Goal: Task Accomplishment & Management: Manage account settings

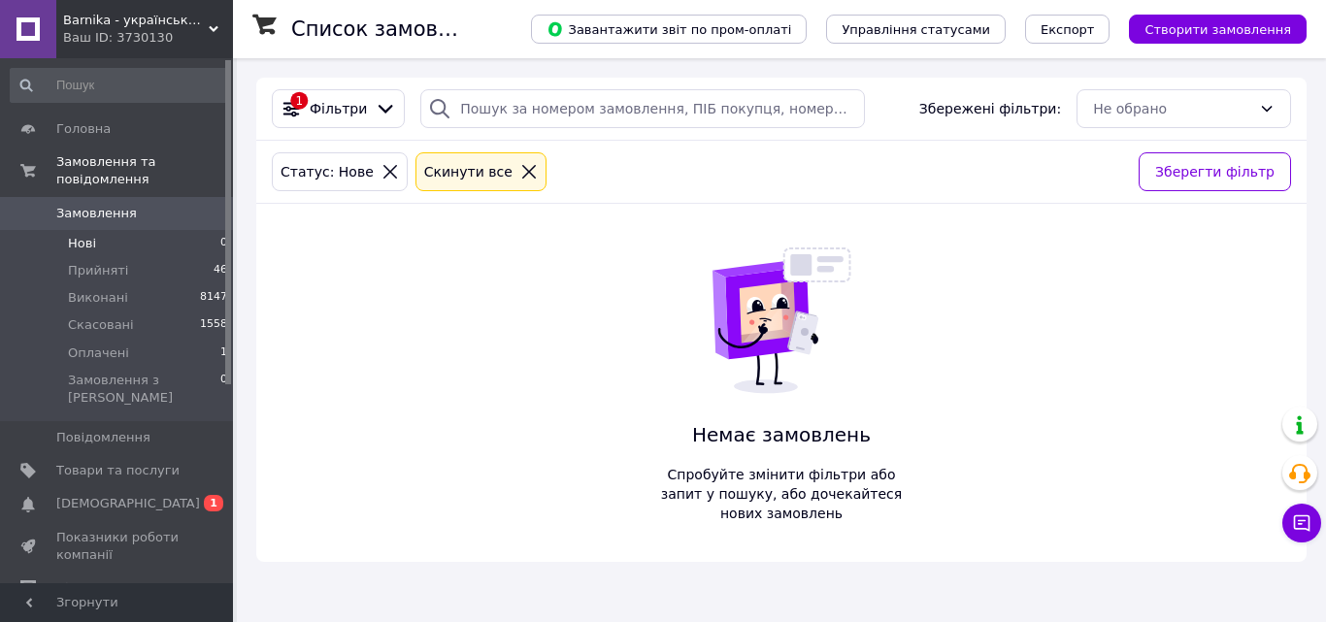
click at [79, 205] on span "Замовлення" at bounding box center [96, 213] width 81 height 17
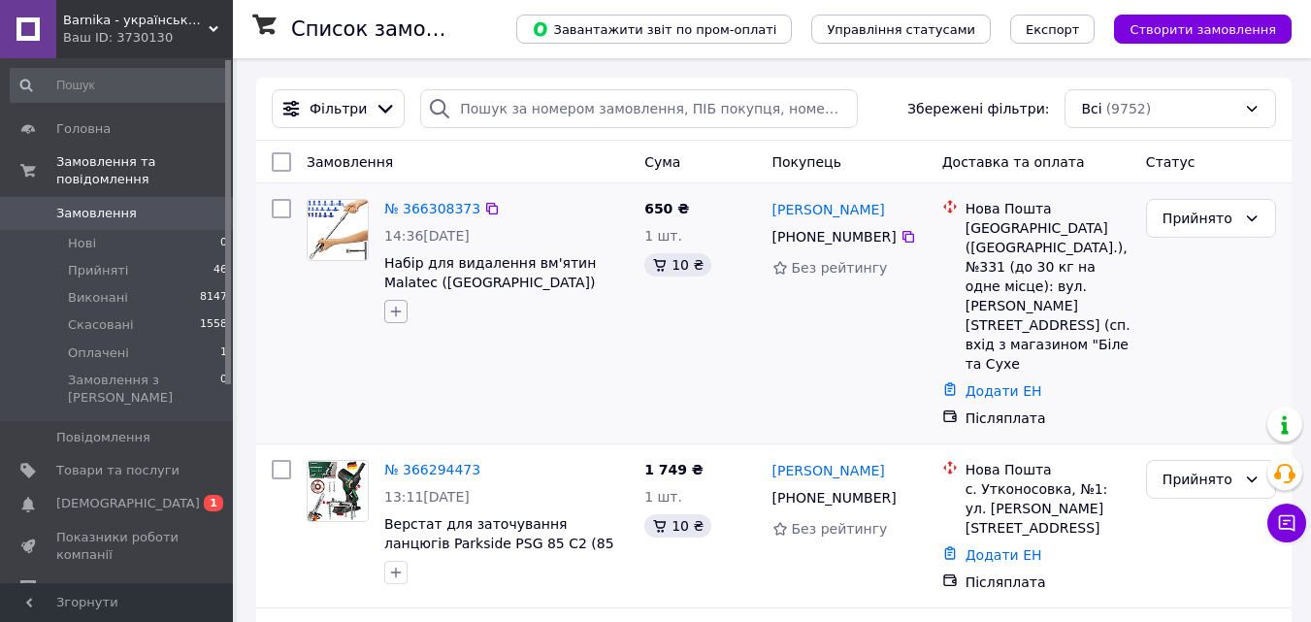
click at [395, 316] on icon "button" at bounding box center [396, 312] width 16 height 16
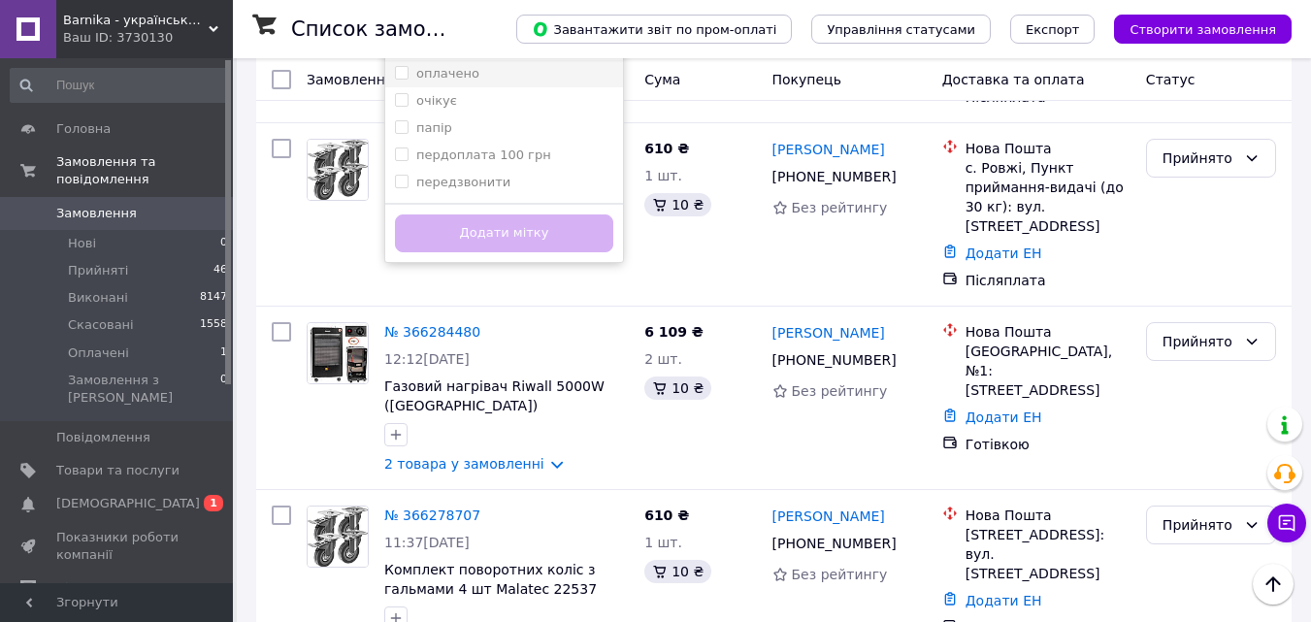
scroll to position [97, 0]
click at [511, 187] on div "підтверджено" at bounding box center [504, 178] width 218 height 17
checkbox input "true"
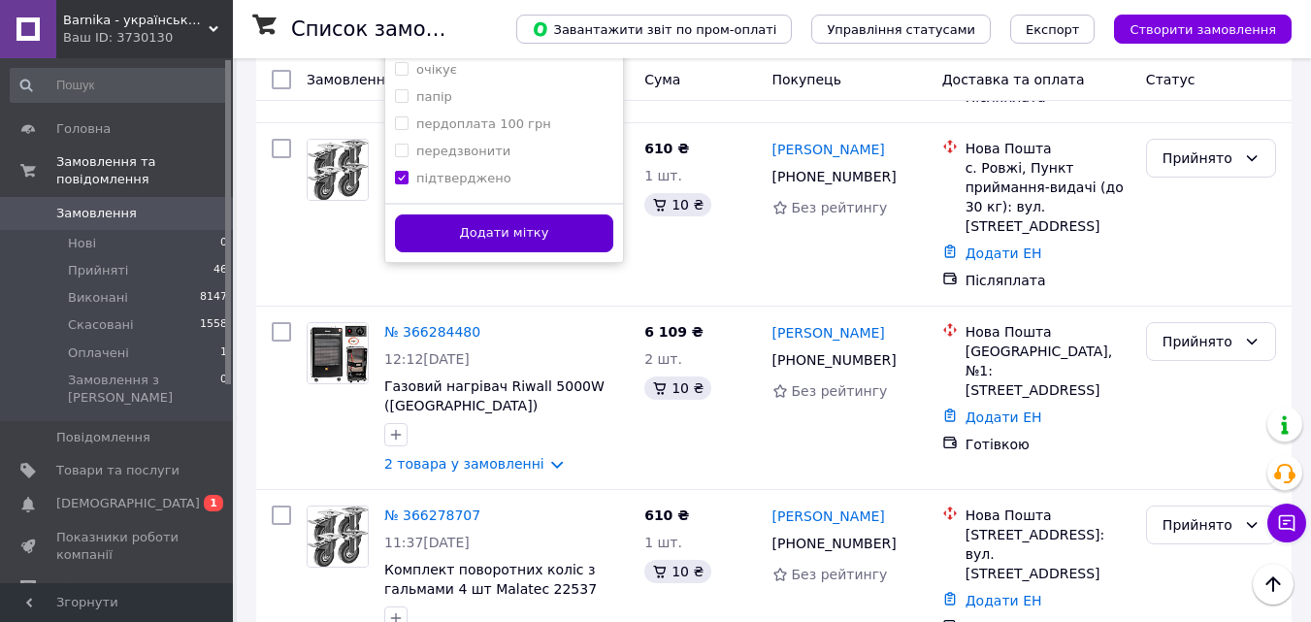
click at [504, 242] on button "Додати мітку" at bounding box center [504, 234] width 218 height 38
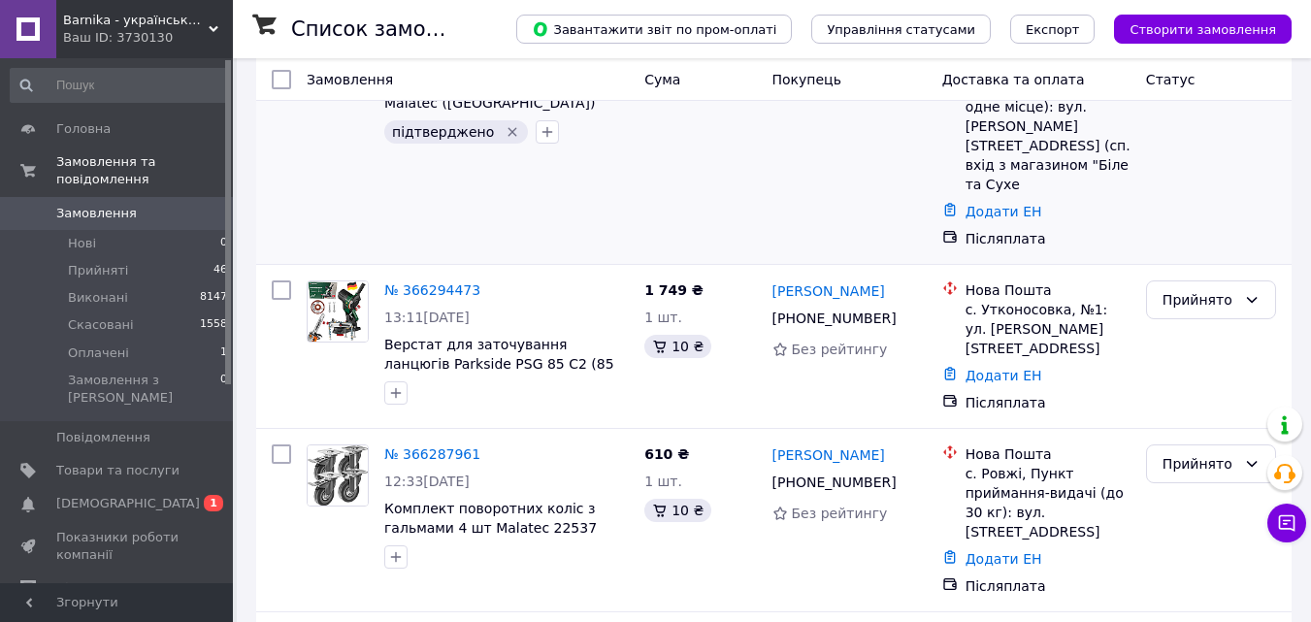
scroll to position [194, 0]
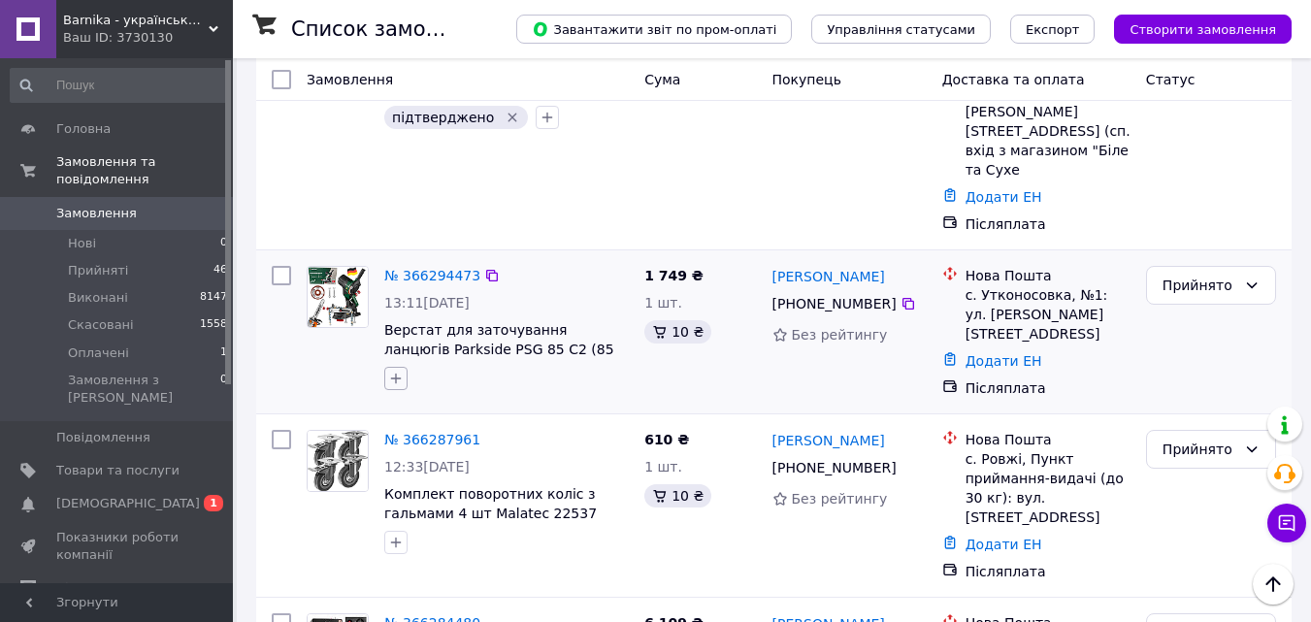
click at [396, 374] on icon "button" at bounding box center [396, 379] width 11 height 11
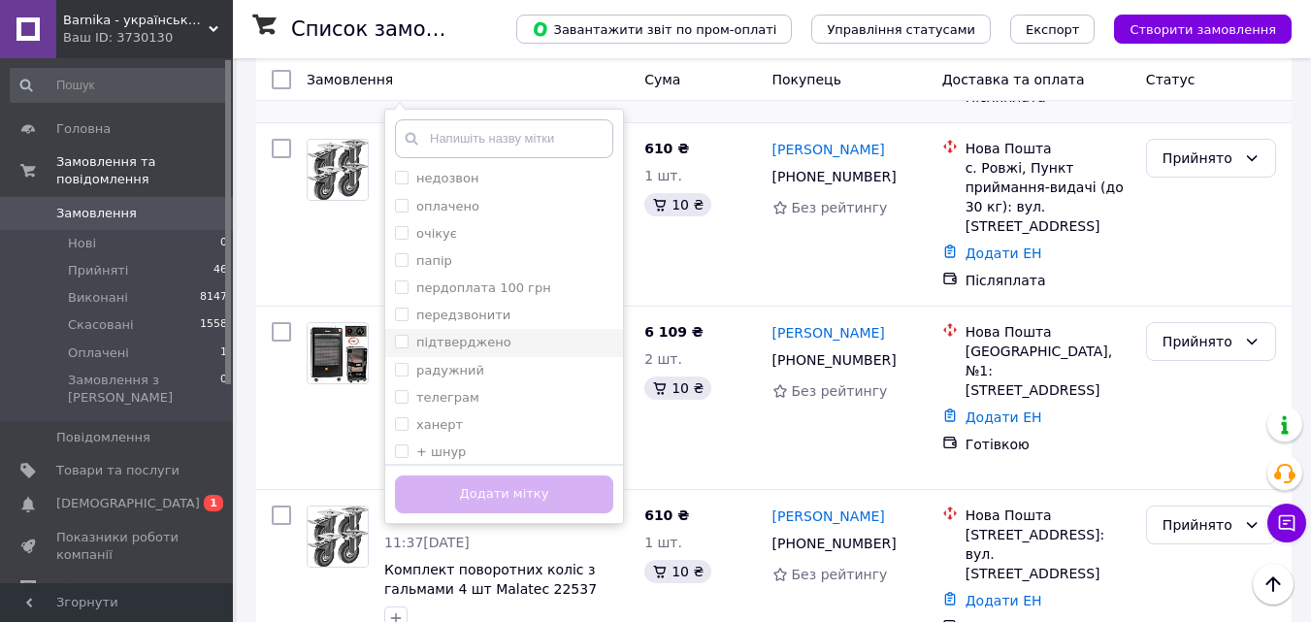
click at [520, 334] on div "підтверджено" at bounding box center [504, 342] width 218 height 17
checkbox input "true"
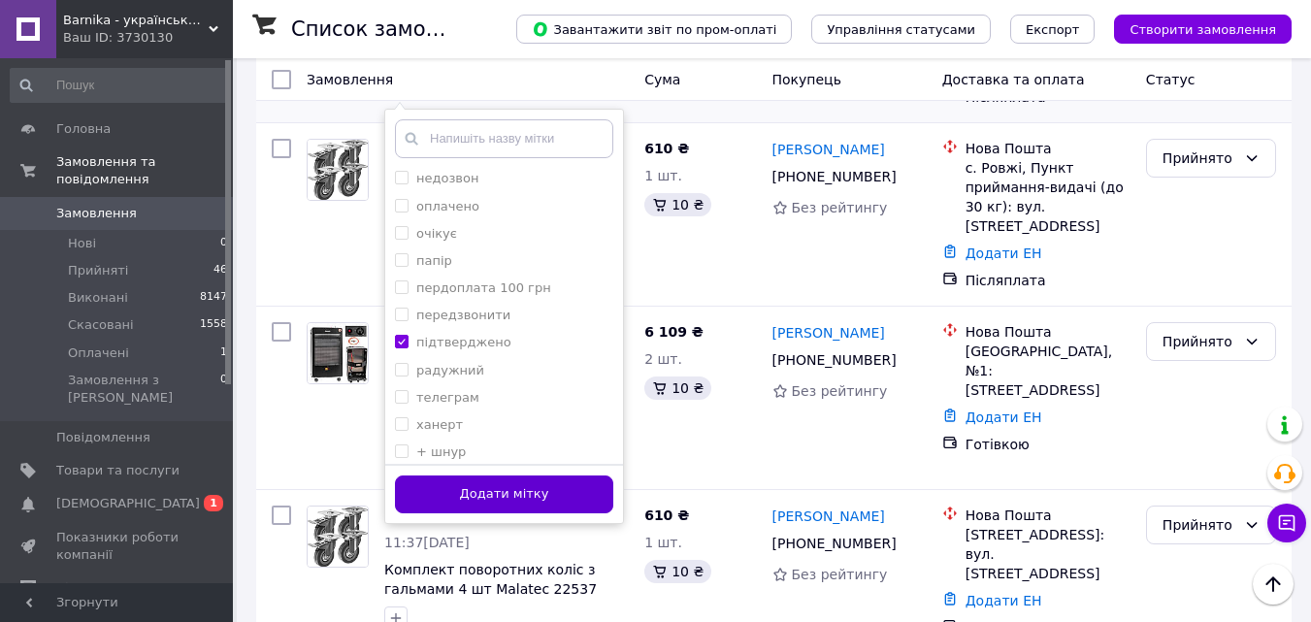
click at [483, 476] on button "Додати мітку" at bounding box center [504, 495] width 218 height 38
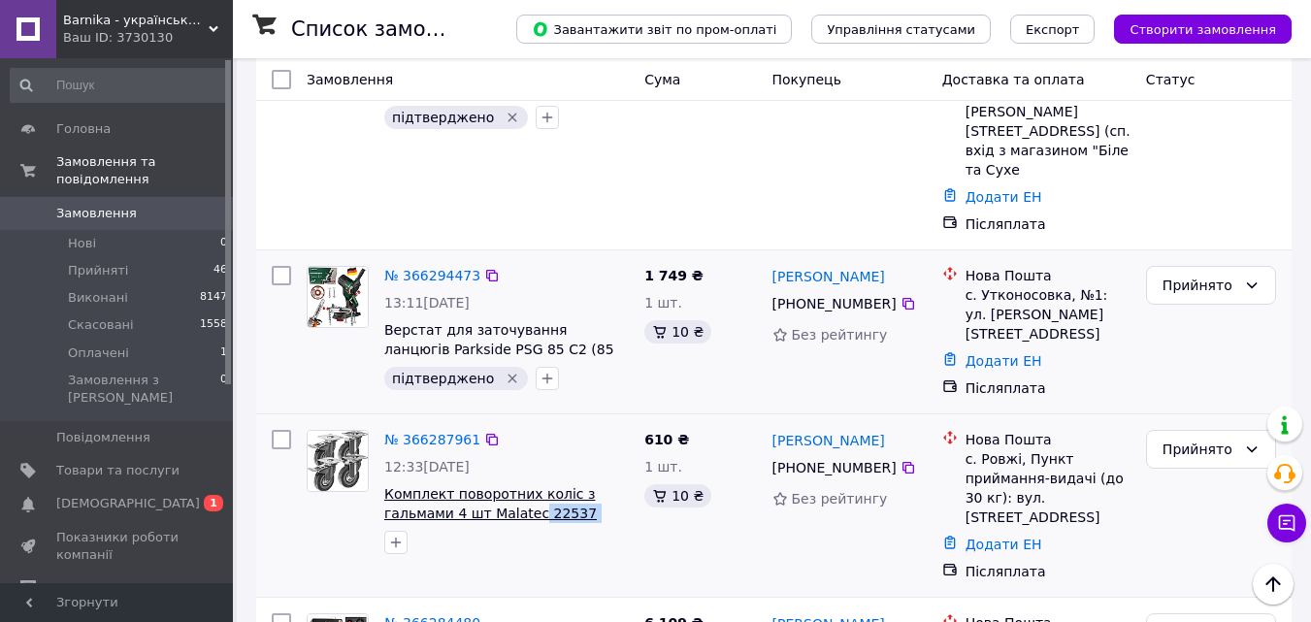
drag, startPoint x: 623, startPoint y: 452, endPoint x: 528, endPoint y: 452, distance: 95.1
click at [528, 484] on span "Комплект поворотних коліс з гальмами 4 шт Malatec 22537 Польща" at bounding box center [506, 503] width 245 height 39
copy span "22537 Польща"
click at [394, 535] on icon "button" at bounding box center [396, 543] width 16 height 16
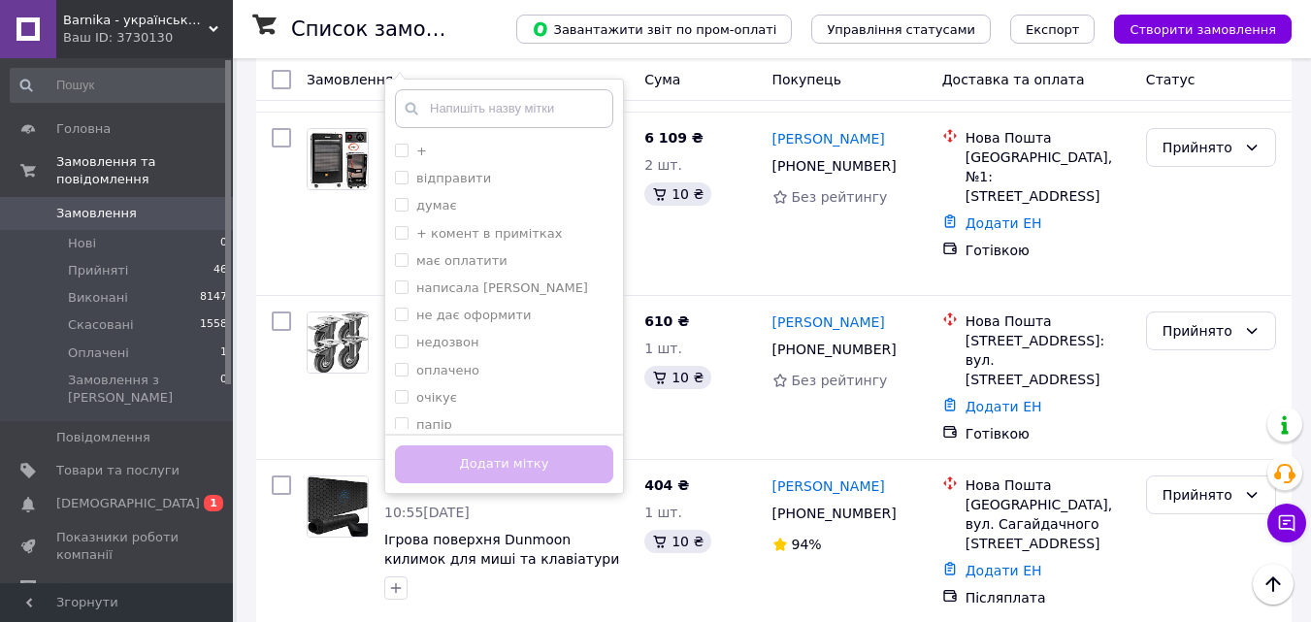
scroll to position [97, 0]
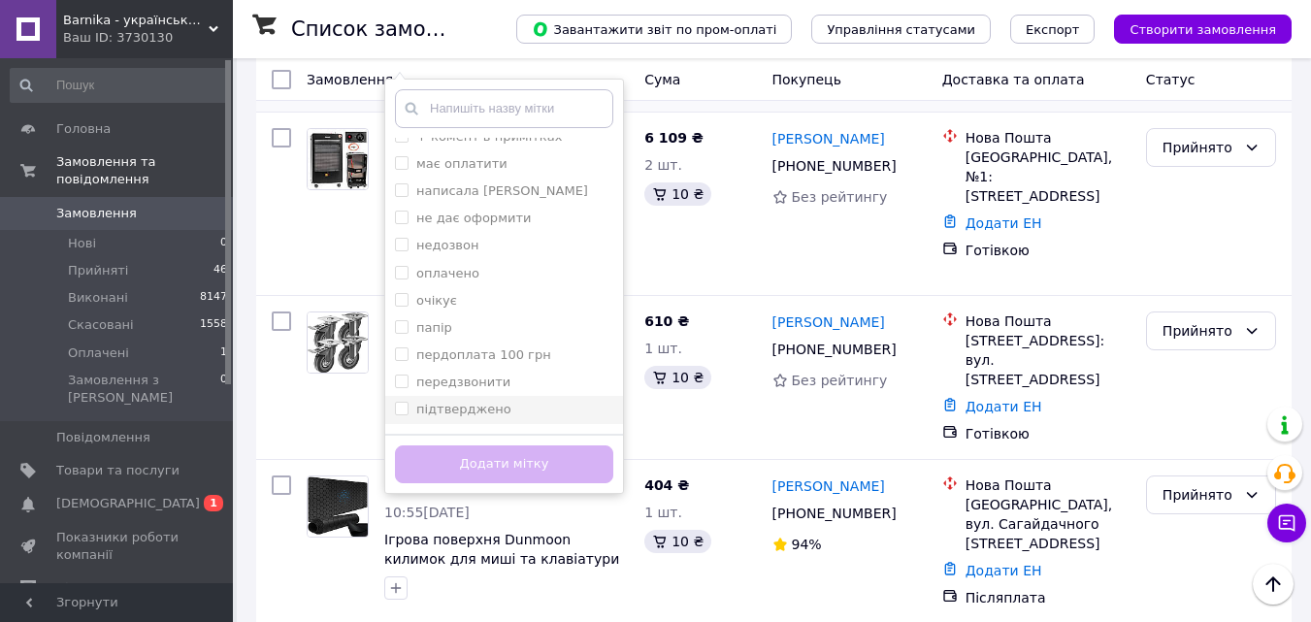
click at [508, 401] on div "підтверджено" at bounding box center [504, 409] width 218 height 17
checkbox input "true"
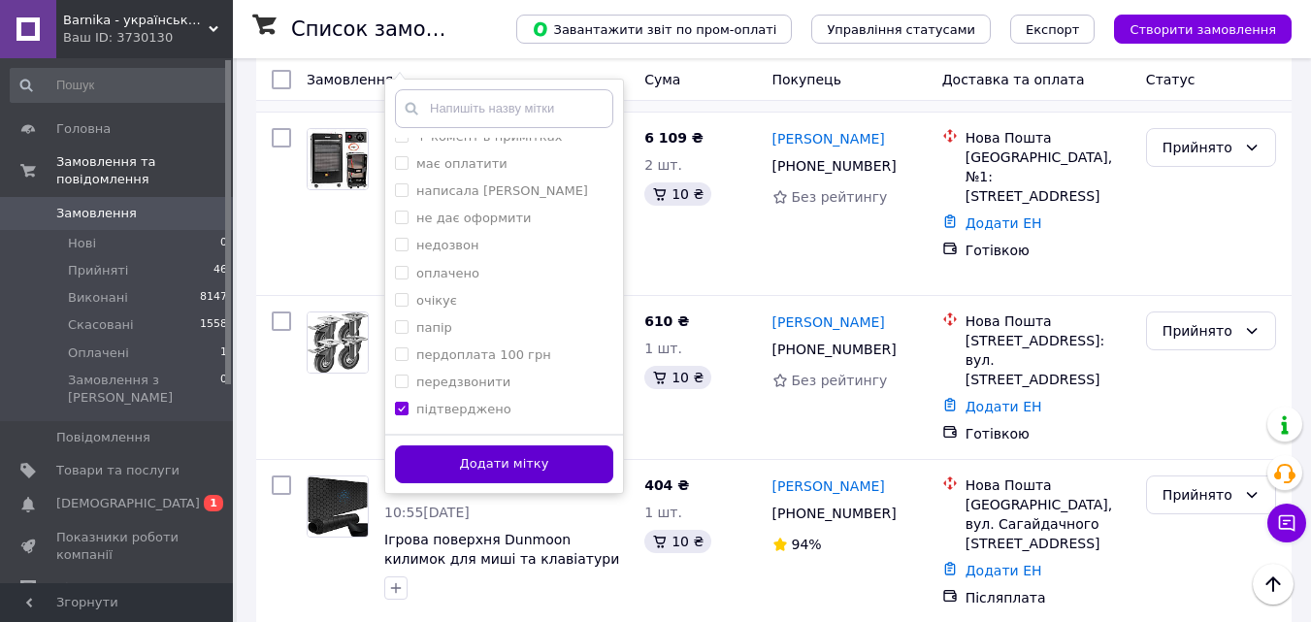
click at [517, 446] on button "Додати мітку" at bounding box center [504, 465] width 218 height 38
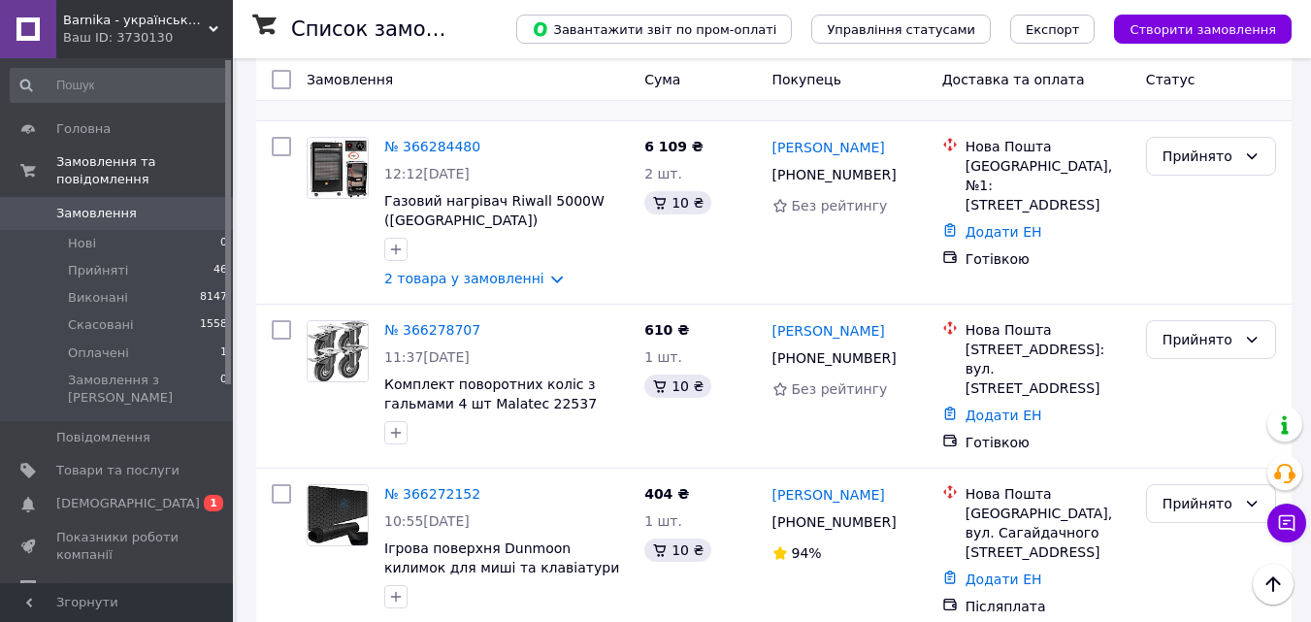
scroll to position [679, 0]
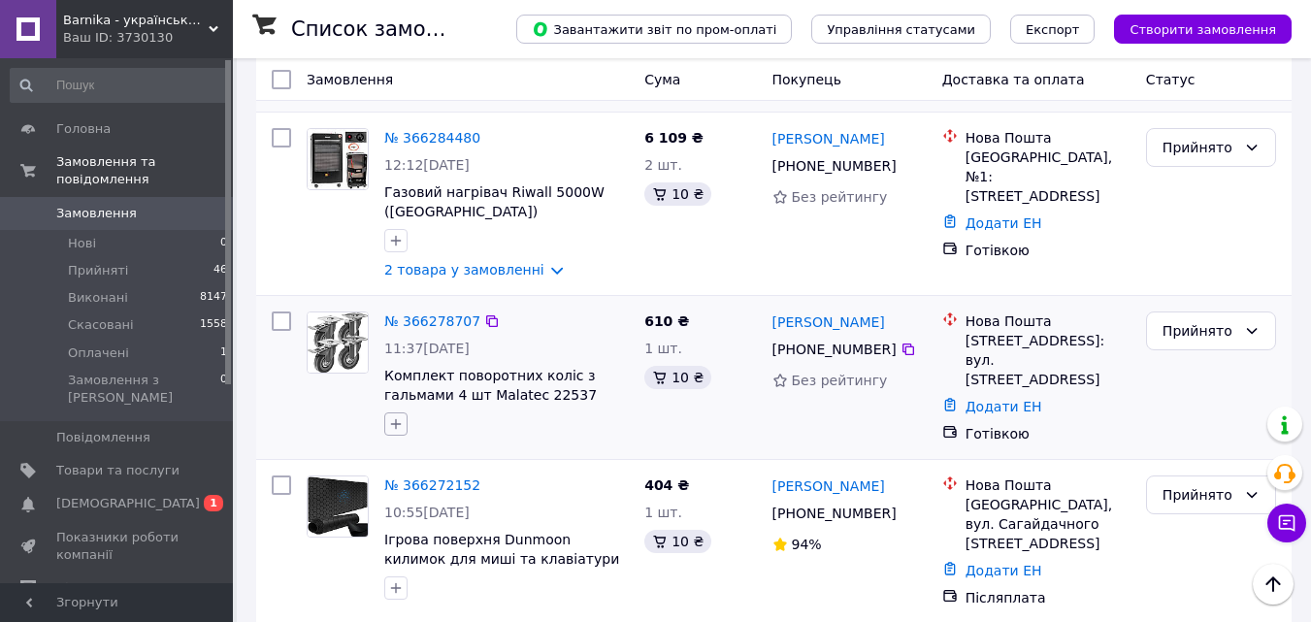
click at [396, 419] on icon "button" at bounding box center [396, 424] width 11 height 11
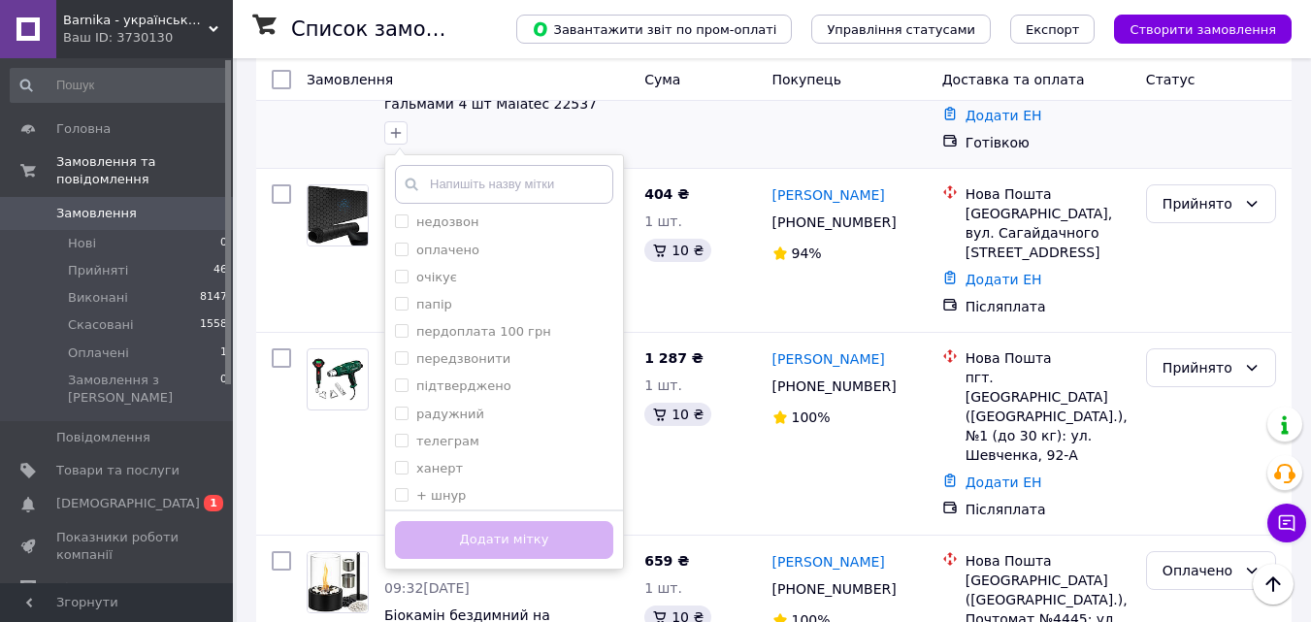
scroll to position [201, 0]
click at [523, 373] on div "підтверджено" at bounding box center [504, 381] width 218 height 17
checkbox input "true"
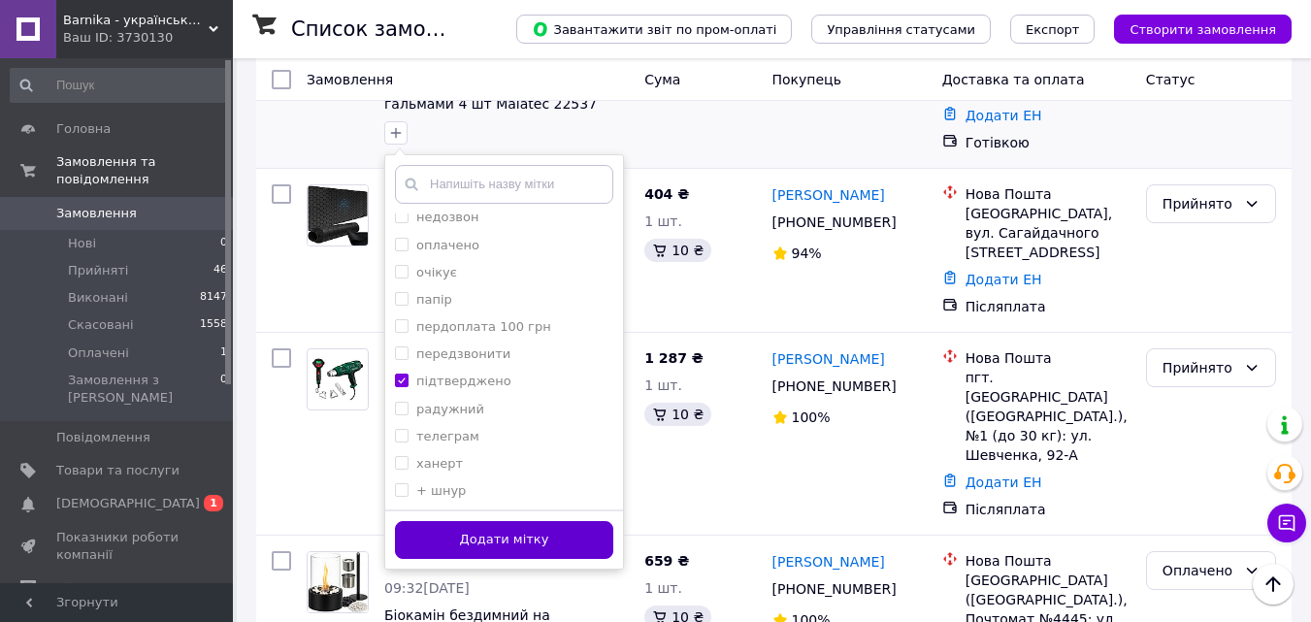
click at [545, 521] on button "Додати мітку" at bounding box center [504, 540] width 218 height 38
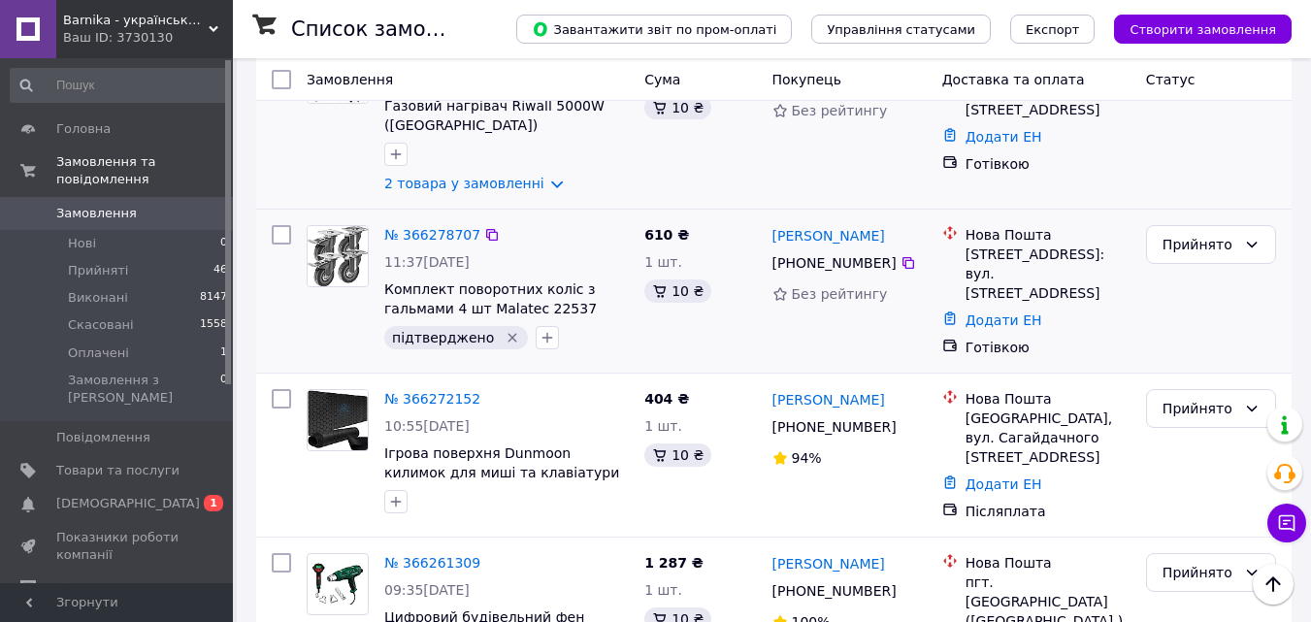
scroll to position [777, 0]
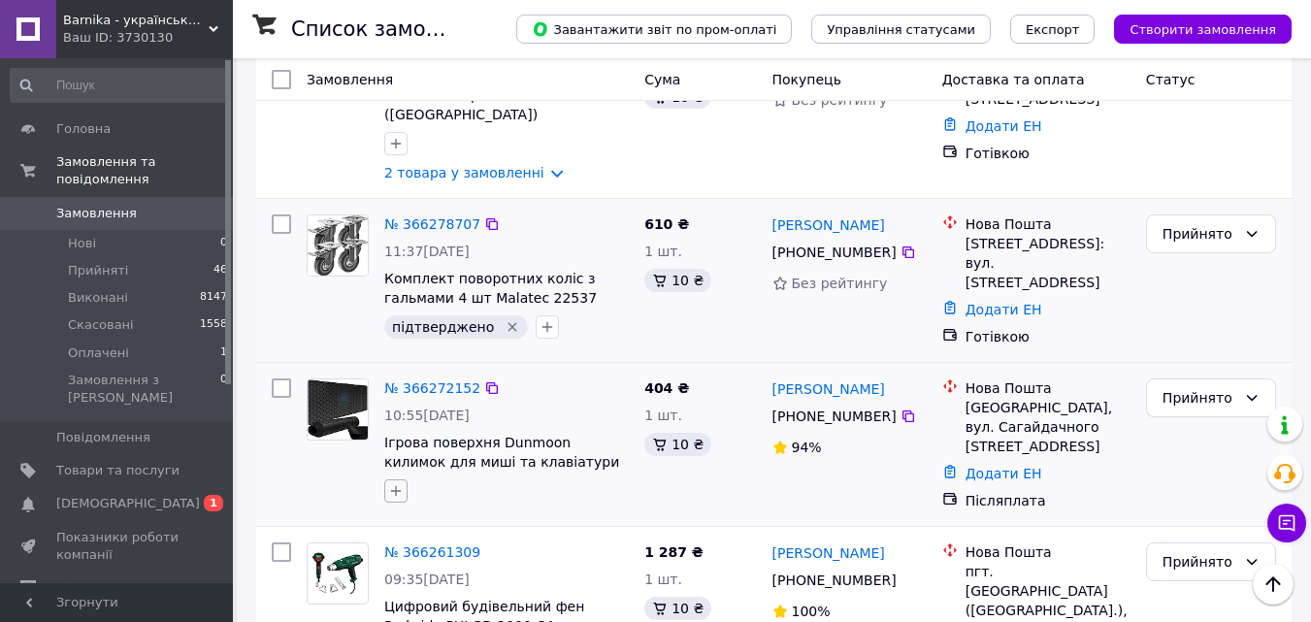
click at [399, 483] on icon "button" at bounding box center [396, 491] width 16 height 16
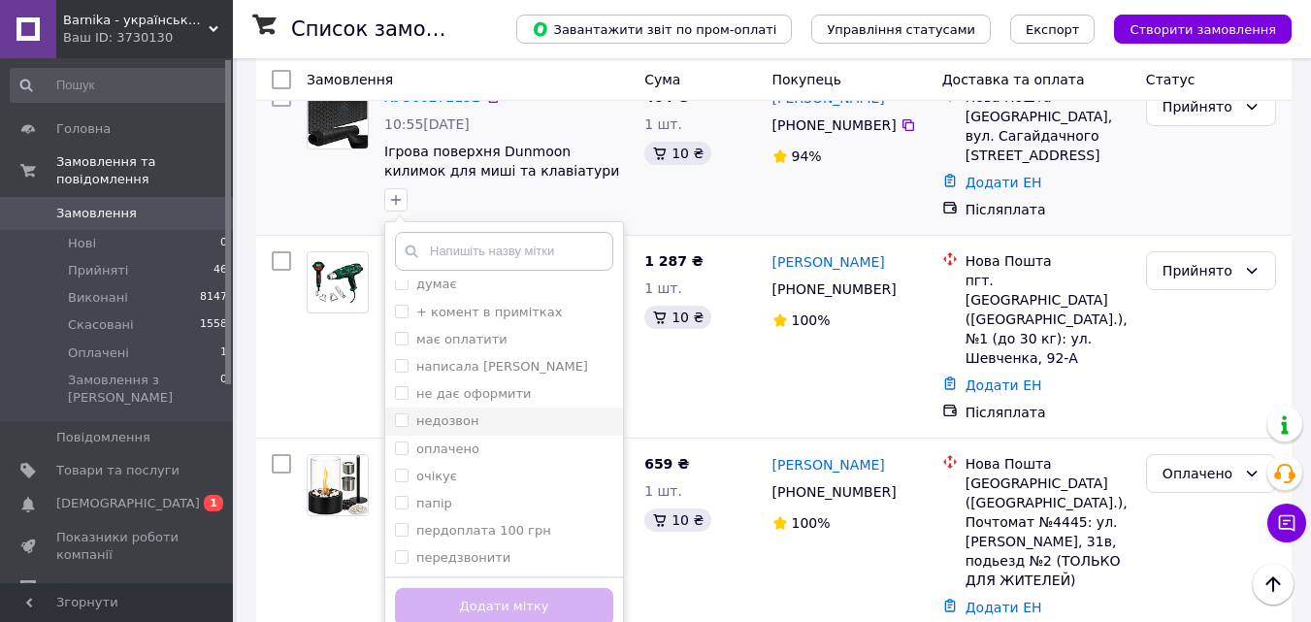
scroll to position [97, 0]
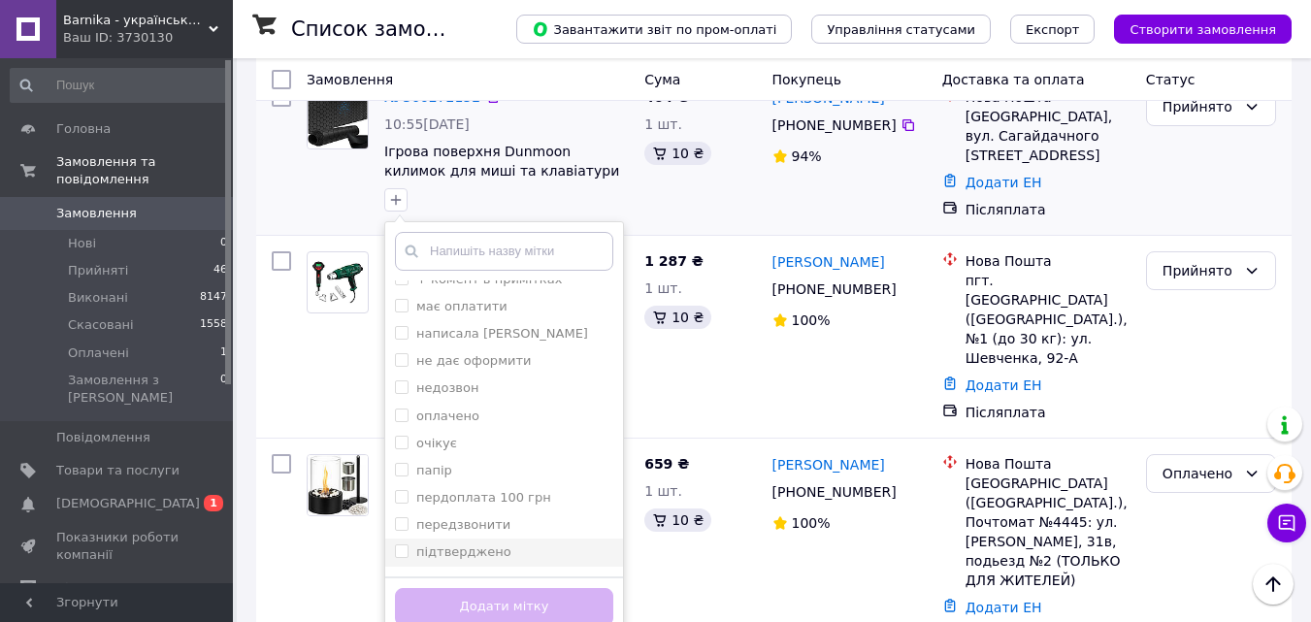
click at [515, 544] on div "підтверджено" at bounding box center [504, 552] width 218 height 17
checkbox input "true"
click at [506, 588] on button "Додати мітку" at bounding box center [504, 607] width 218 height 38
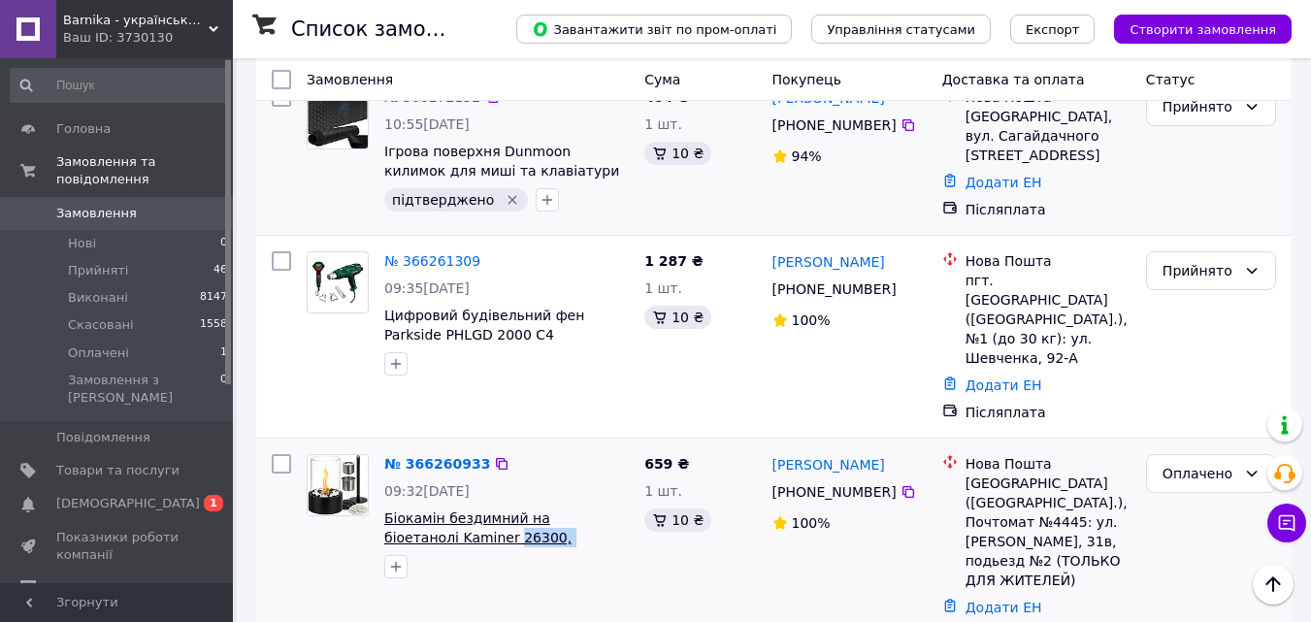
drag, startPoint x: 544, startPoint y: 407, endPoint x: 441, endPoint y: 401, distance: 103.1
click at [441, 509] on span "Біокамін бездимний на біоетанолі Kaminer 26300, 28x16cm" at bounding box center [506, 528] width 245 height 39
copy span "26300, 28x16cm"
drag, startPoint x: 407, startPoint y: 396, endPoint x: 524, endPoint y: 459, distance: 133.3
click at [526, 473] on div "№ 366260933 09:32, 12.10.2025 Біокамін бездимний на біоетанолі Kaminer 26300, 2…" at bounding box center [468, 558] width 338 height 225
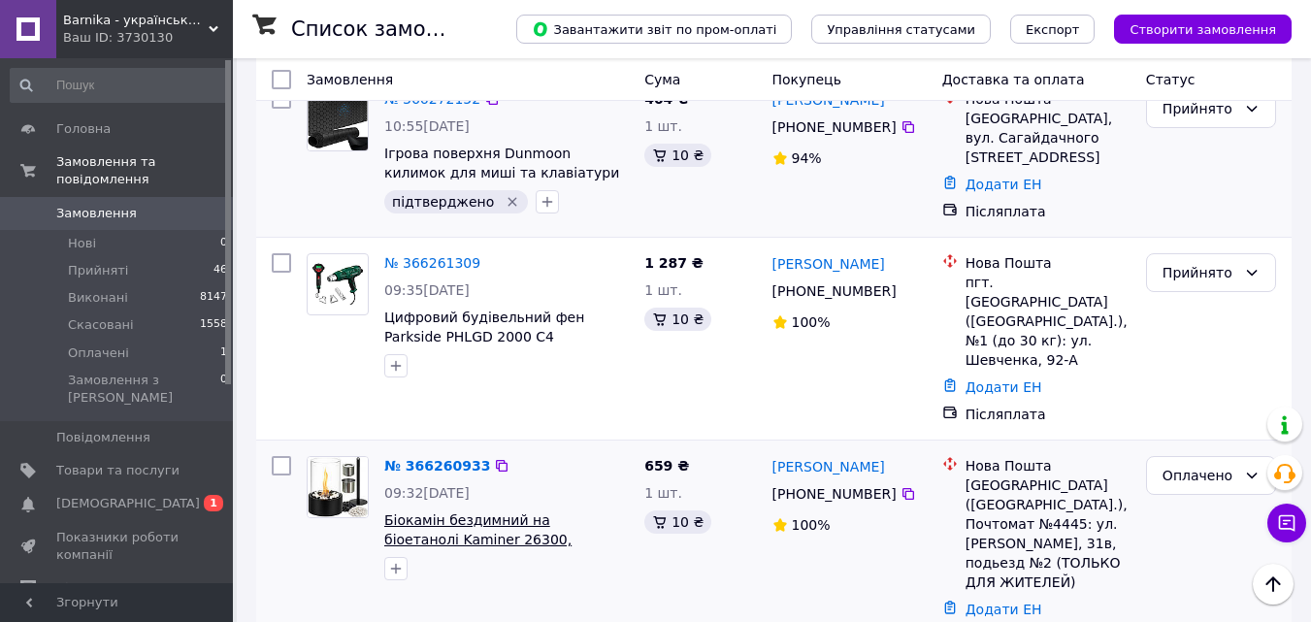
scroll to position [1068, 0]
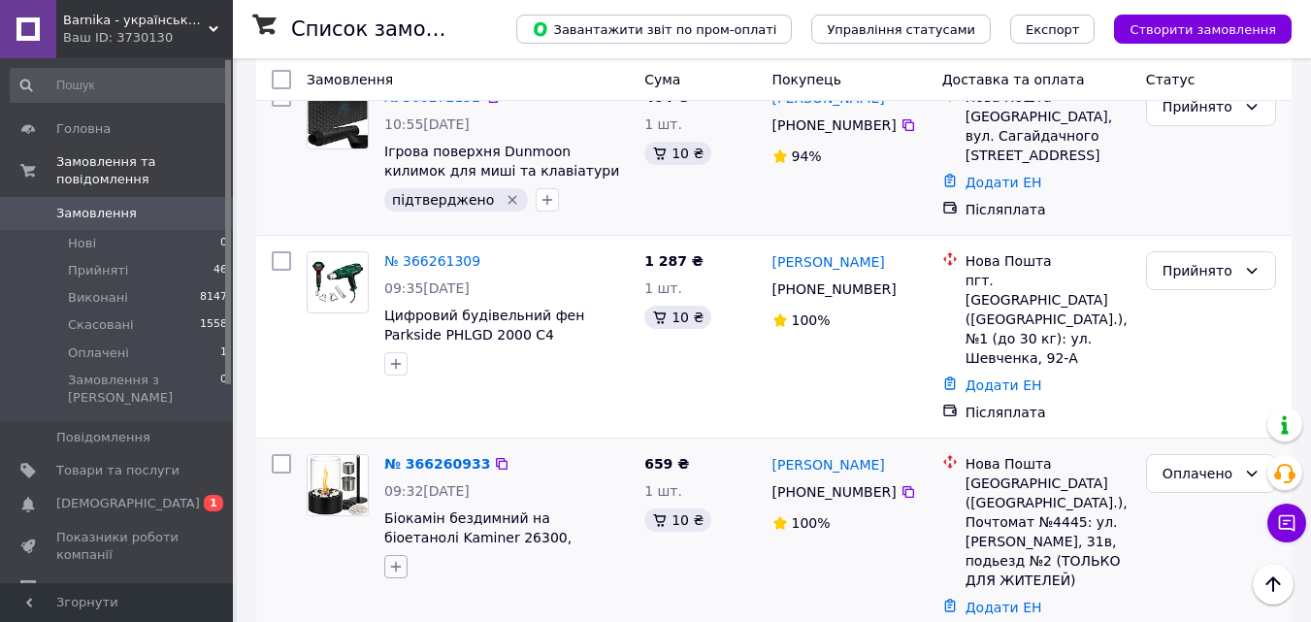
click at [394, 559] on icon "button" at bounding box center [396, 567] width 16 height 16
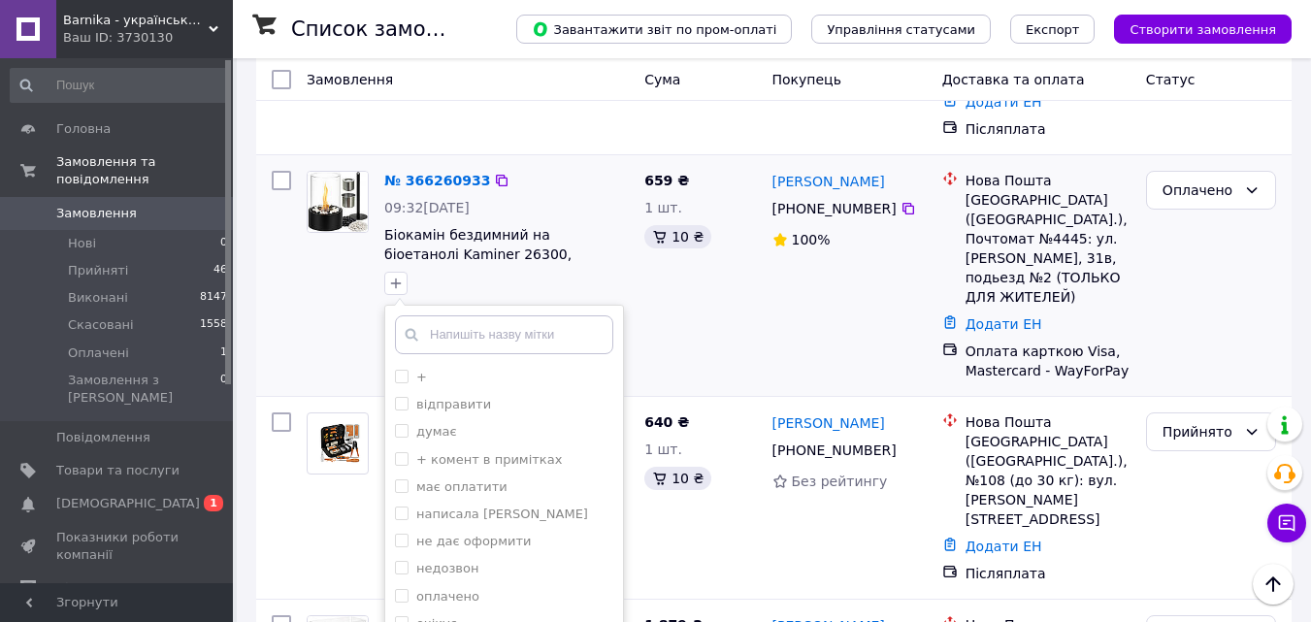
scroll to position [1359, 0]
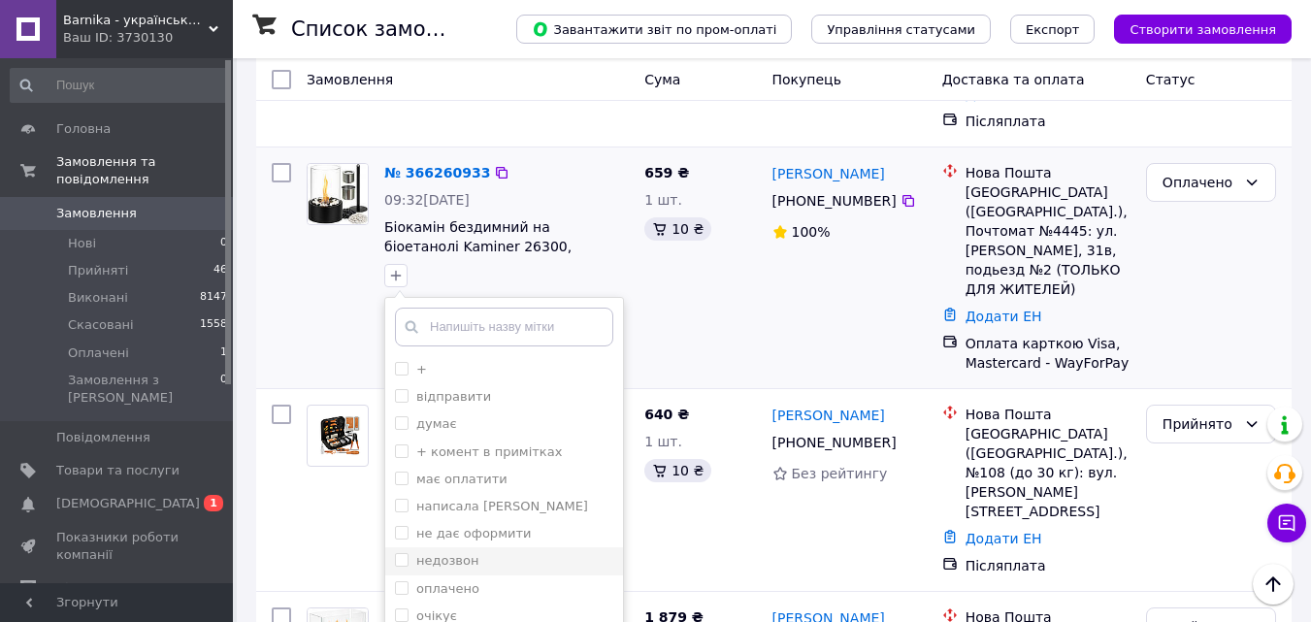
click at [498, 552] on div "недозвон" at bounding box center [504, 560] width 218 height 17
checkbox input "true"
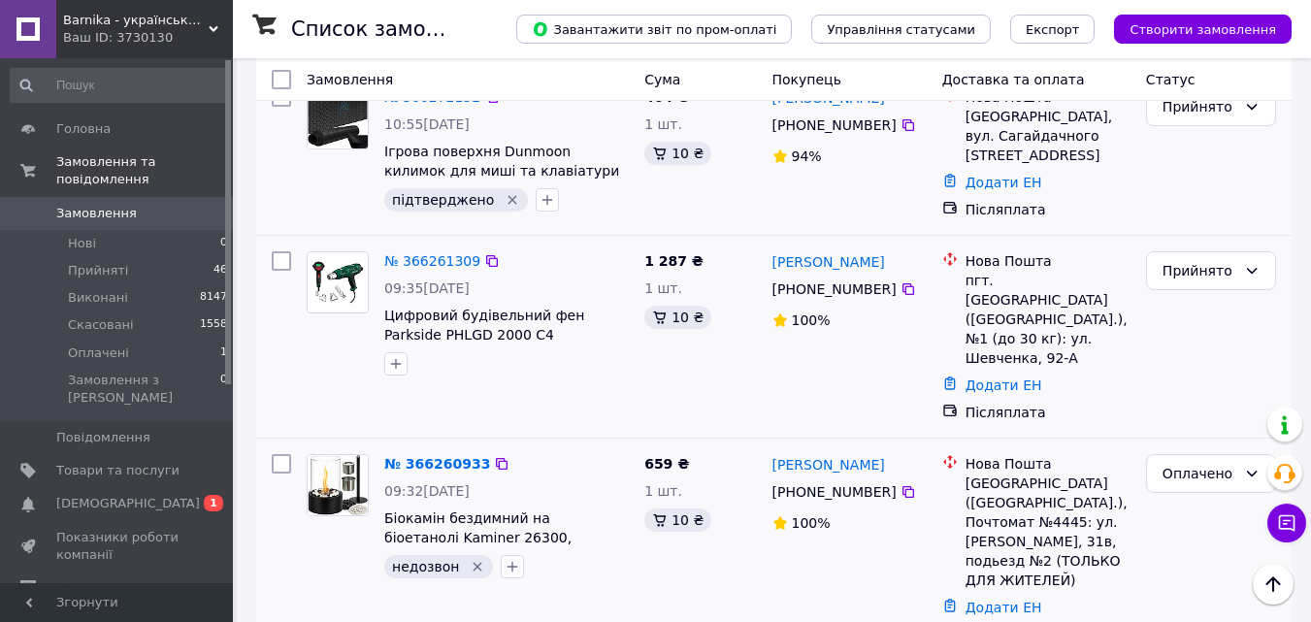
scroll to position [971, 0]
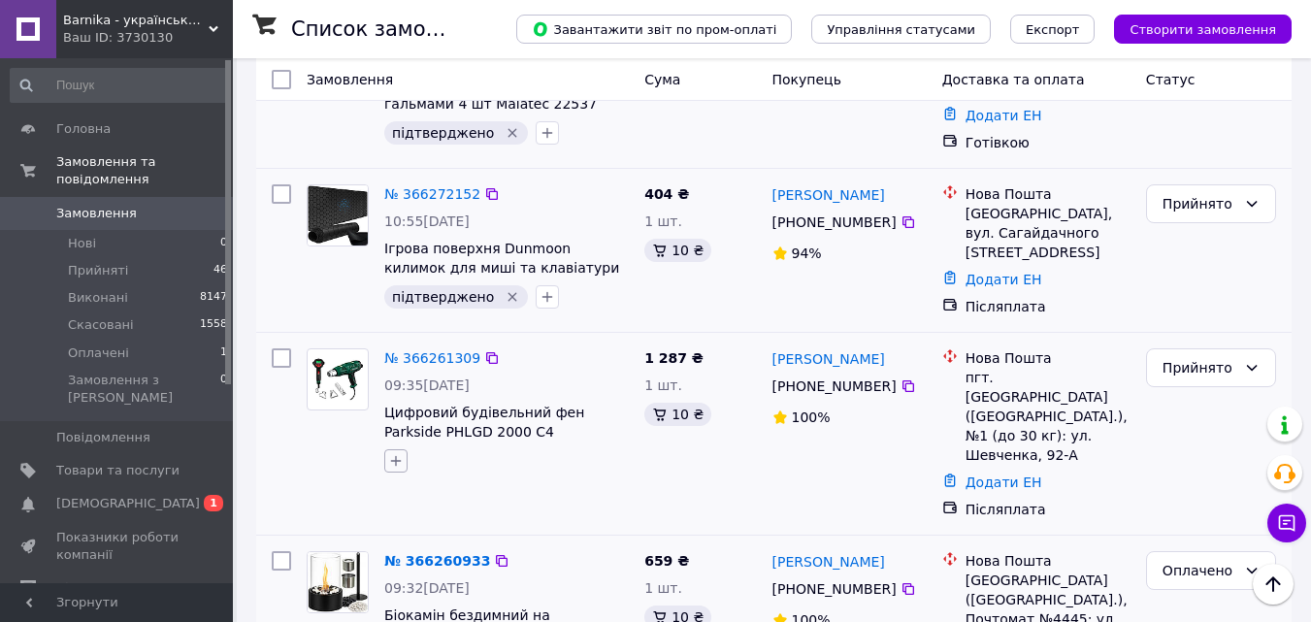
click at [390, 453] on icon "button" at bounding box center [396, 461] width 16 height 16
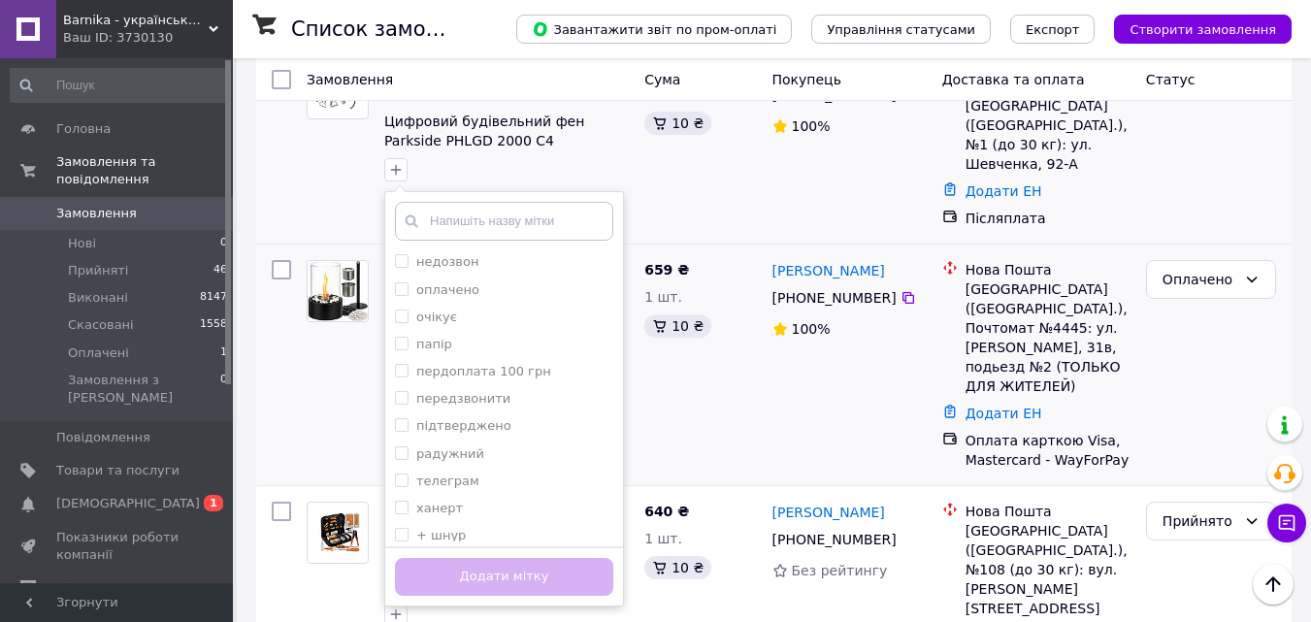
scroll to position [194, 0]
click at [484, 417] on label "підтверджено" at bounding box center [463, 424] width 95 height 15
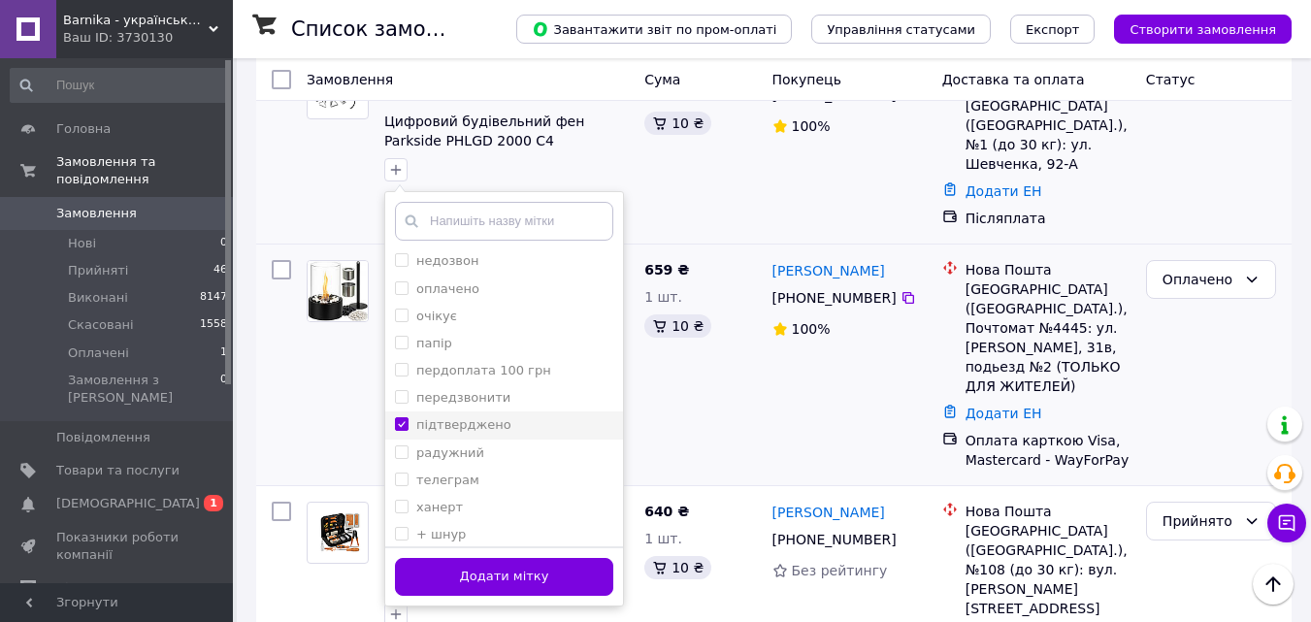
checkbox input "true"
click at [520, 558] on button "Додати мітку" at bounding box center [504, 577] width 218 height 38
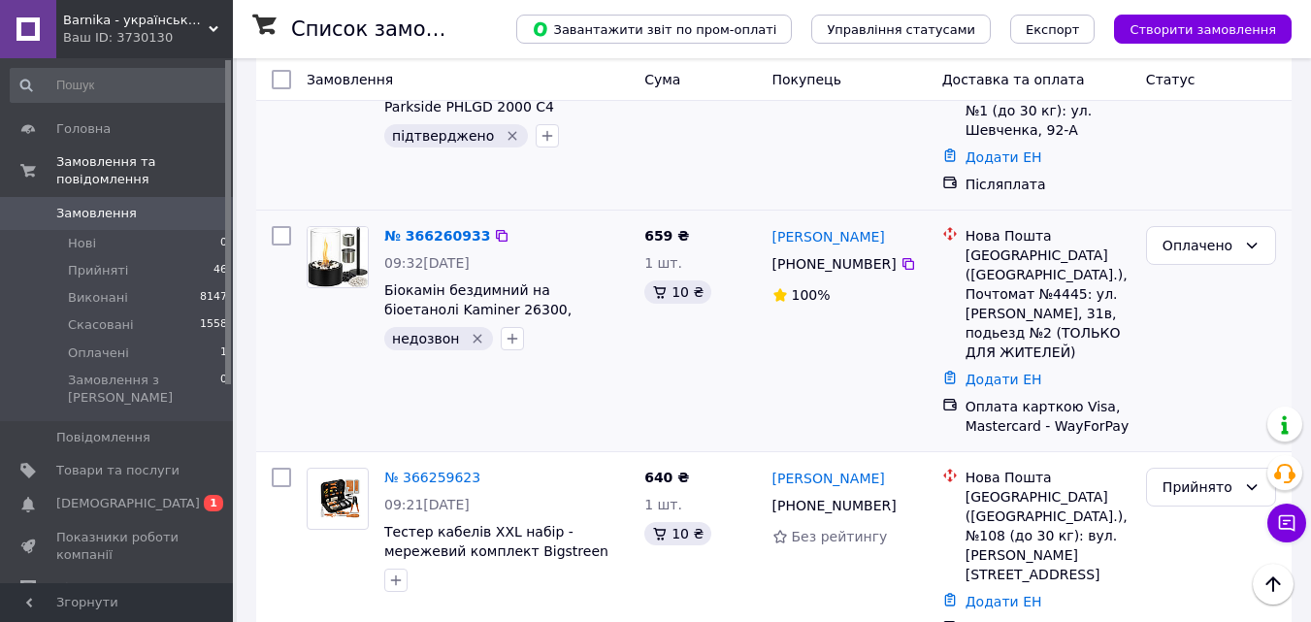
scroll to position [1359, 0]
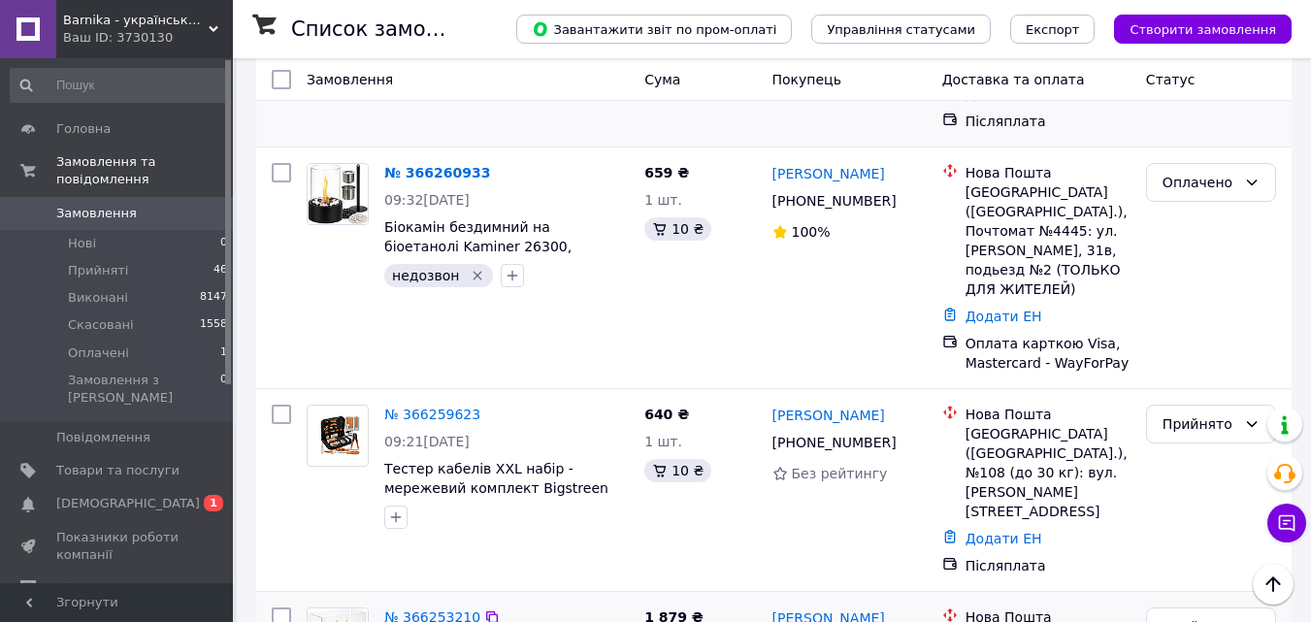
drag, startPoint x: 568, startPoint y: 501, endPoint x: 524, endPoint y: 506, distance: 43.9
copy span "26318,"
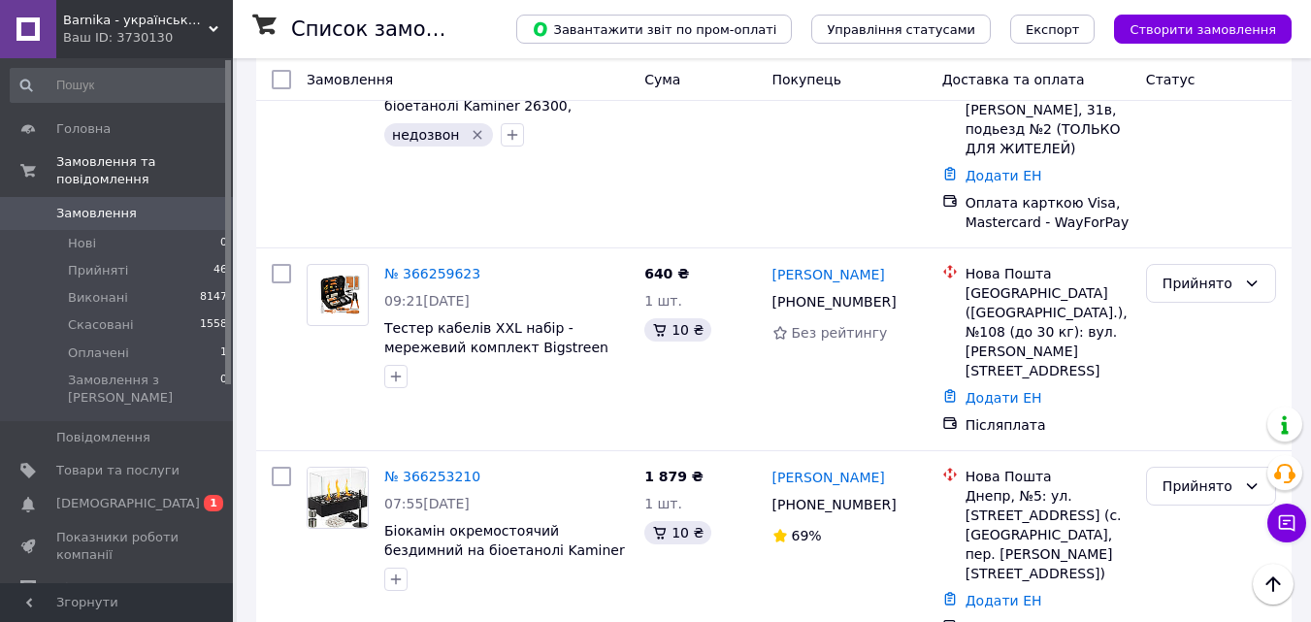
scroll to position [1456, 0]
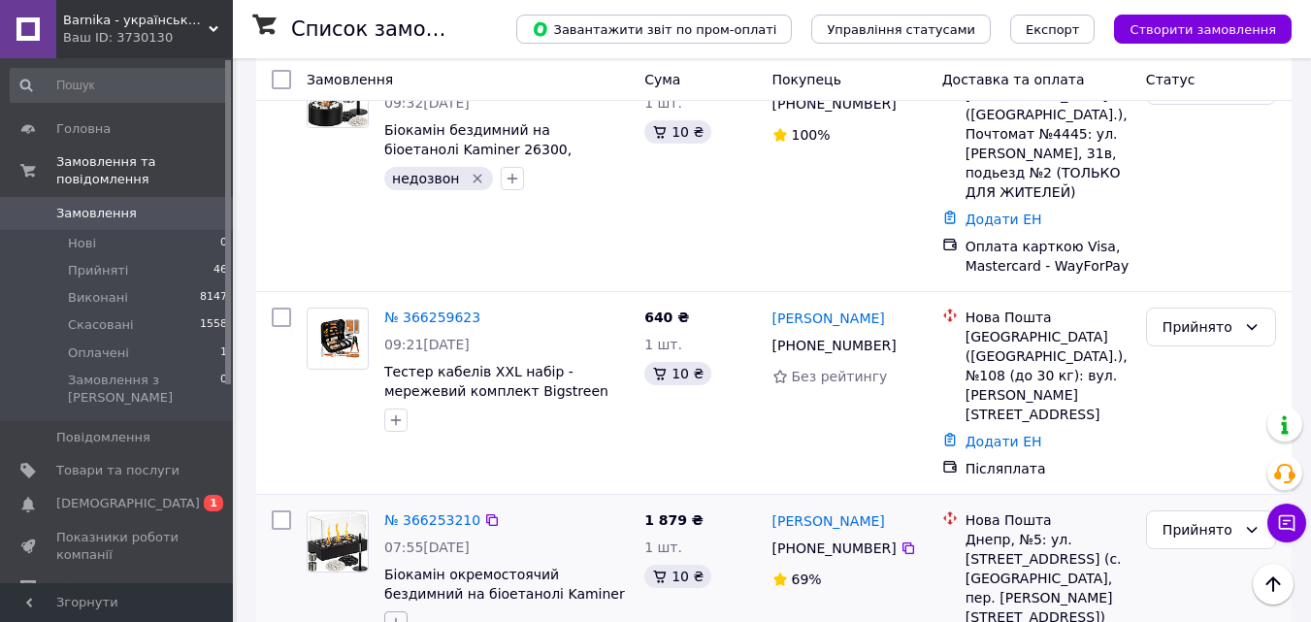
click at [391, 615] on icon "button" at bounding box center [396, 623] width 16 height 16
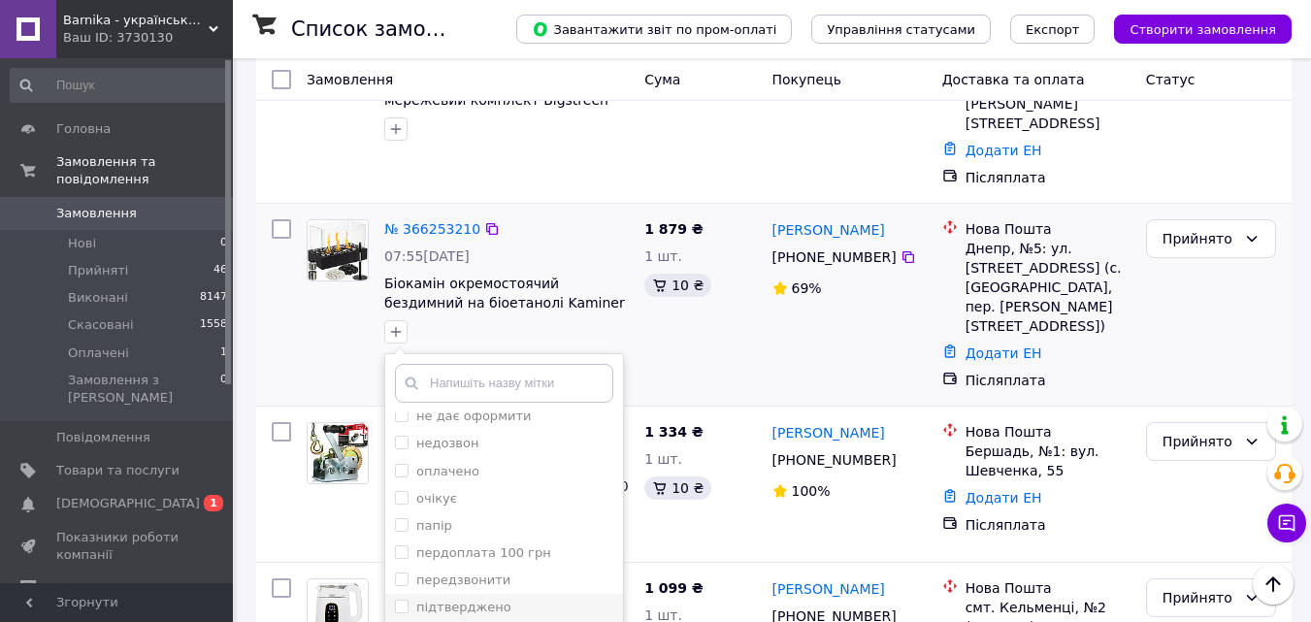
scroll to position [194, 0]
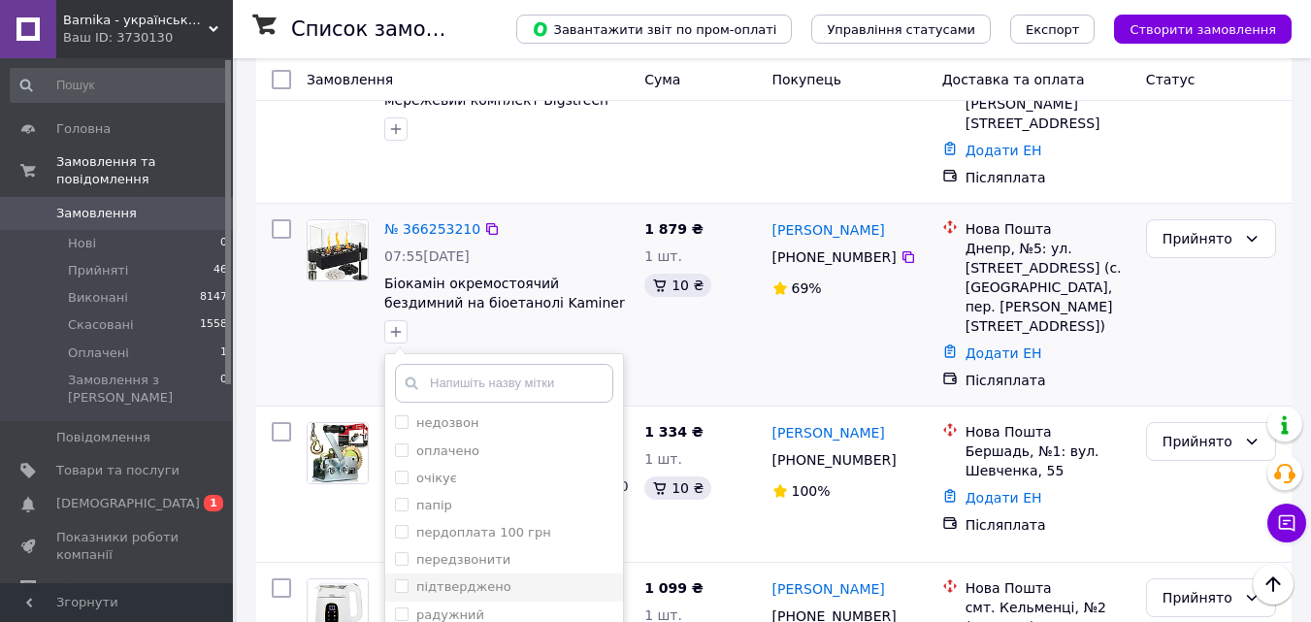
click at [478, 579] on label "підтверджено" at bounding box center [463, 586] width 95 height 15
checkbox input "true"
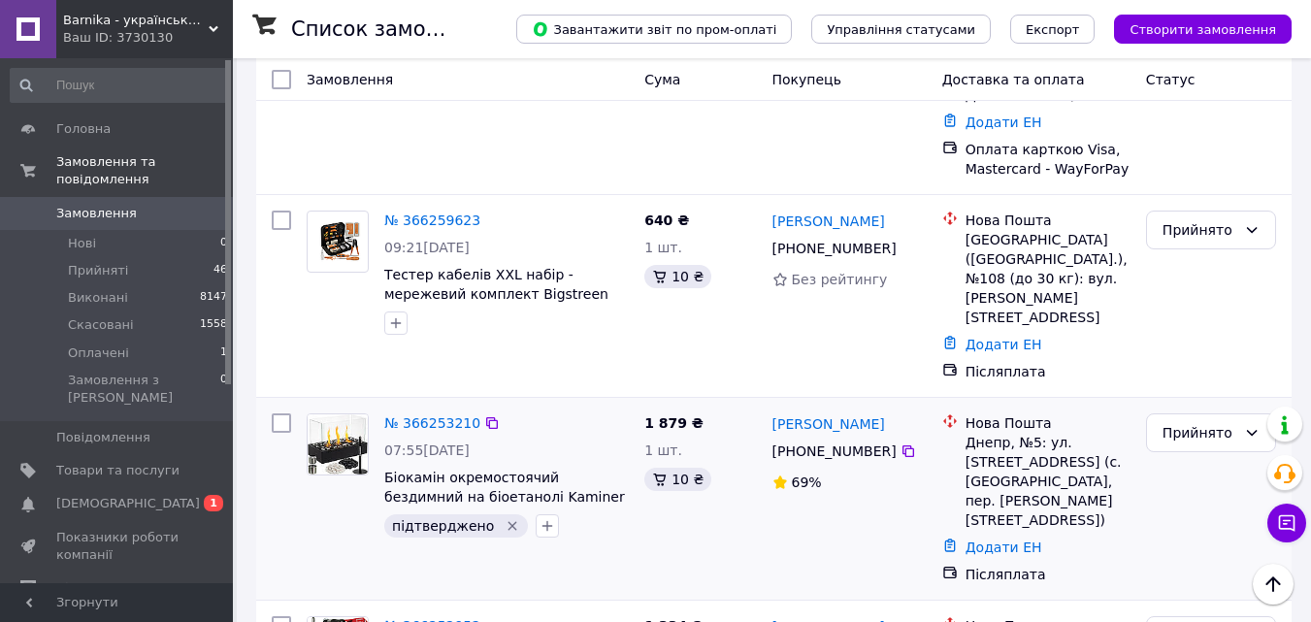
scroll to position [1747, 0]
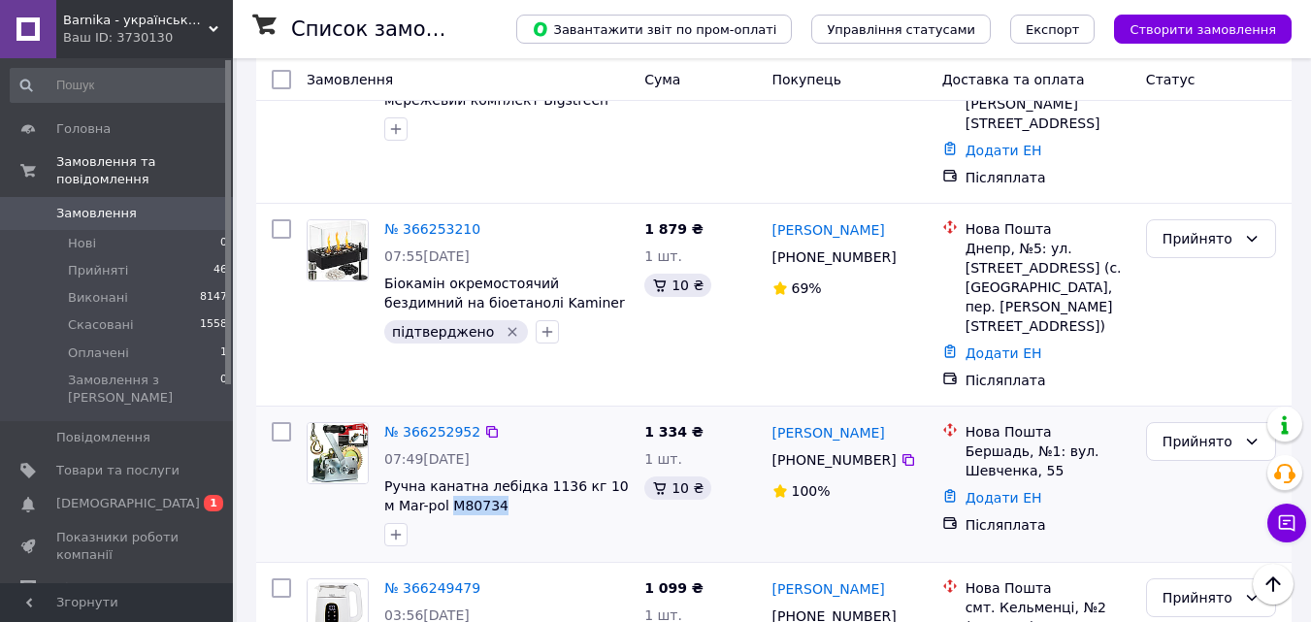
drag, startPoint x: 488, startPoint y: 298, endPoint x: 437, endPoint y: 306, distance: 52.0
click at [437, 477] on span "Ручна канатна лебідка 1136 кг 10 м Mar-pol M80734" at bounding box center [506, 496] width 245 height 39
copy span "M80734"
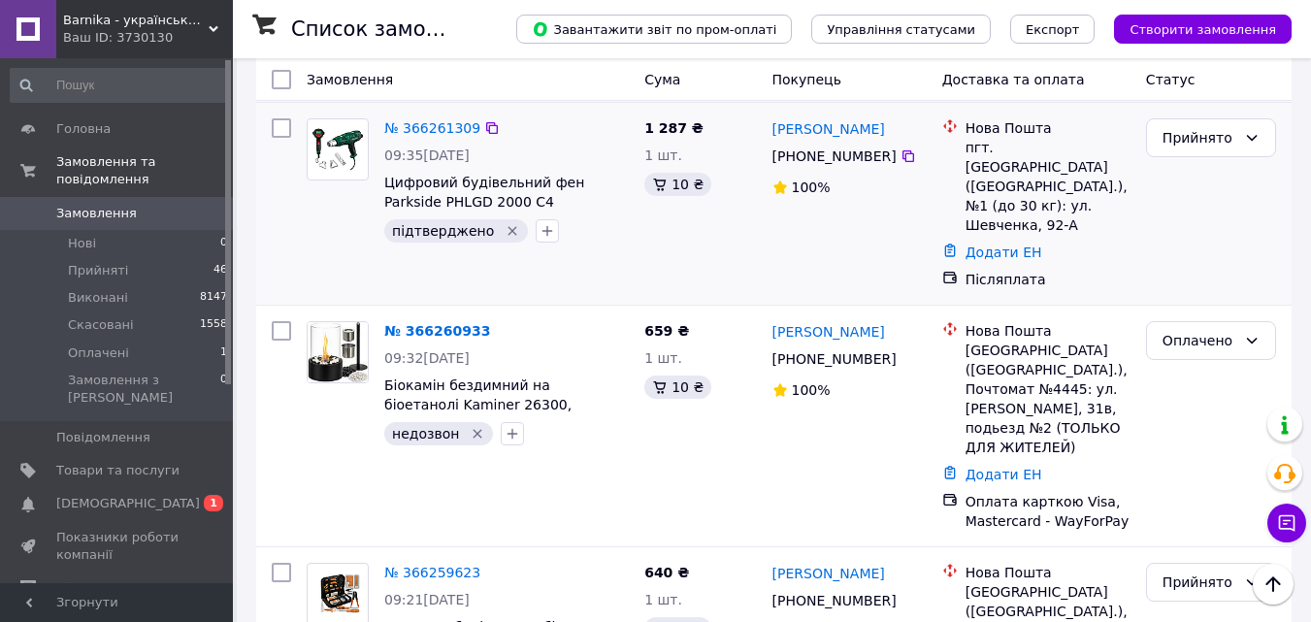
scroll to position [1262, 0]
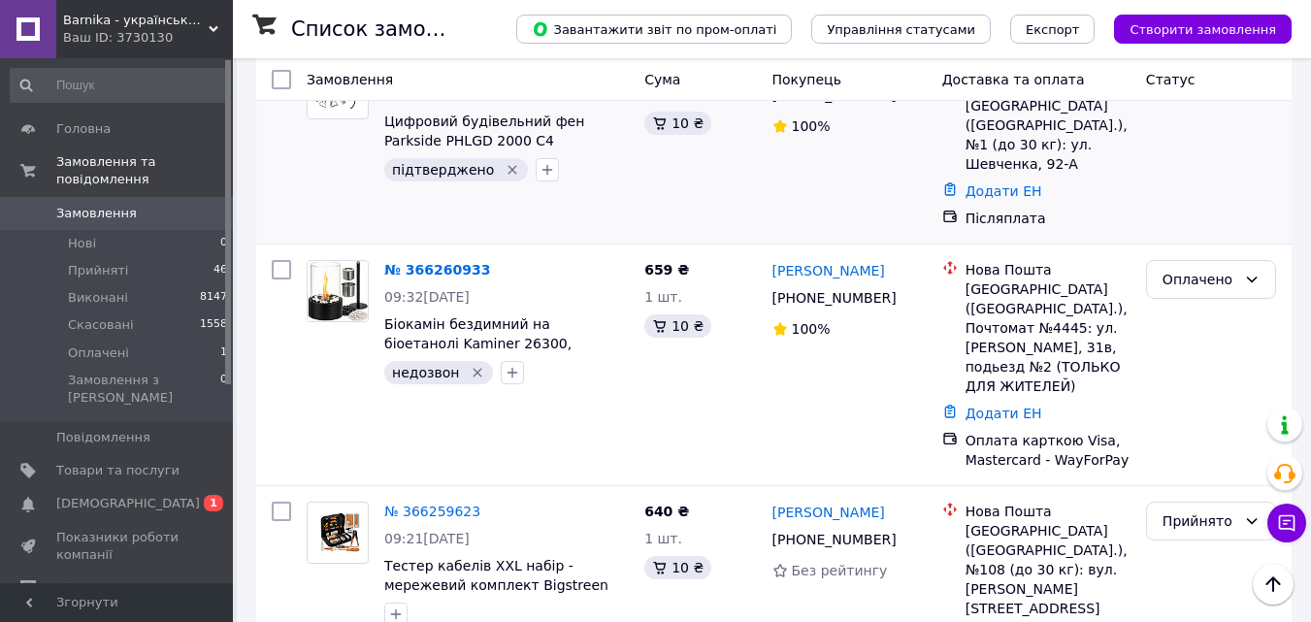
click at [474, 369] on icon "Видалити мітку" at bounding box center [478, 373] width 9 height 9
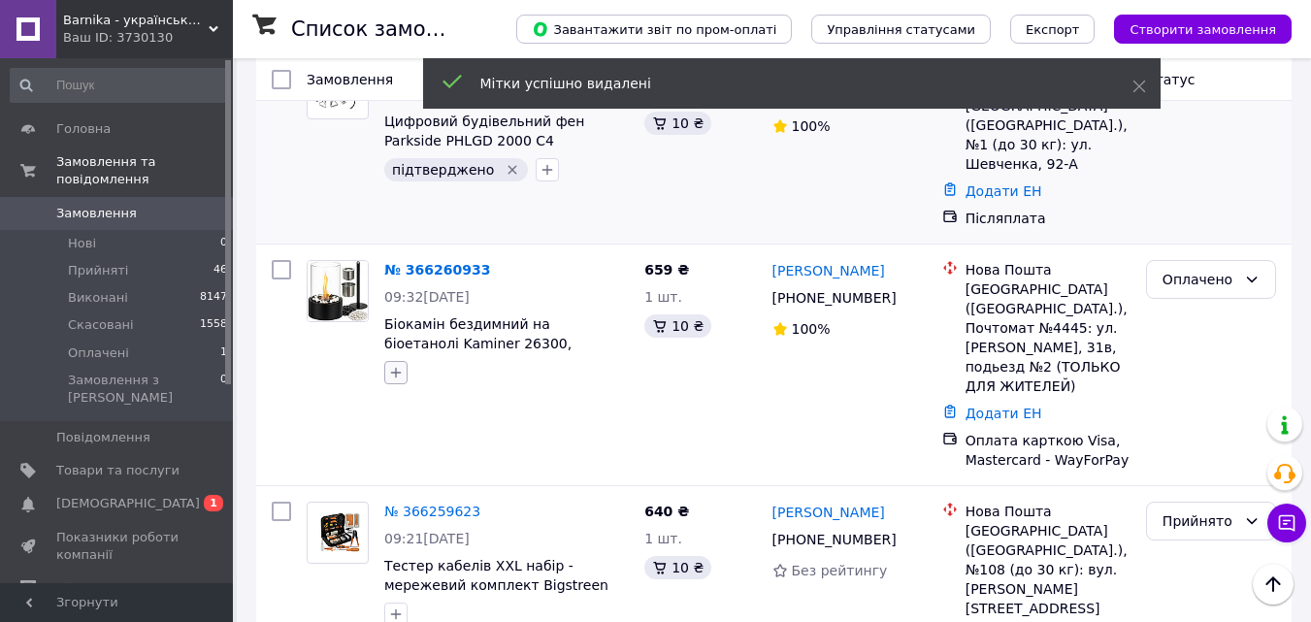
click at [393, 368] on icon "button" at bounding box center [396, 373] width 11 height 11
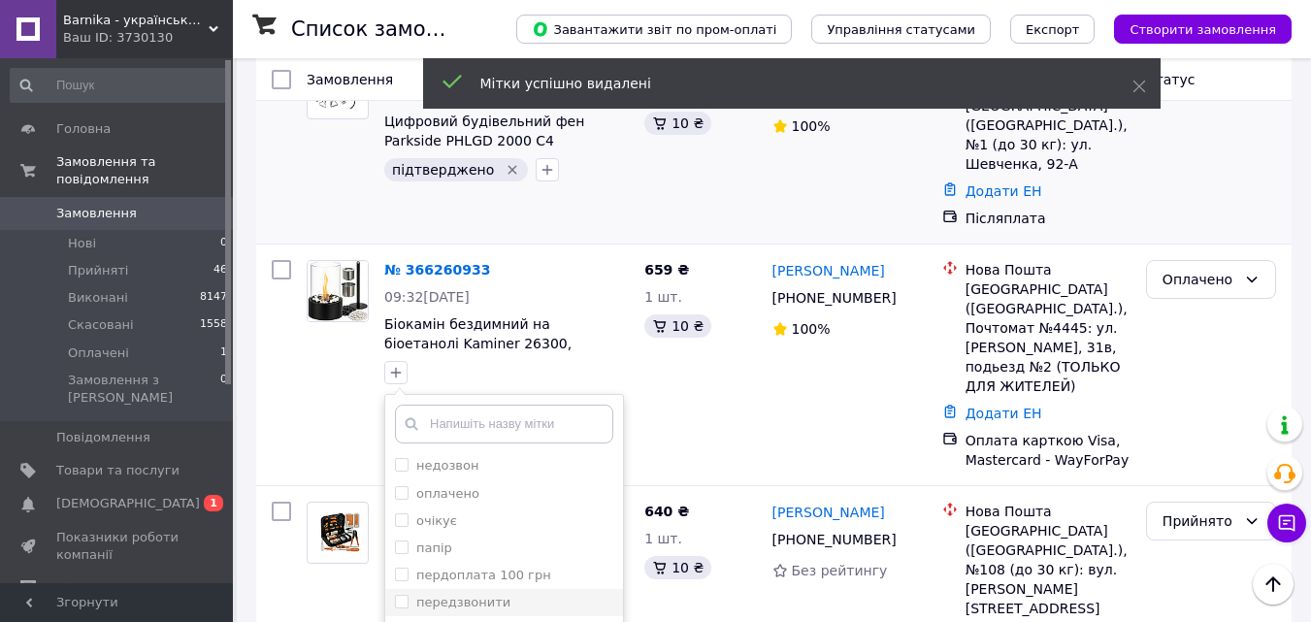
scroll to position [194, 0]
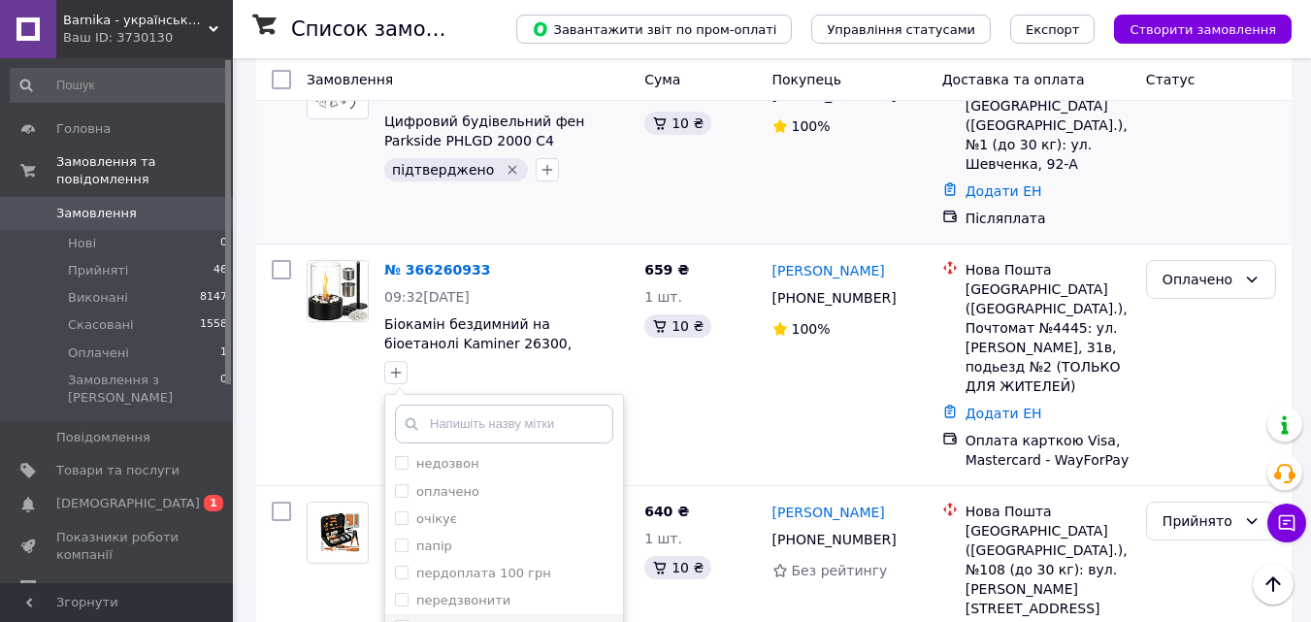
click at [509, 619] on div "підтверджено" at bounding box center [504, 627] width 218 height 17
checkbox input "true"
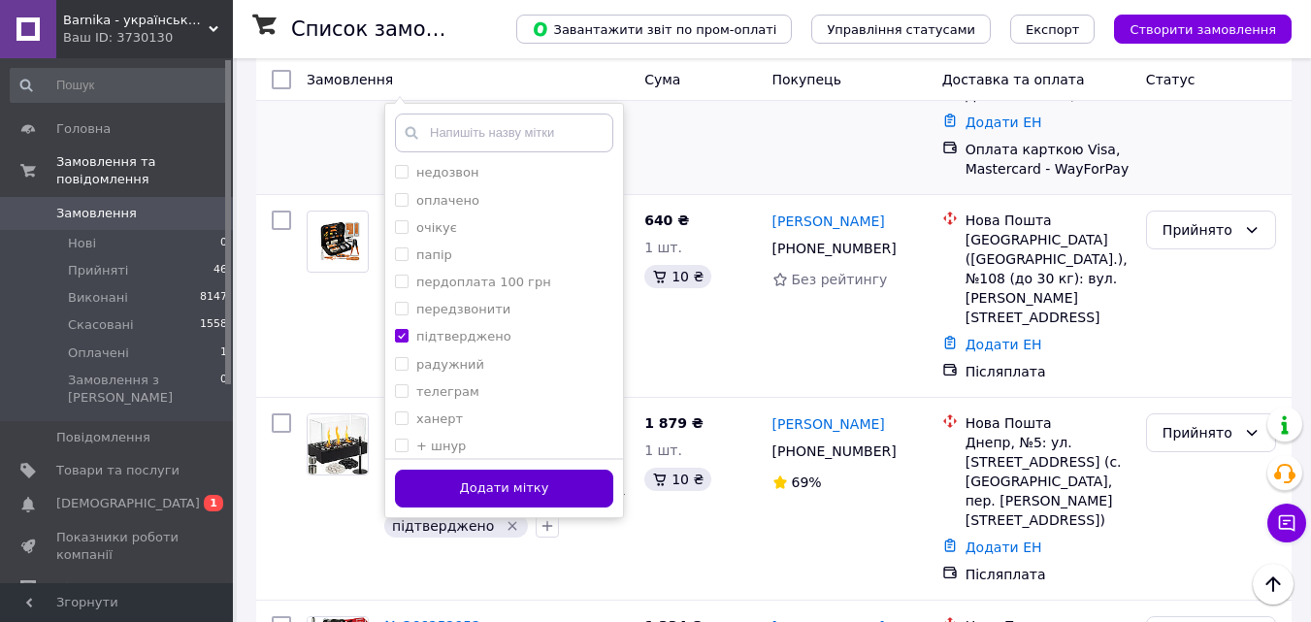
click at [563, 470] on button "Додати мітку" at bounding box center [504, 489] width 218 height 38
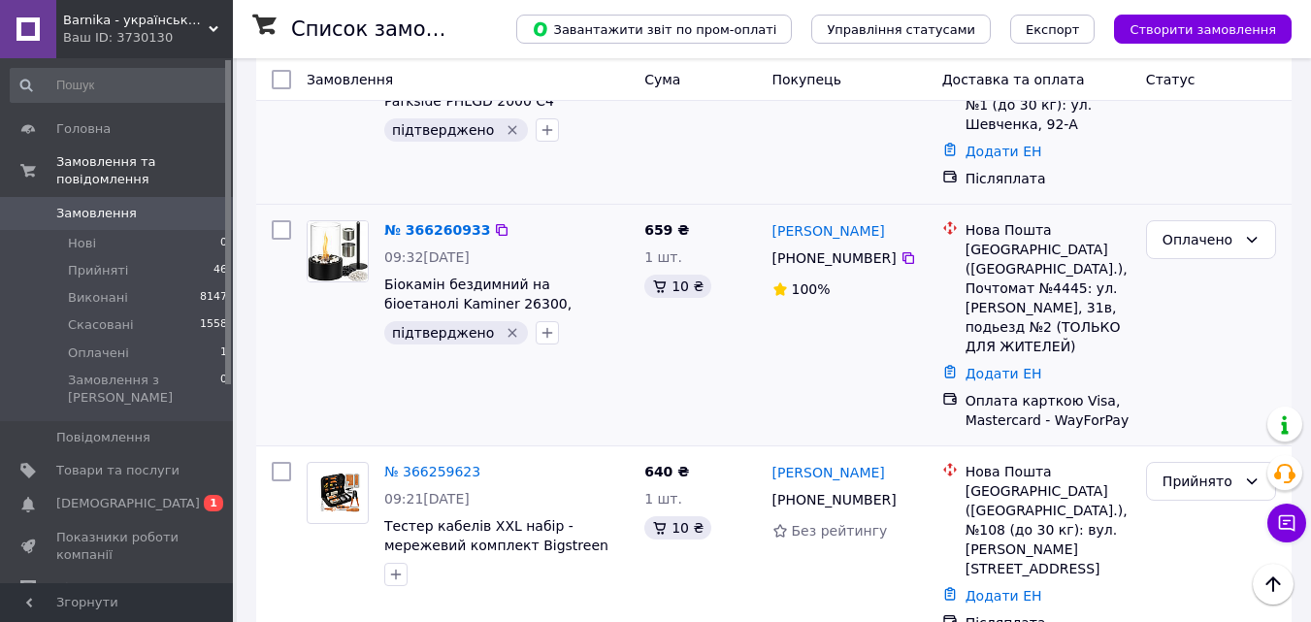
scroll to position [1359, 0]
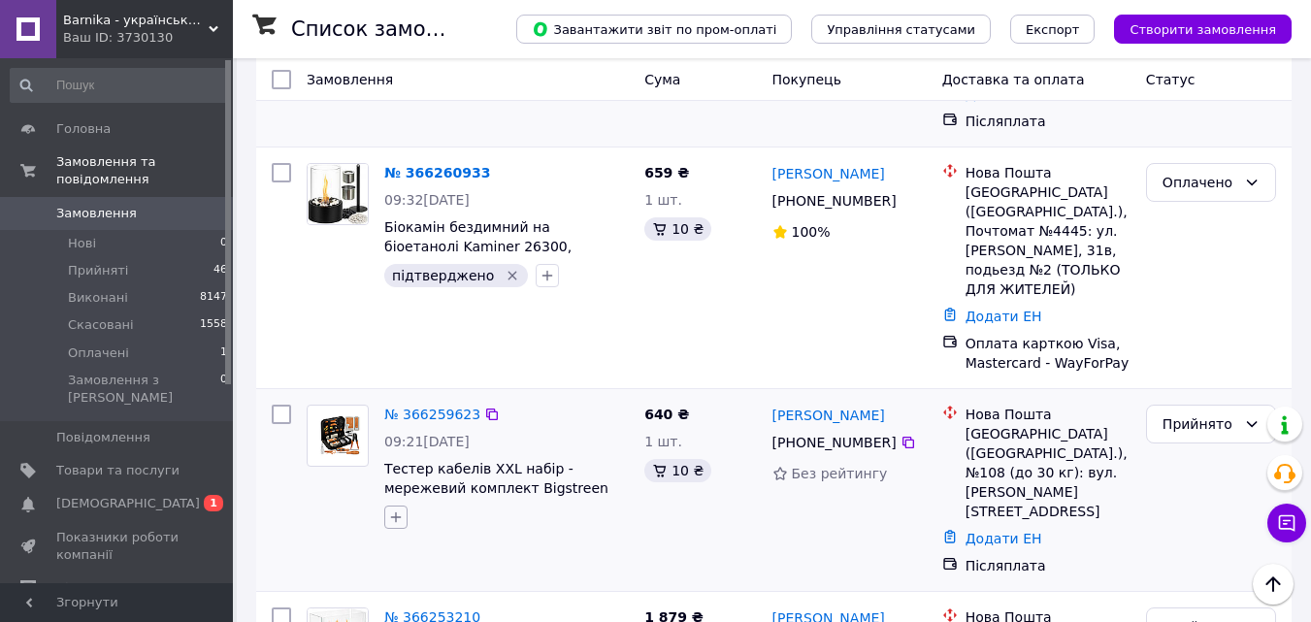
click at [389, 510] on icon "button" at bounding box center [396, 518] width 16 height 16
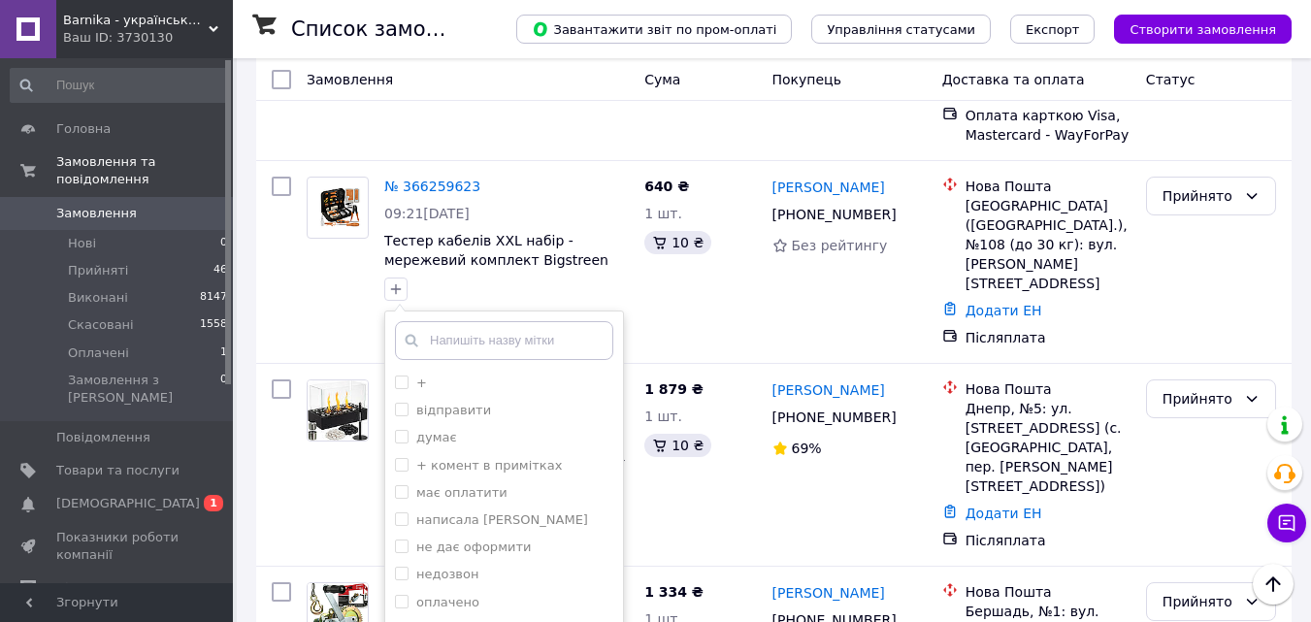
scroll to position [1650, 0]
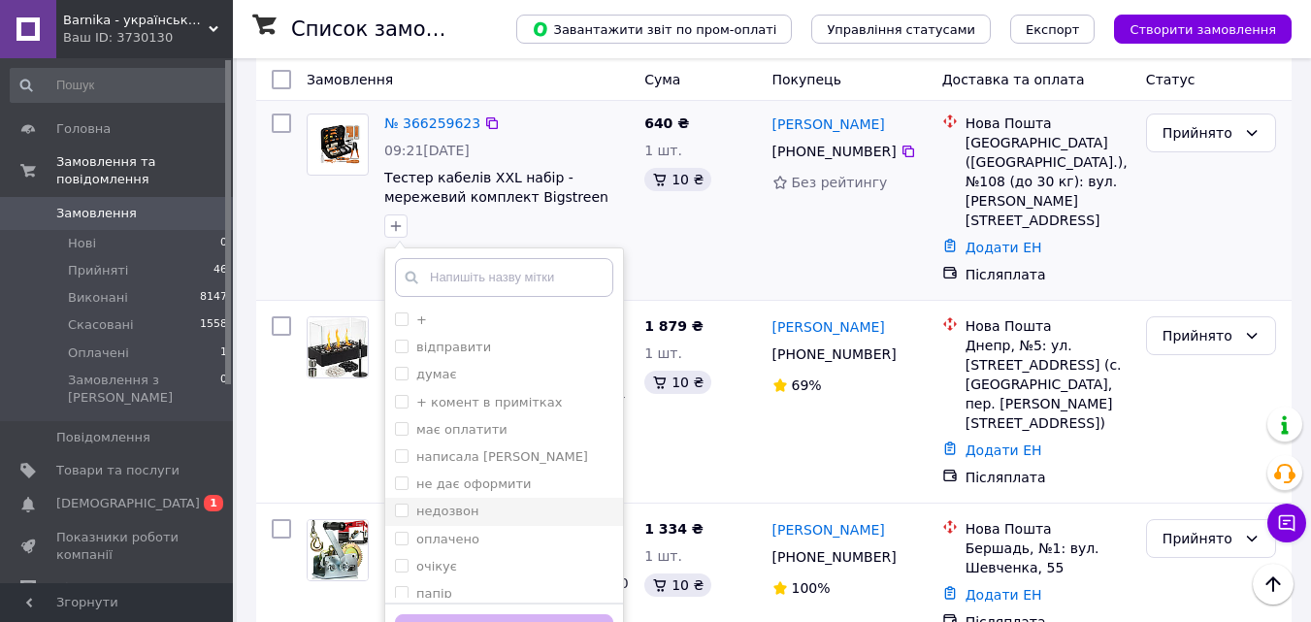
click at [488, 503] on div "недозвон" at bounding box center [504, 511] width 218 height 17
checkbox input "true"
click at [460, 449] on label "написала вайбер" at bounding box center [502, 456] width 172 height 15
checkbox input "true"
click at [479, 614] on button "Додати мітку" at bounding box center [504, 633] width 218 height 38
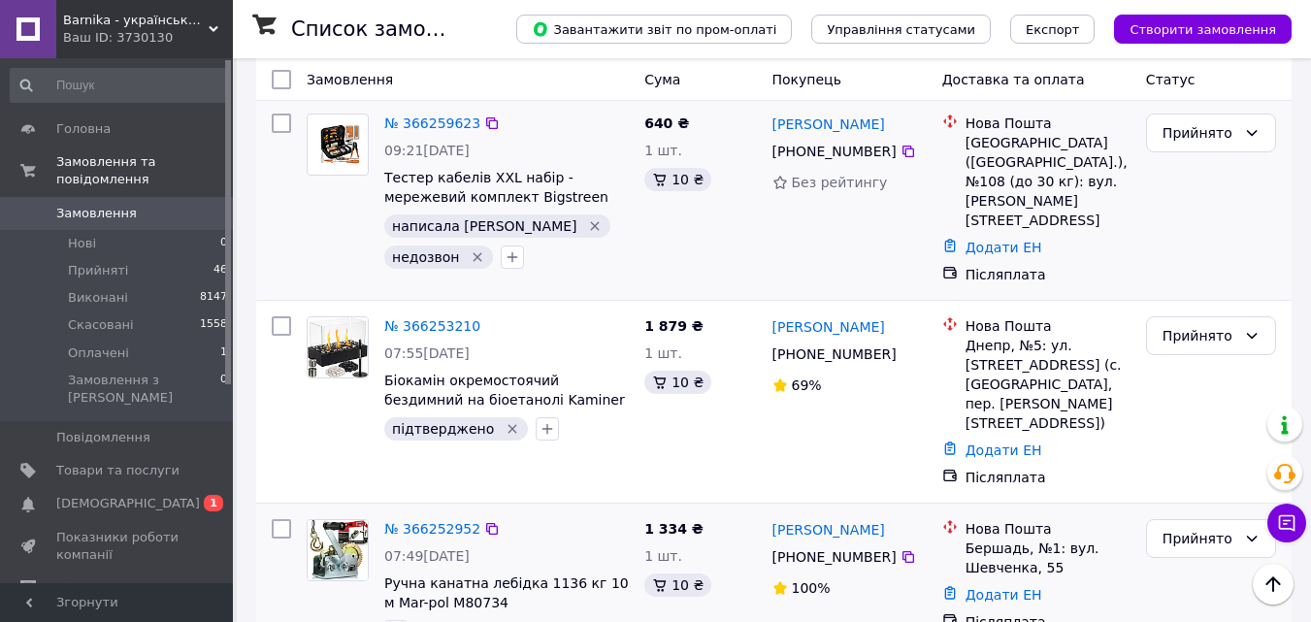
scroll to position [1747, 0]
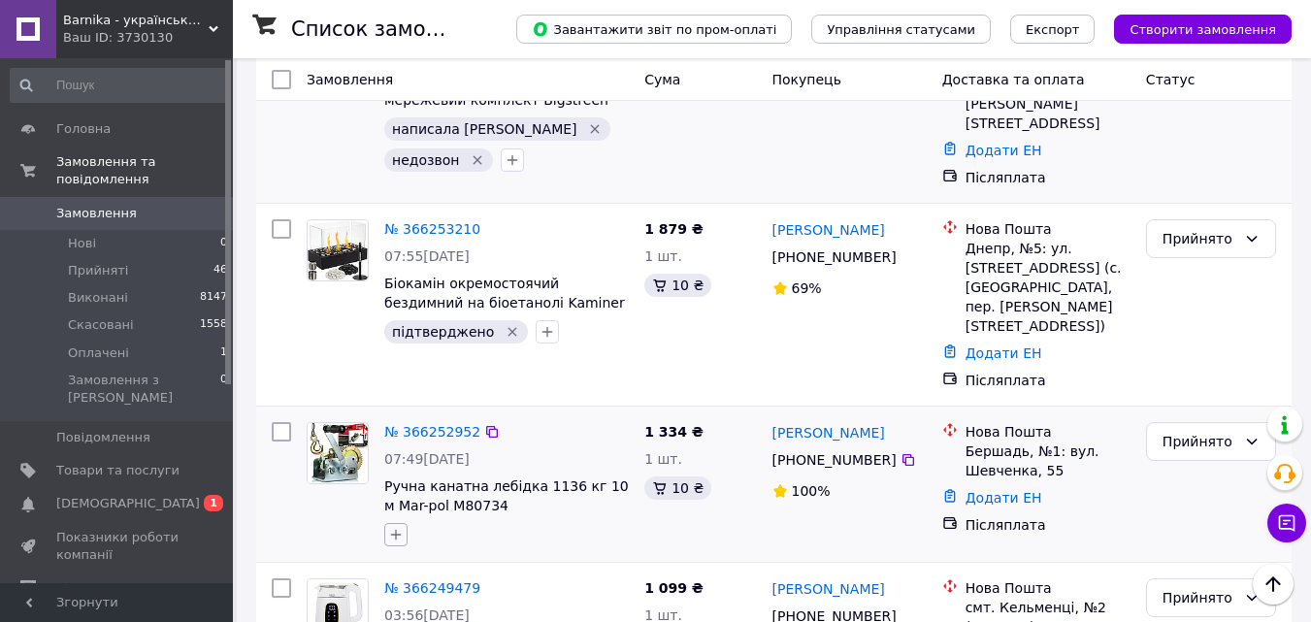
click at [392, 527] on icon "button" at bounding box center [396, 535] width 16 height 16
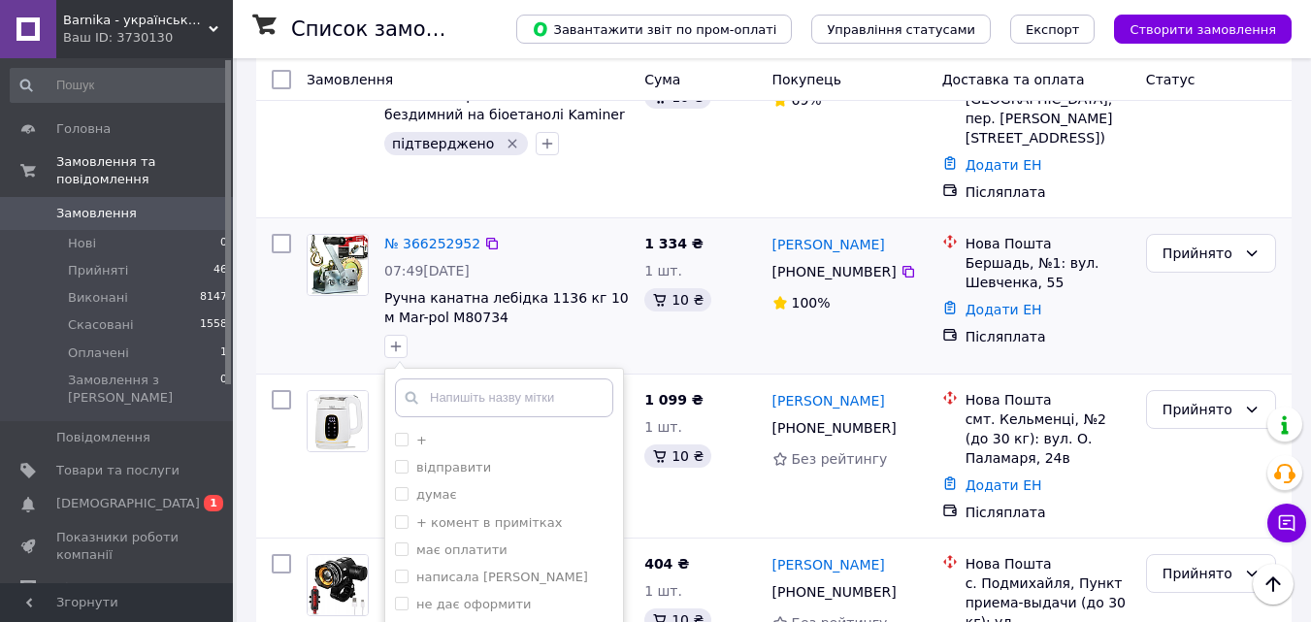
scroll to position [2038, 0]
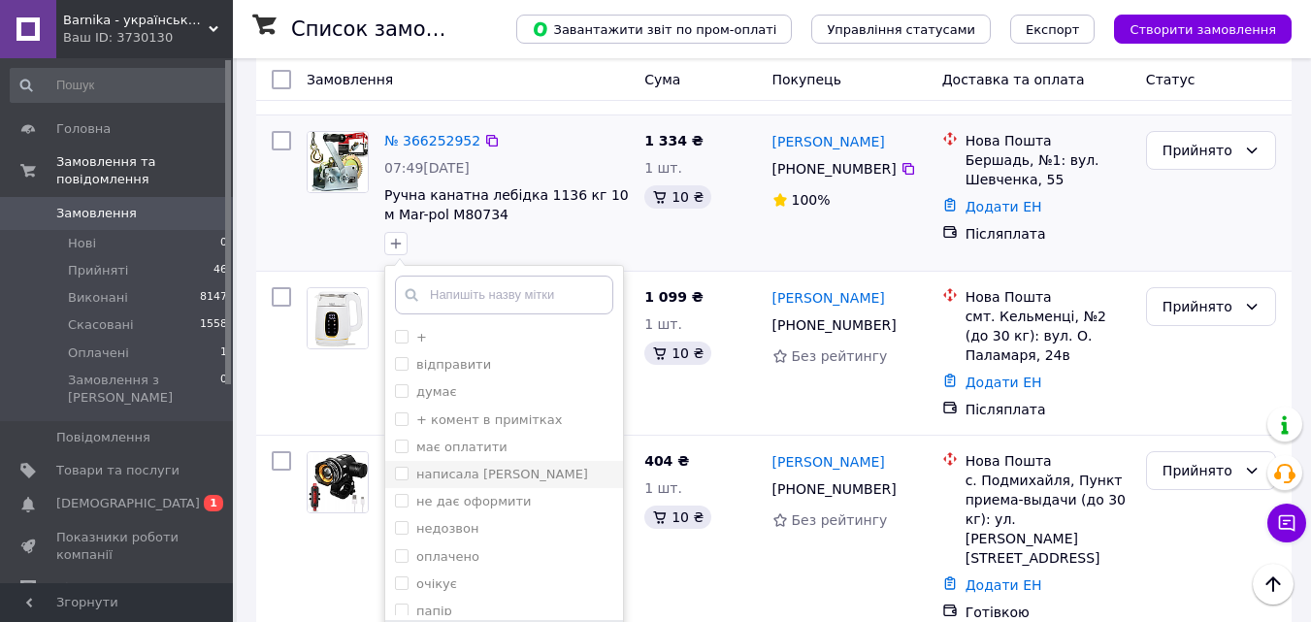
click at [481, 467] on label "написала вайбер" at bounding box center [502, 474] width 172 height 15
checkbox input "true"
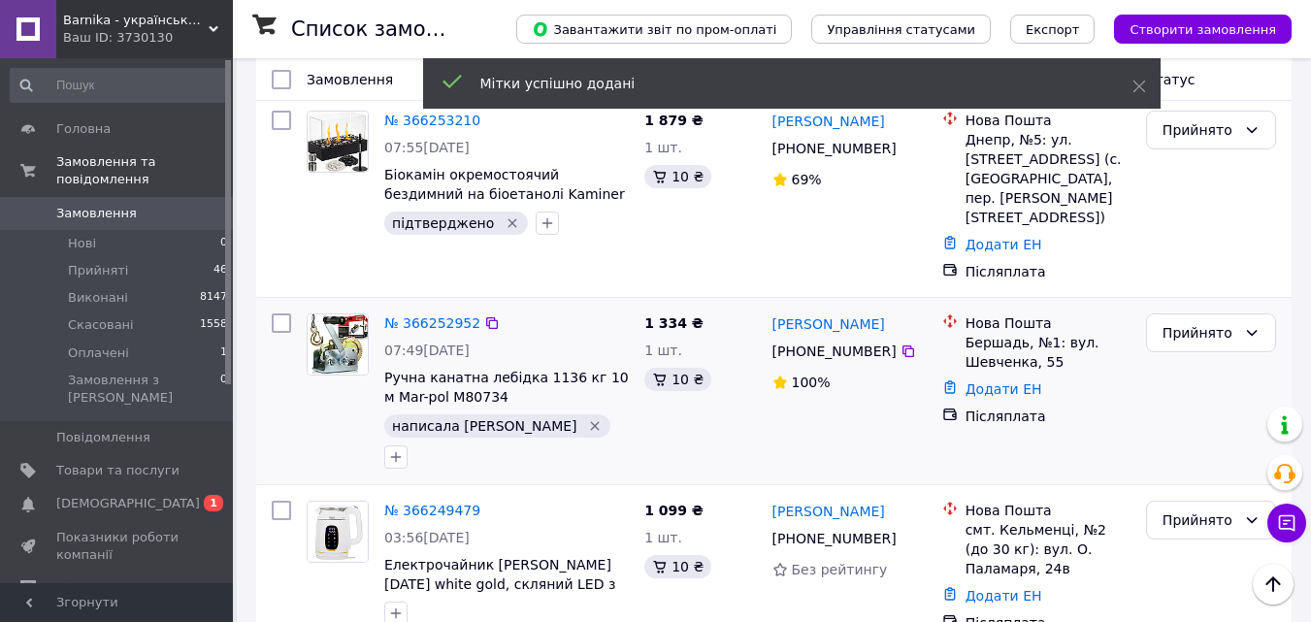
scroll to position [1844, 0]
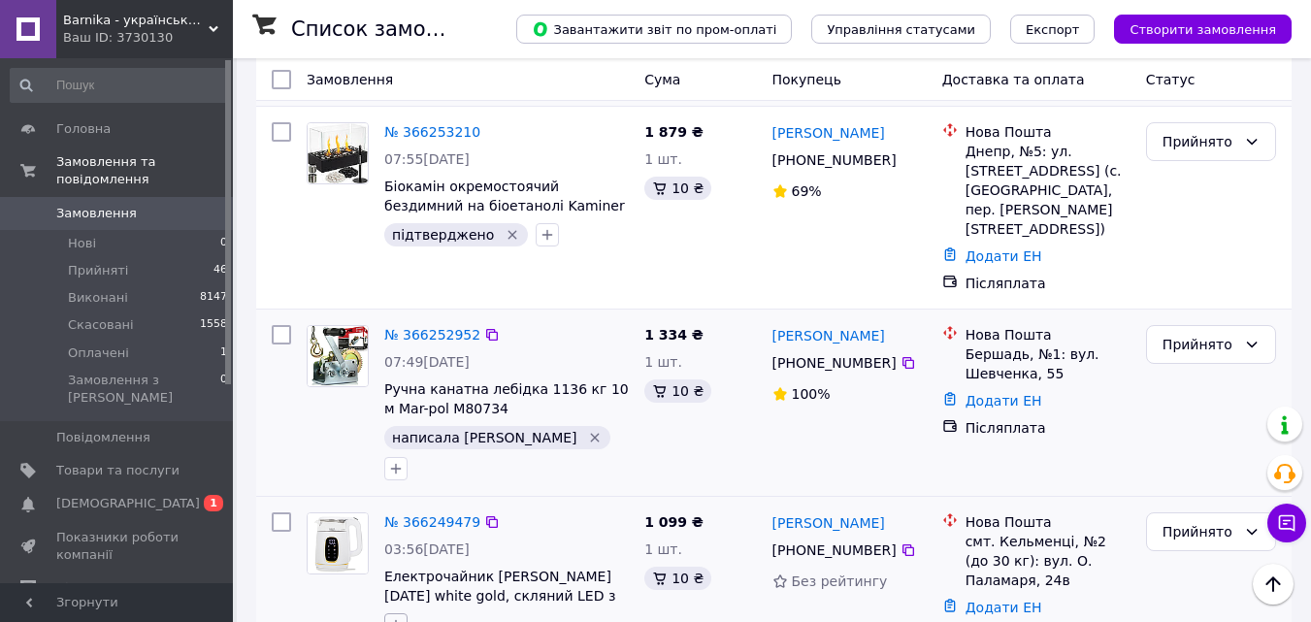
click at [394, 617] on icon "button" at bounding box center [396, 625] width 16 height 16
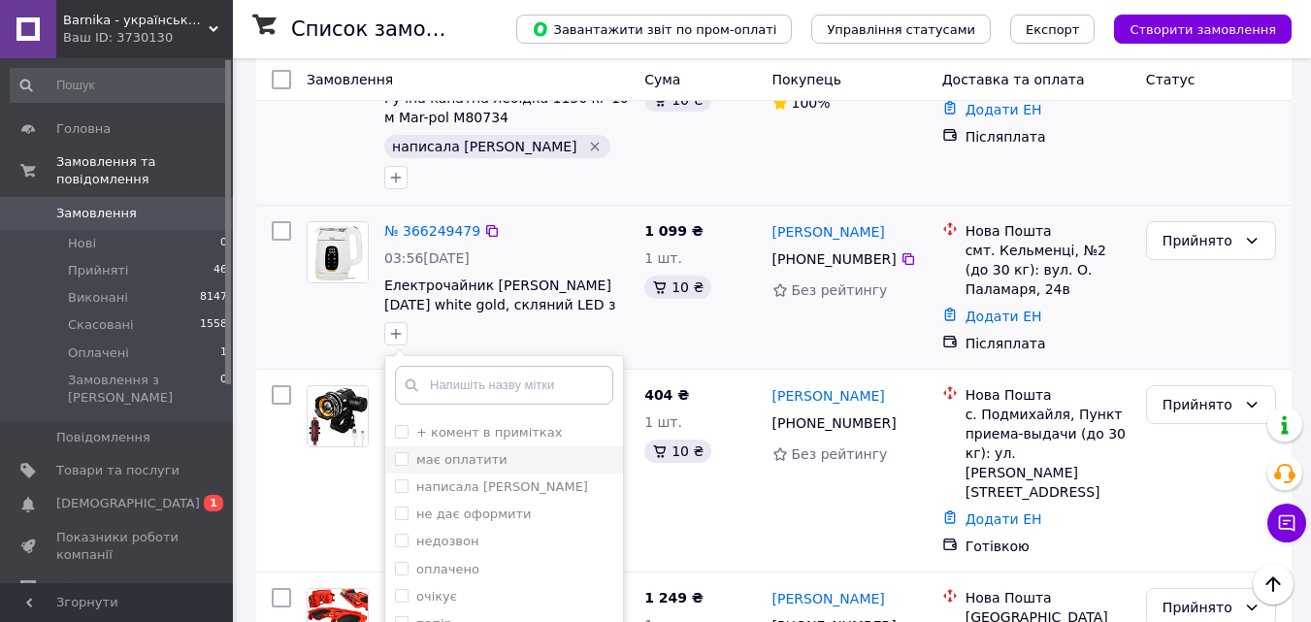
scroll to position [194, 0]
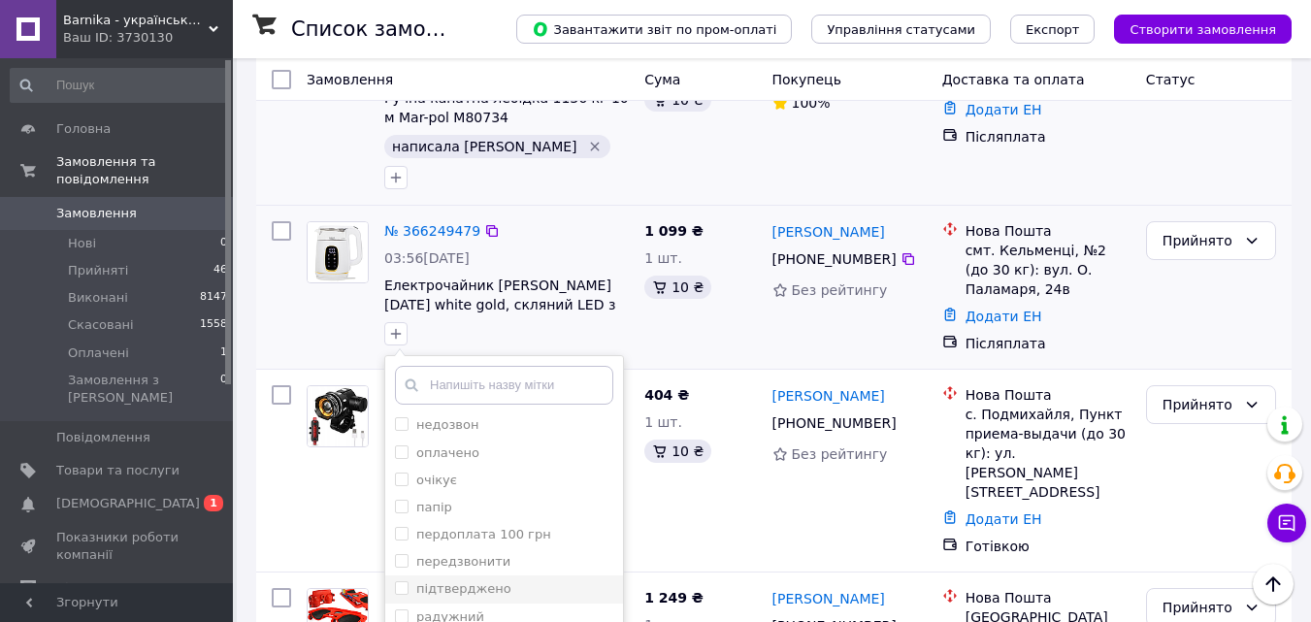
click at [530, 580] on div "підтверджено" at bounding box center [504, 588] width 218 height 17
checkbox input "true"
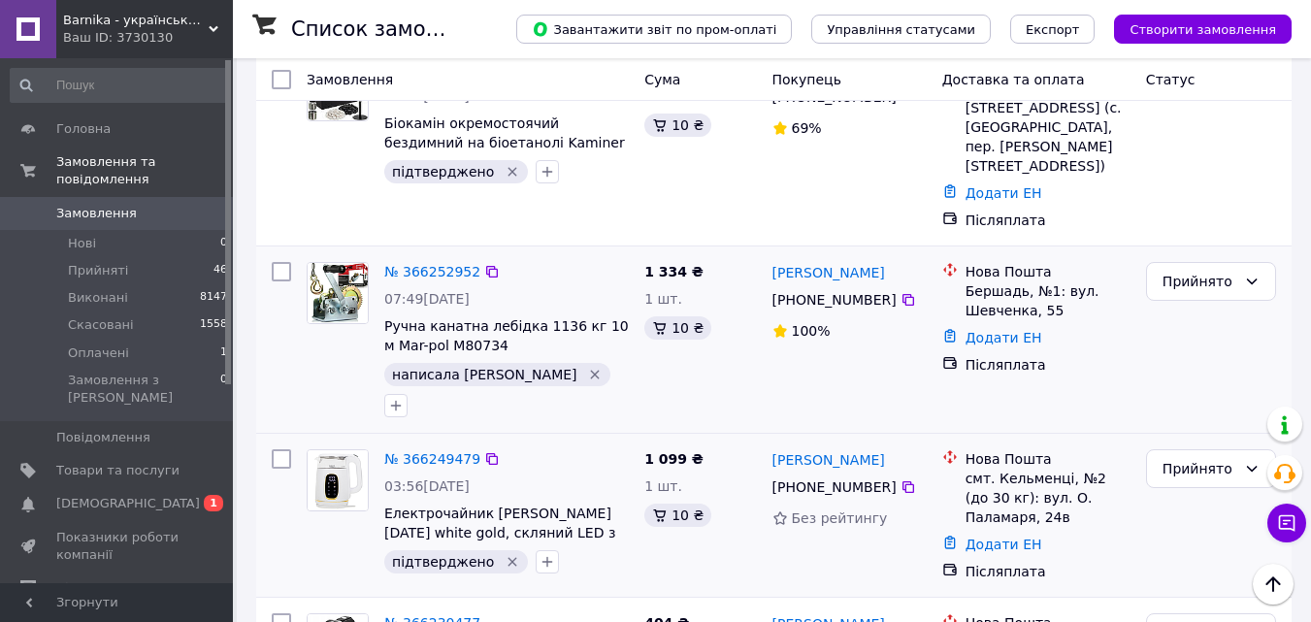
scroll to position [1941, 0]
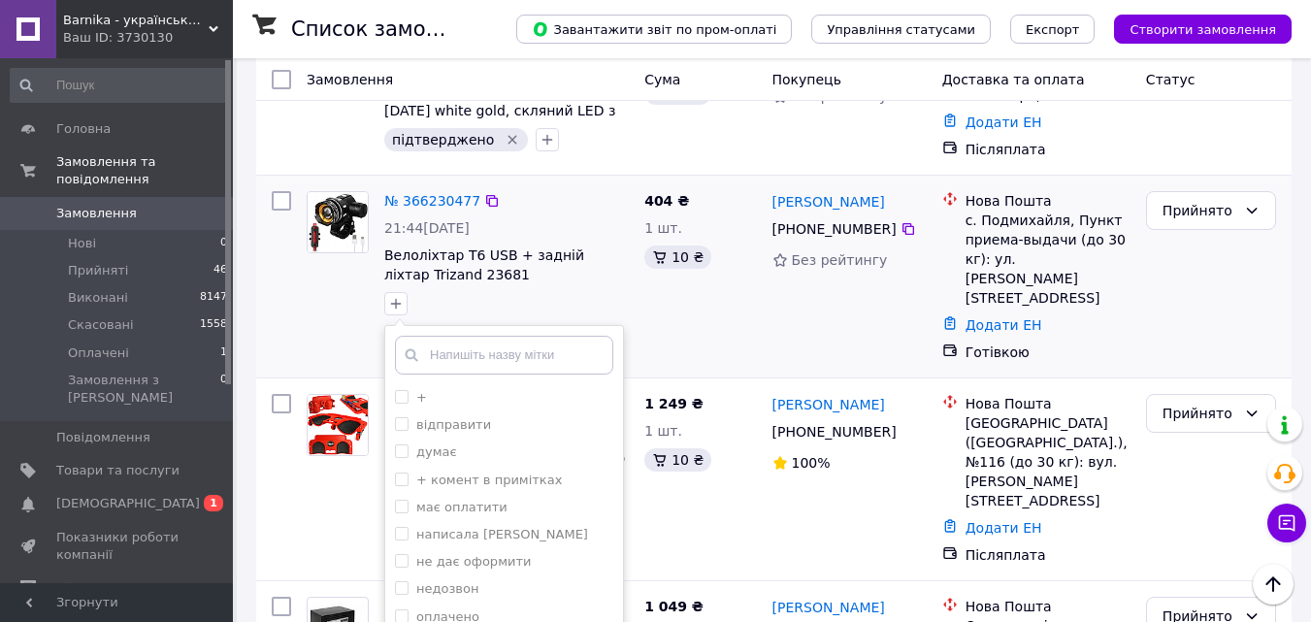
scroll to position [97, 0]
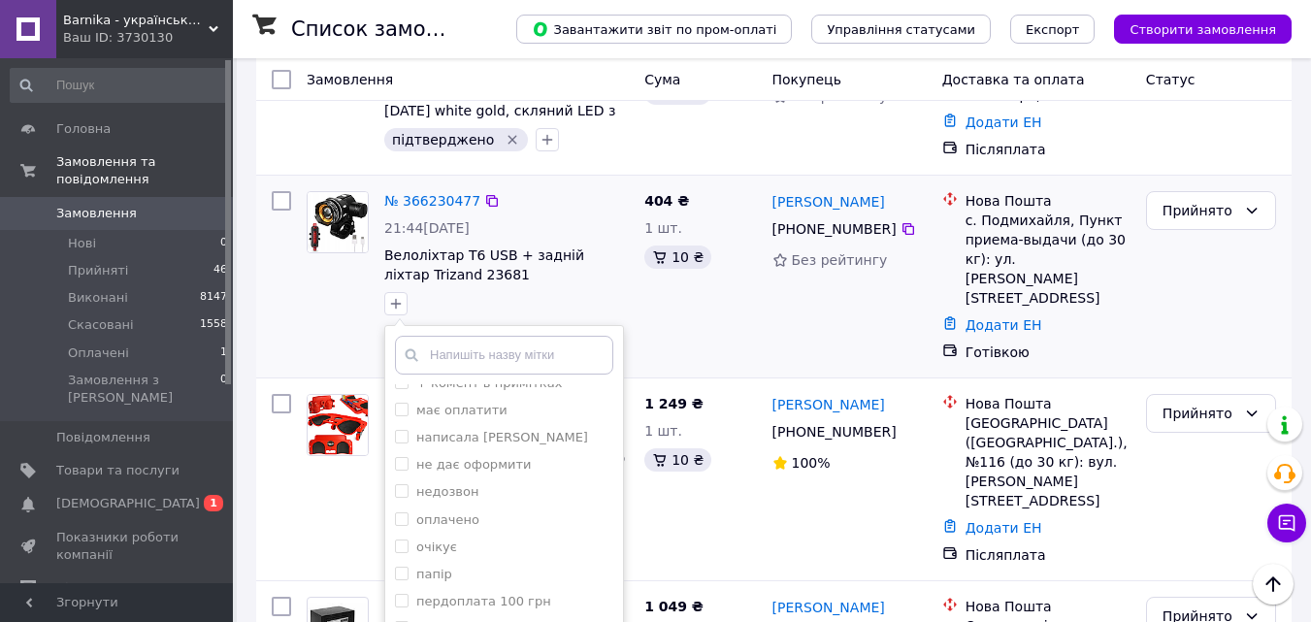
checkbox input "true"
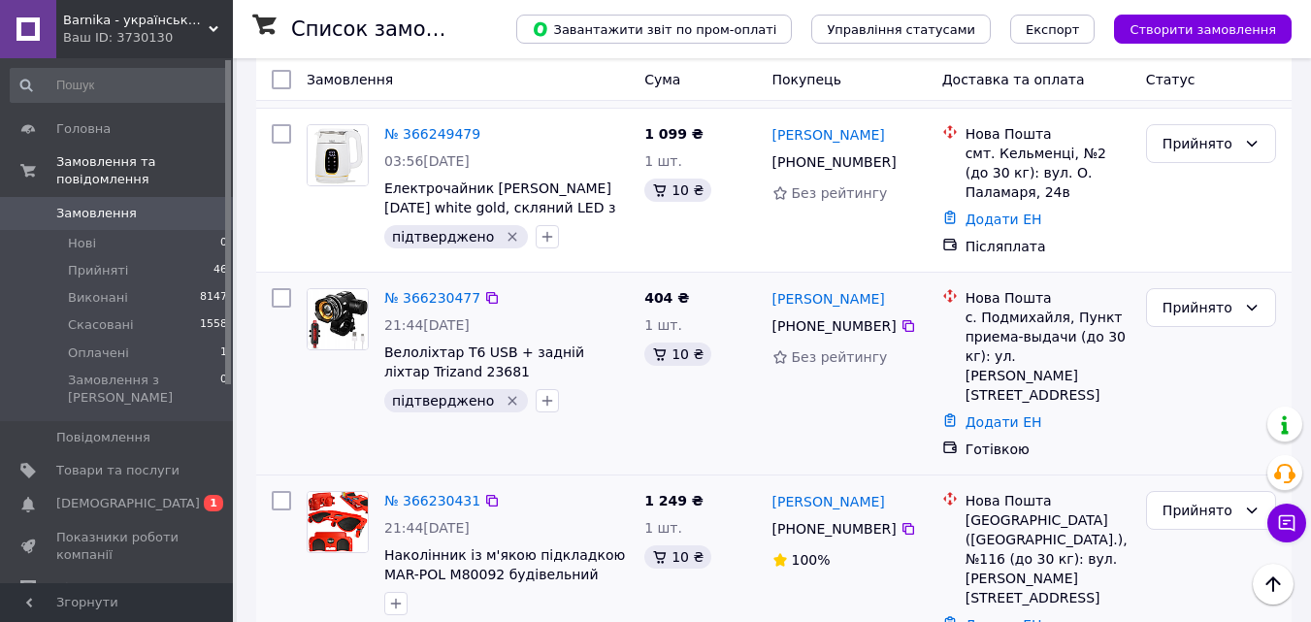
scroll to position [2330, 0]
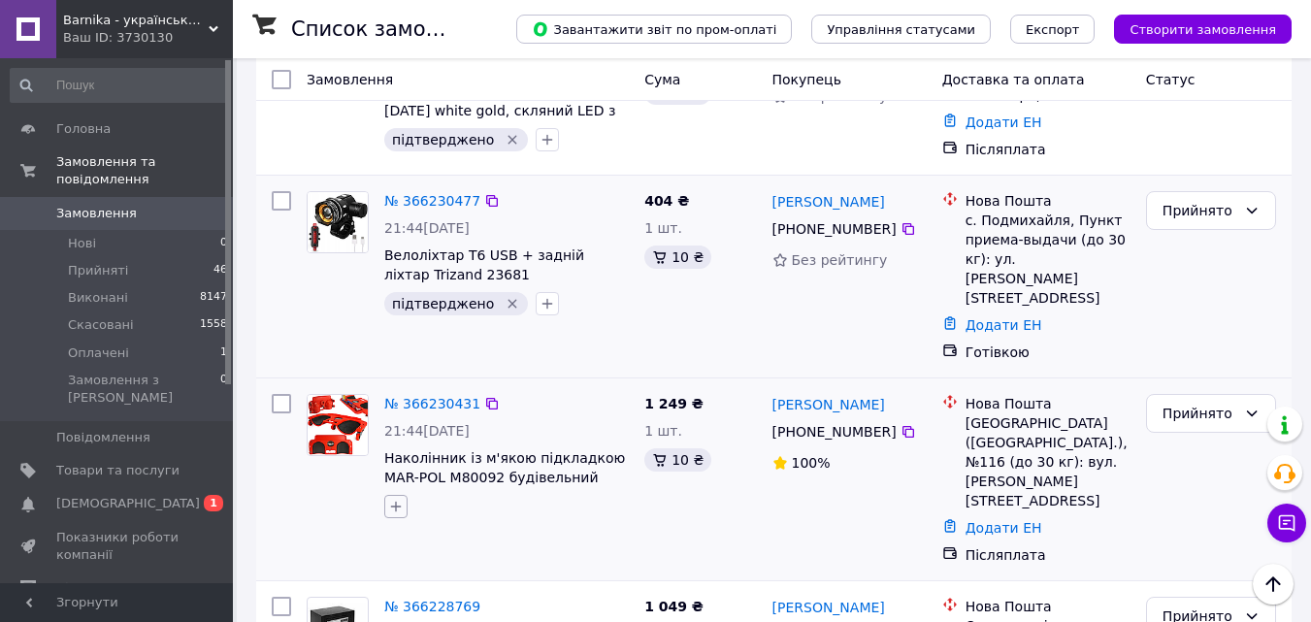
click at [397, 499] on icon "button" at bounding box center [396, 507] width 16 height 16
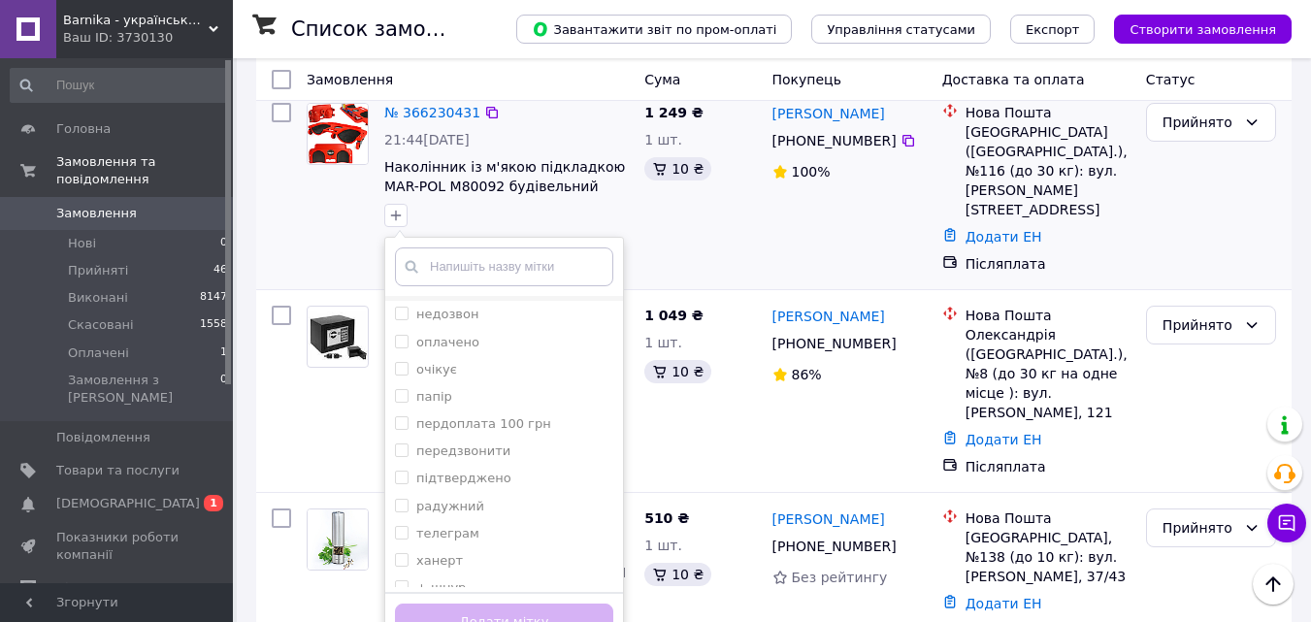
scroll to position [194, 0]
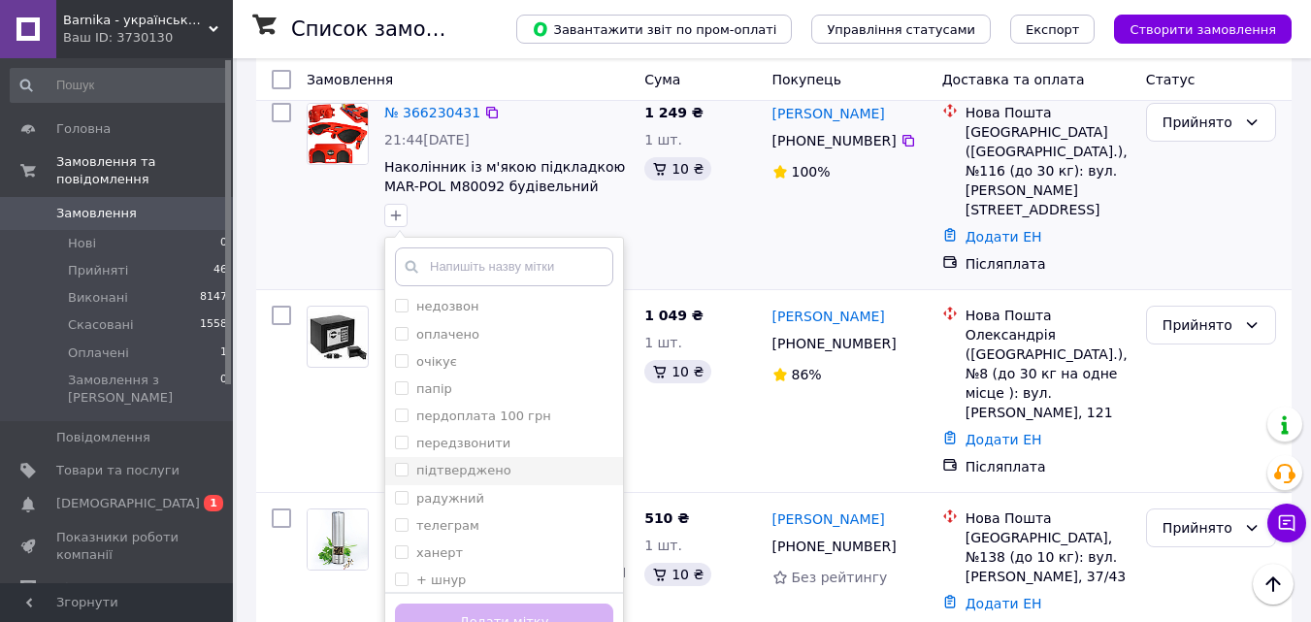
click at [486, 463] on label "підтверджено" at bounding box center [463, 470] width 95 height 15
checkbox input "true"
click at [516, 604] on button "Додати мітку" at bounding box center [504, 623] width 218 height 38
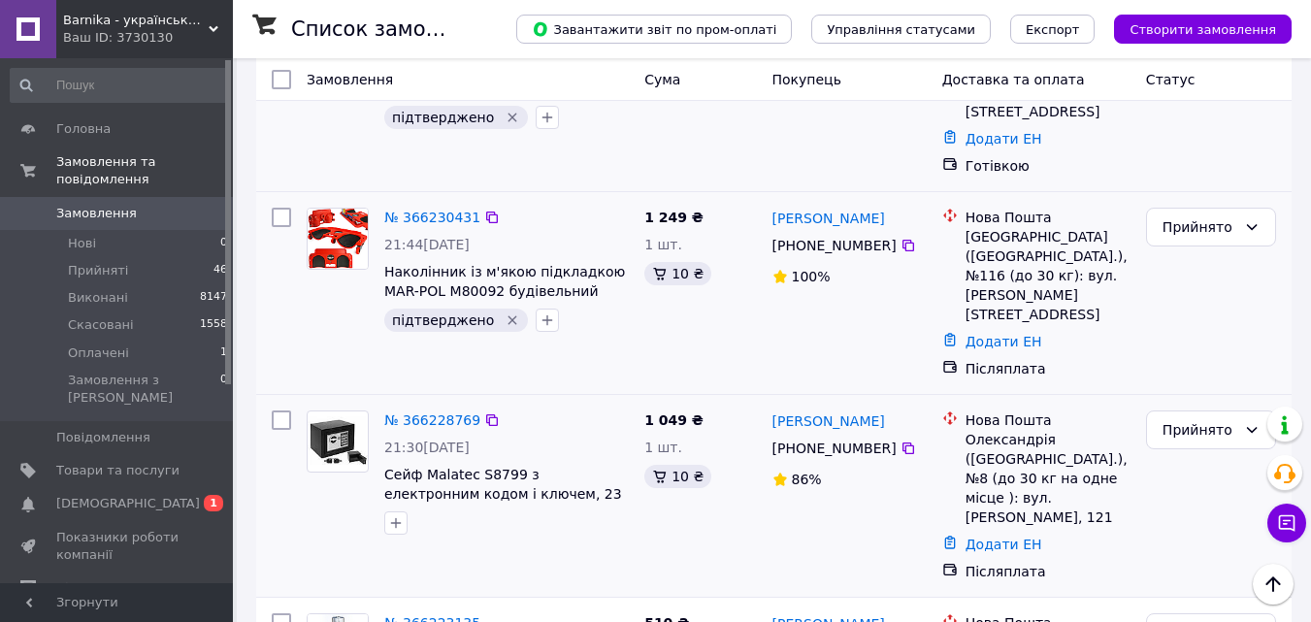
scroll to position [2524, 0]
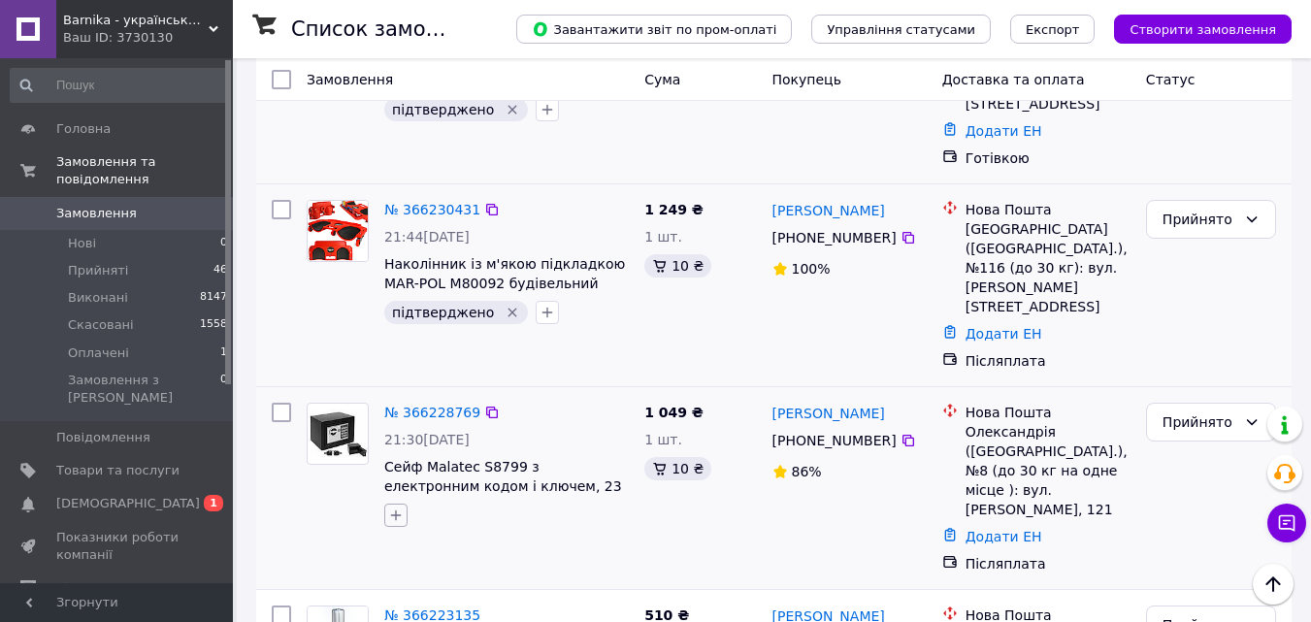
click at [395, 508] on icon "button" at bounding box center [396, 516] width 16 height 16
checkbox input "true"
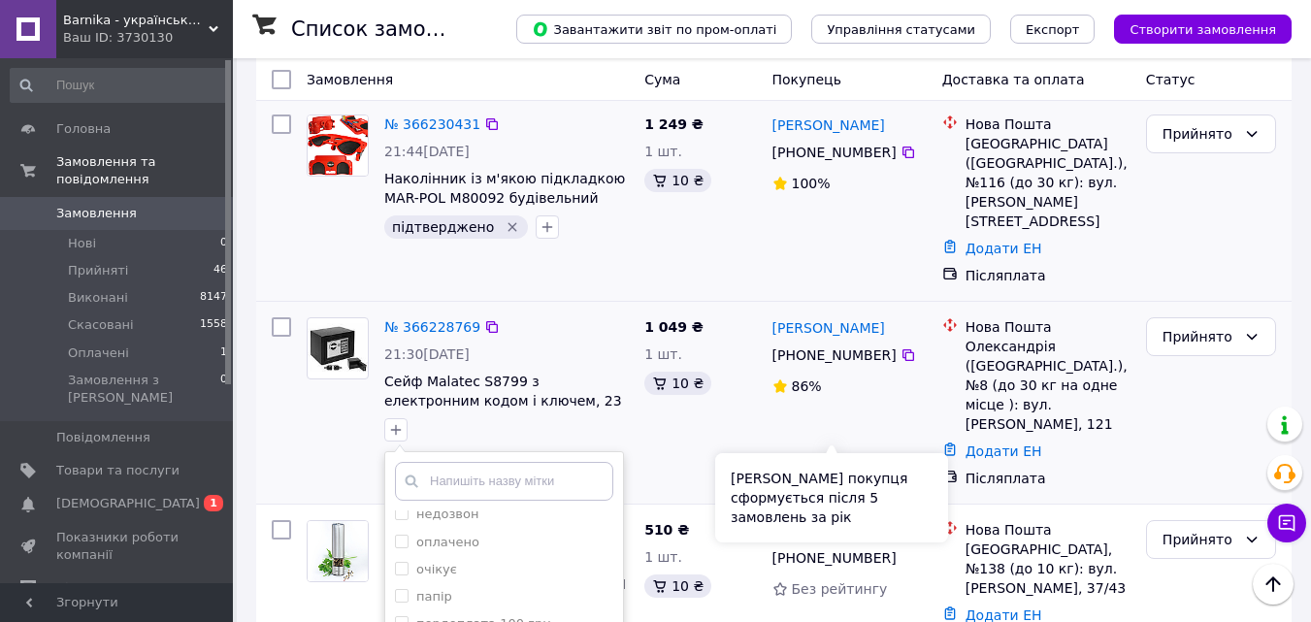
scroll to position [2621, 0]
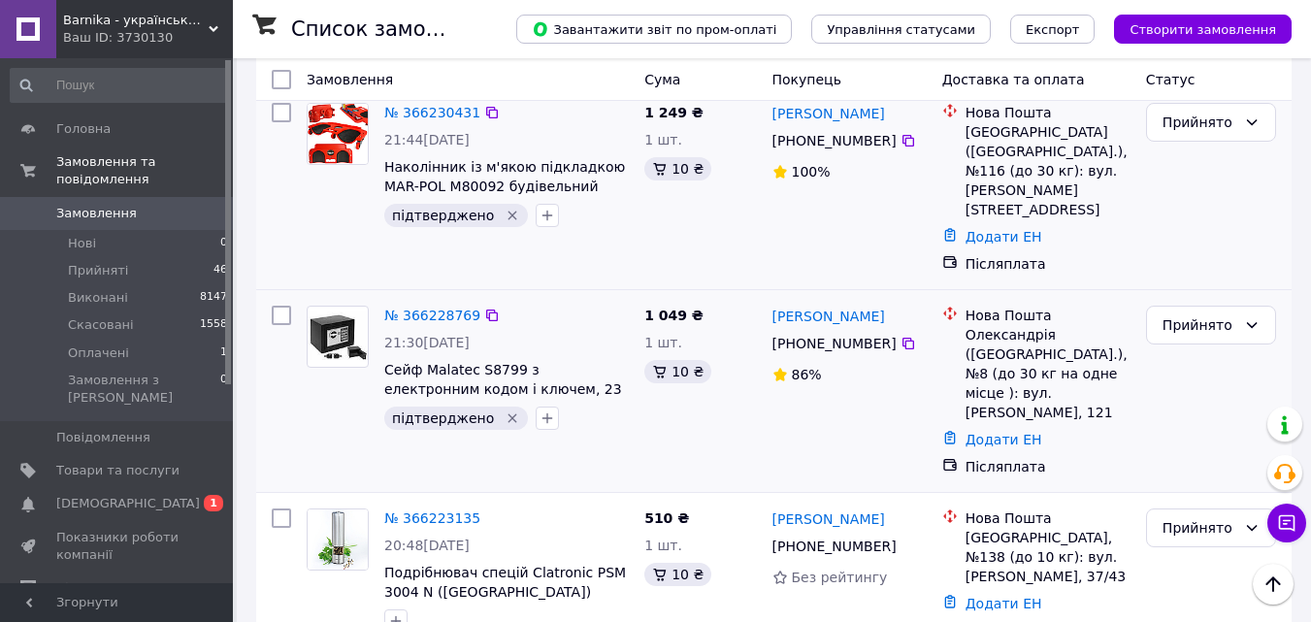
scroll to position [2524, 0]
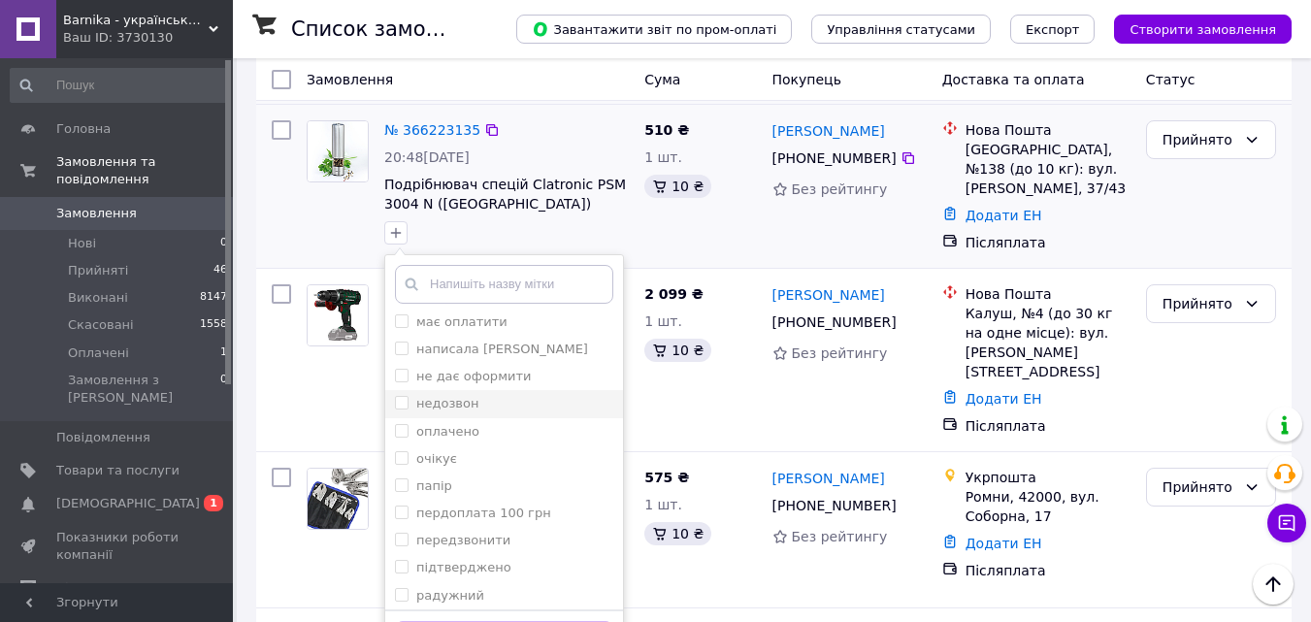
scroll to position [194, 0]
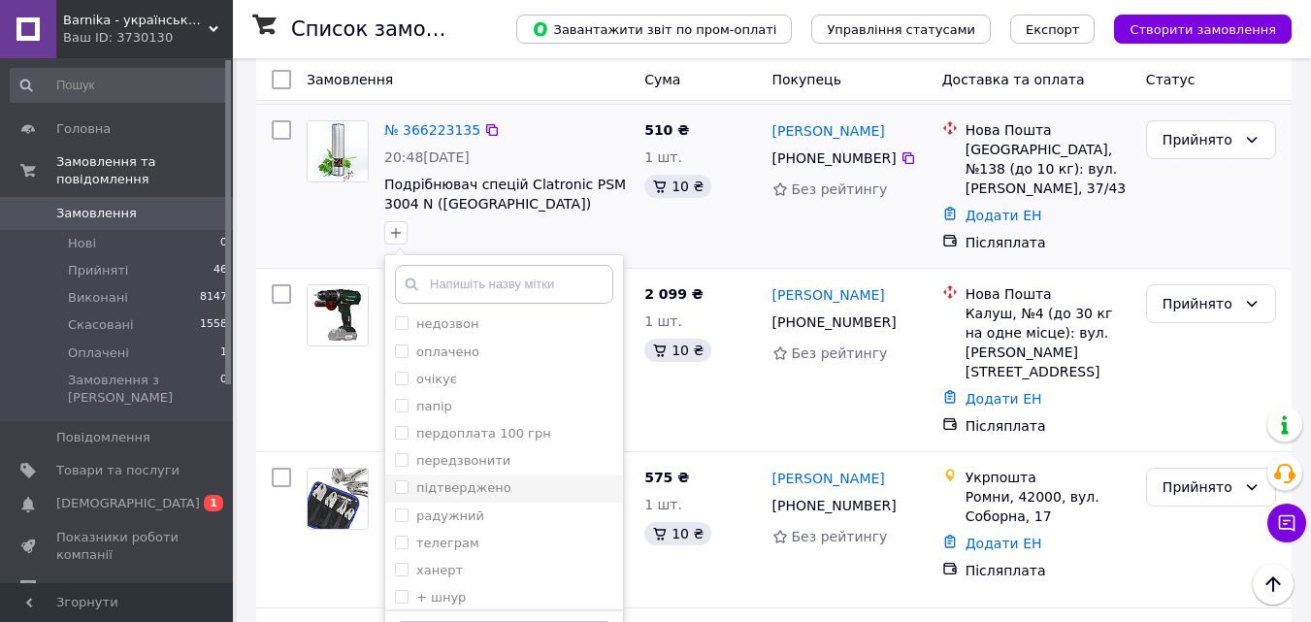
click at [506, 479] on div "підтверджено" at bounding box center [504, 487] width 218 height 17
checkbox input "true"
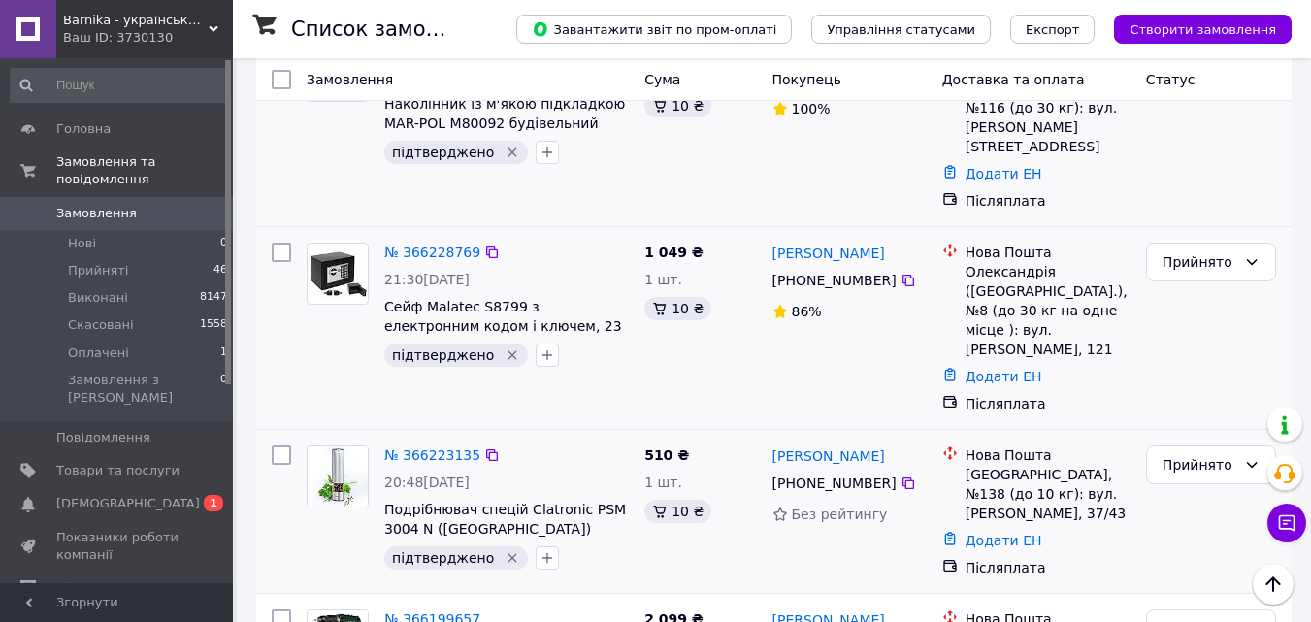
scroll to position [2718, 0]
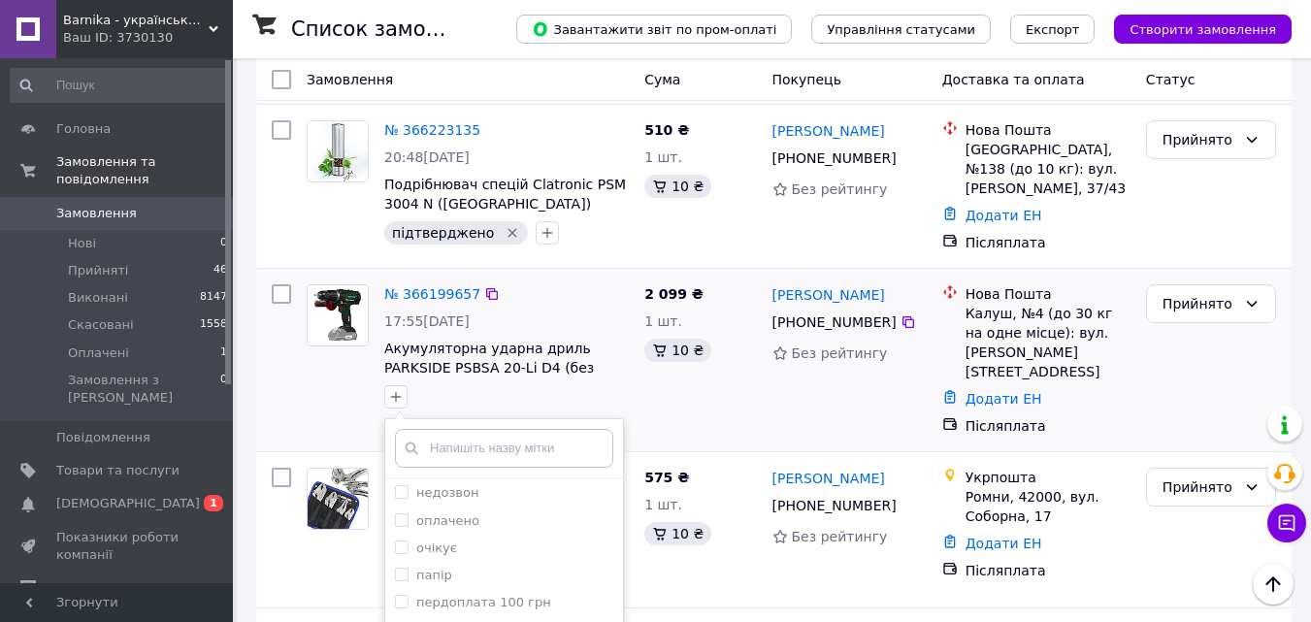
scroll to position [201, 0]
checkbox input "true"
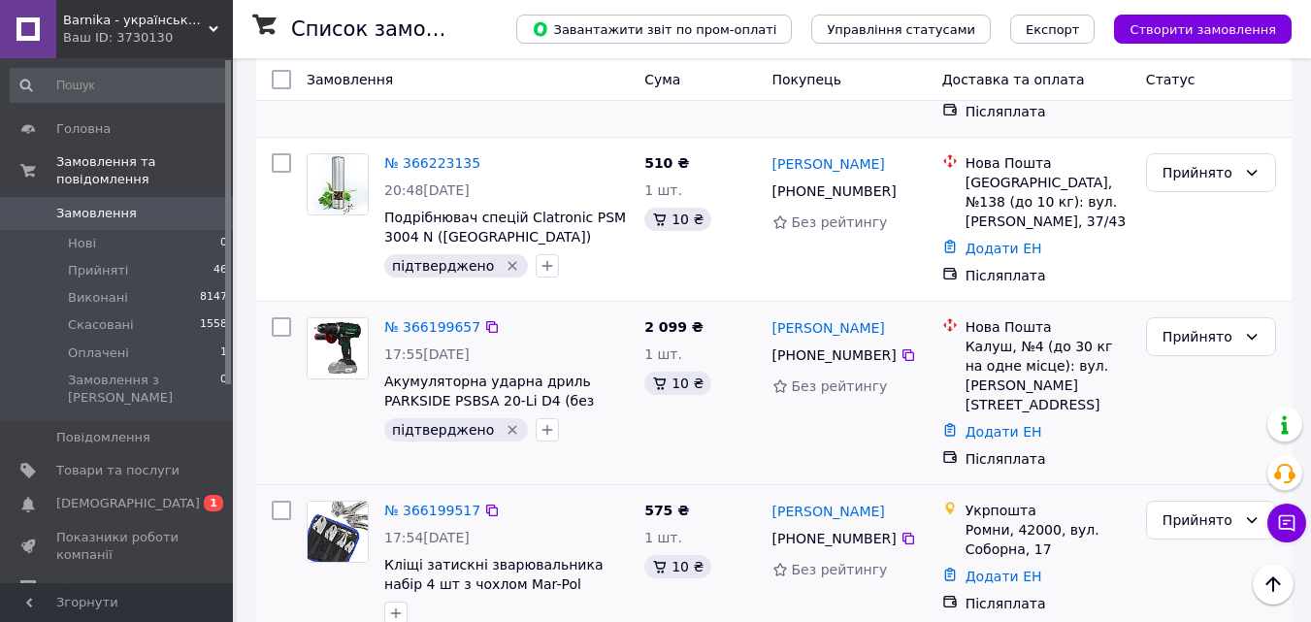
scroll to position [3009, 0]
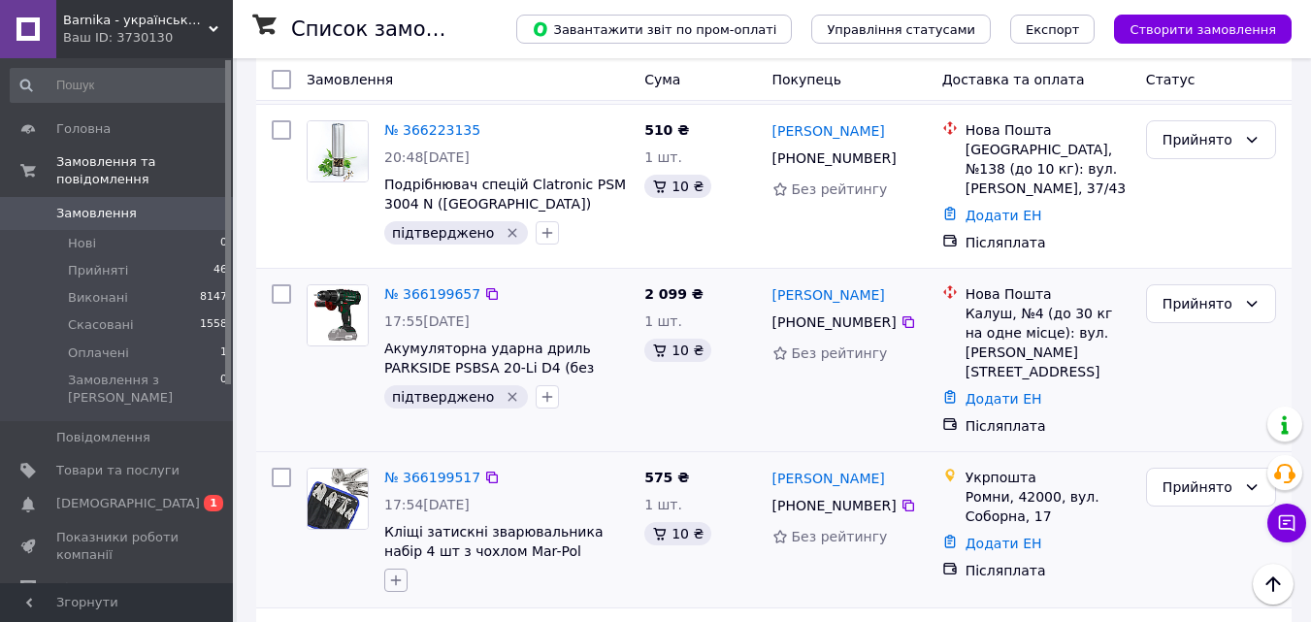
click at [404, 569] on button "button" at bounding box center [395, 580] width 23 height 23
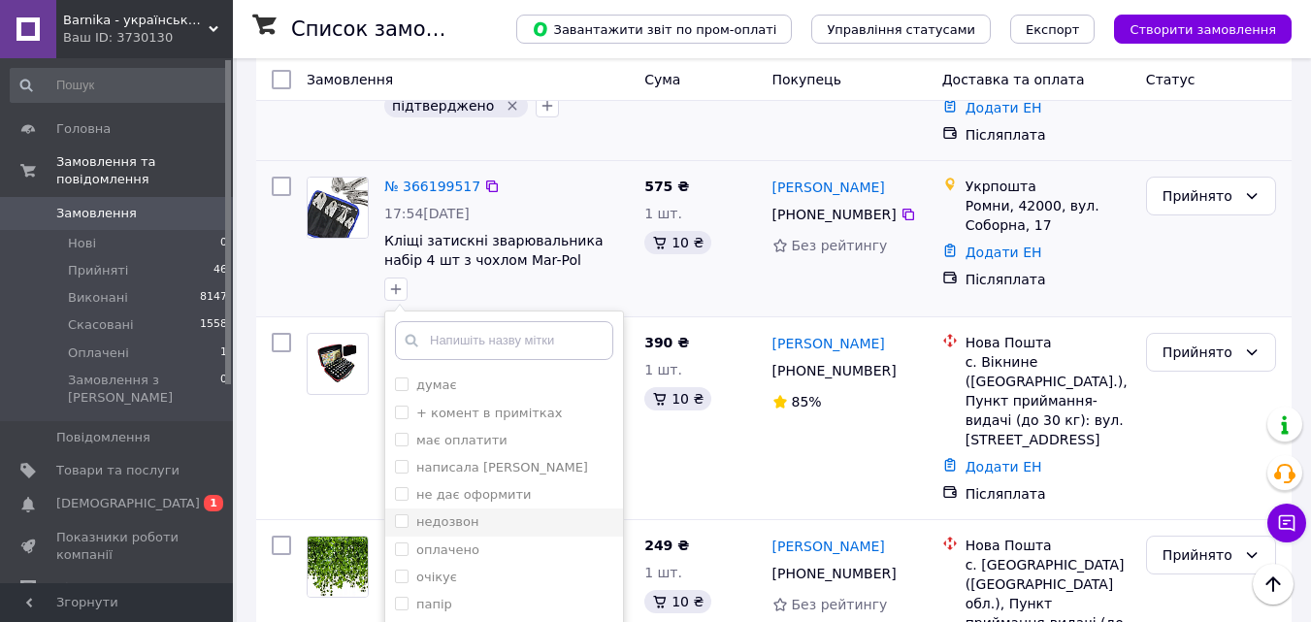
scroll to position [97, 0]
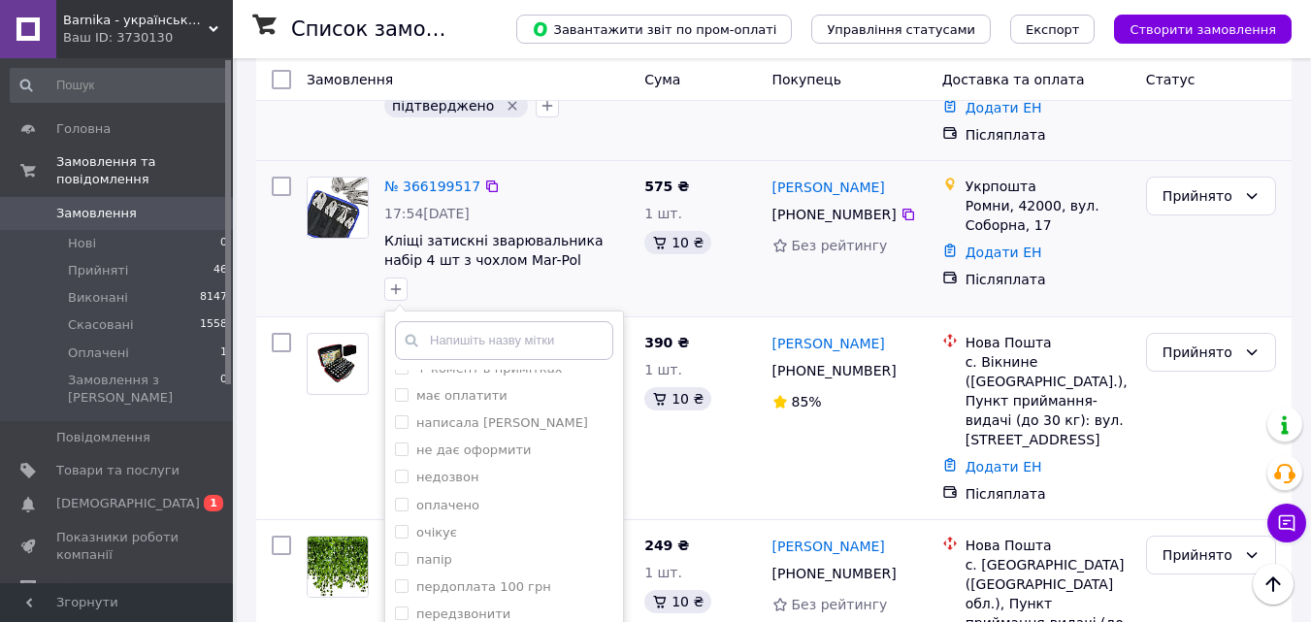
checkbox input "true"
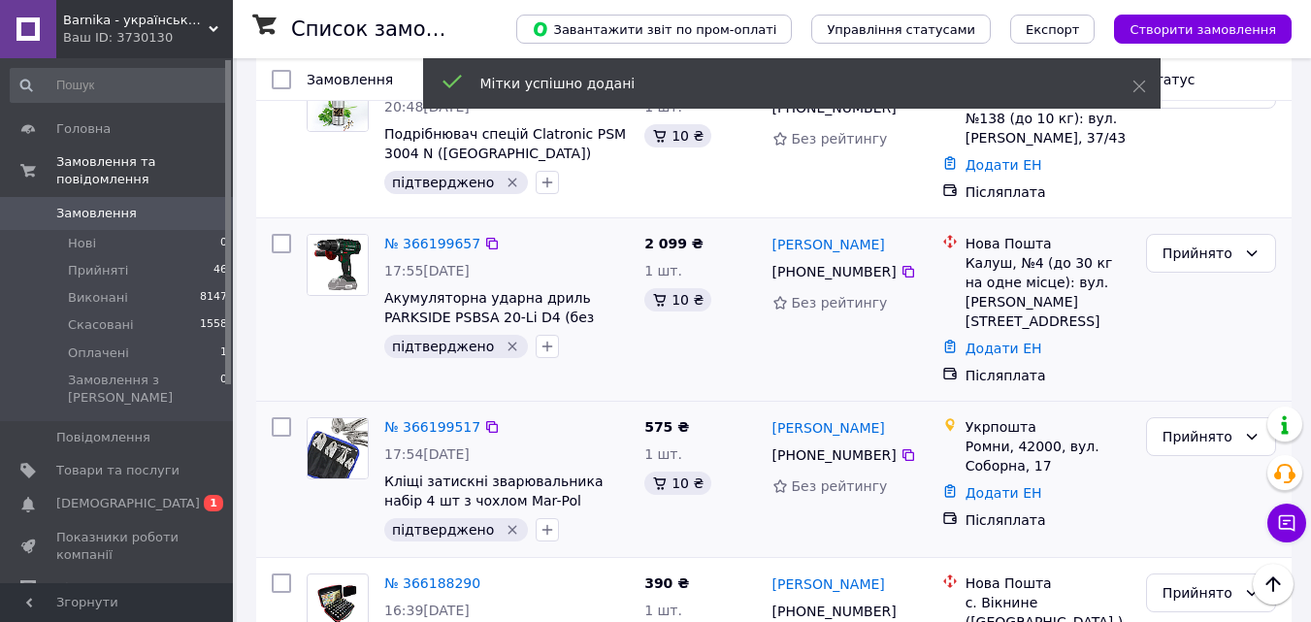
scroll to position [3009, 0]
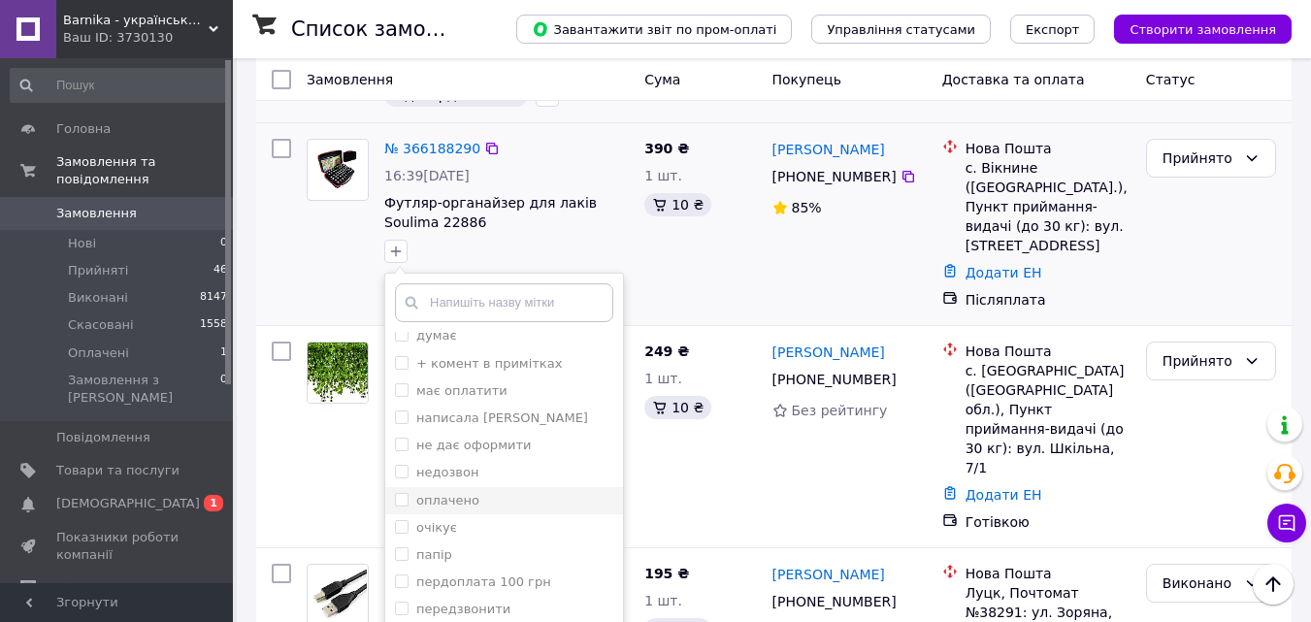
scroll to position [97, 0]
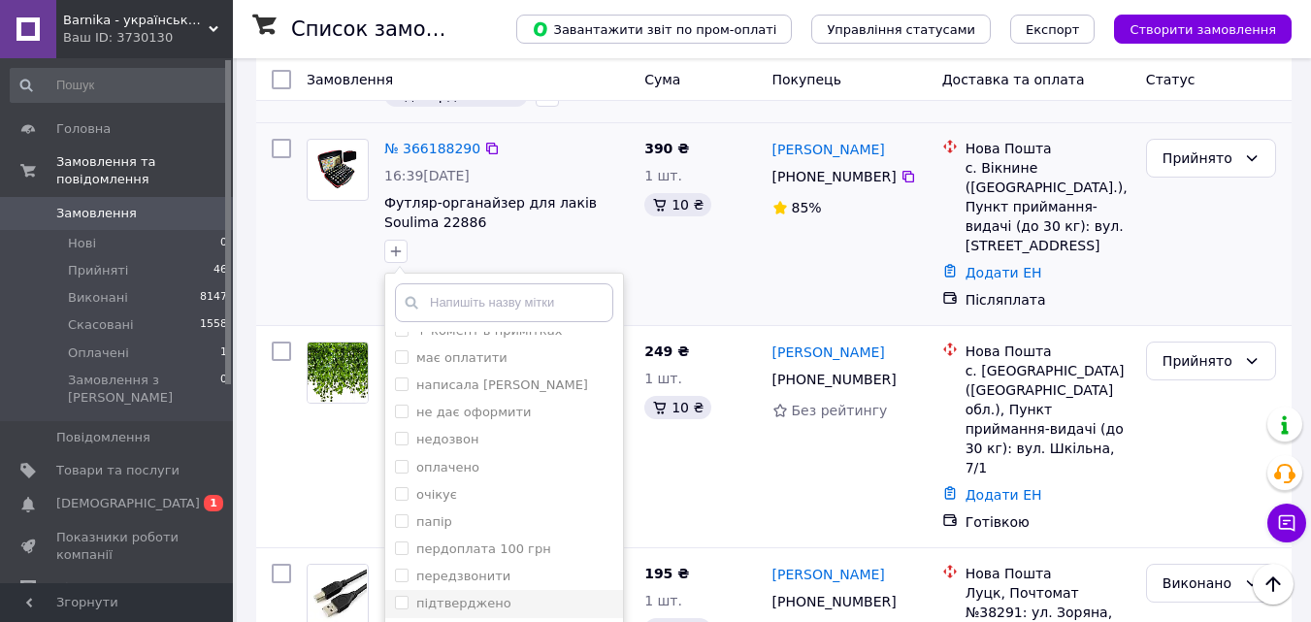
click at [489, 596] on label "підтверджено" at bounding box center [463, 603] width 95 height 15
checkbox input "true"
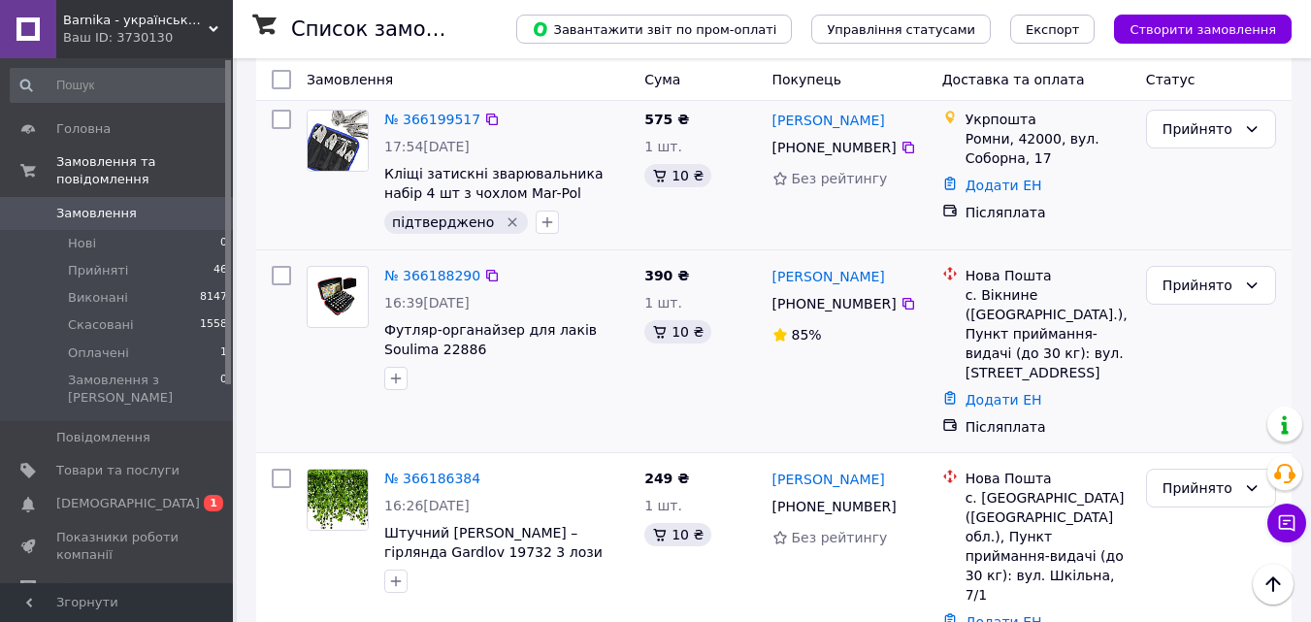
scroll to position [3203, 0]
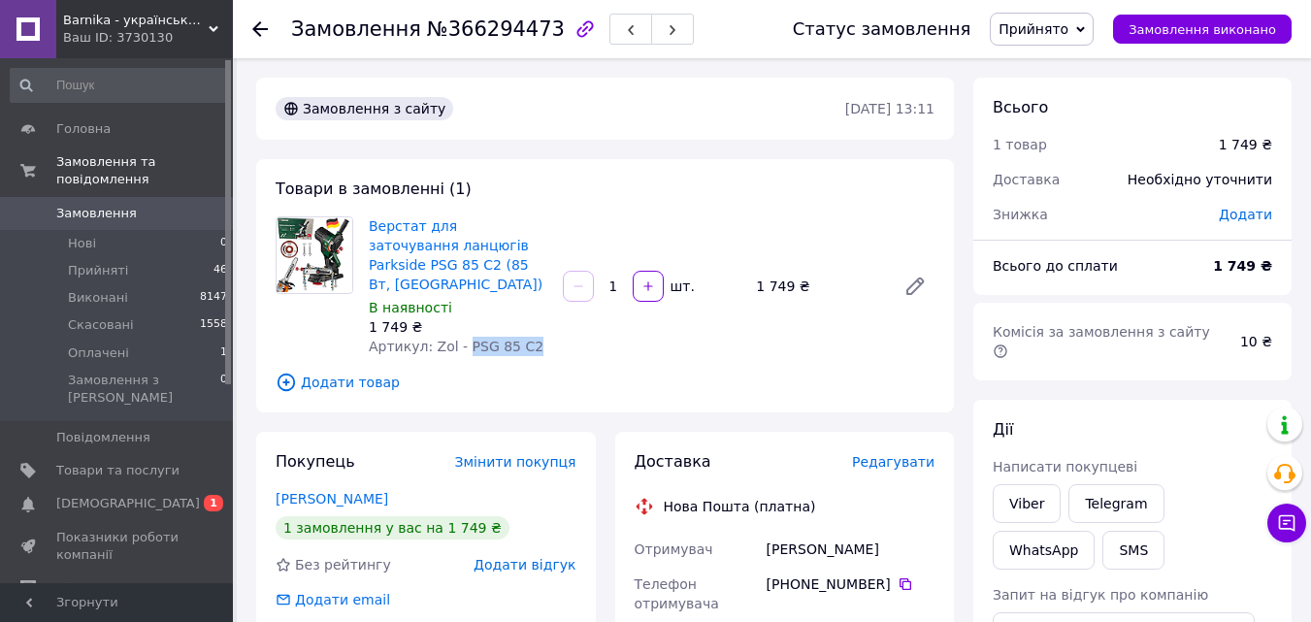
drag, startPoint x: 525, startPoint y: 328, endPoint x: 458, endPoint y: 325, distance: 67.0
click at [458, 337] on div "Артикул: Zol - PSG 85 С2" at bounding box center [458, 346] width 179 height 19
copy span "PSG 85 С2"
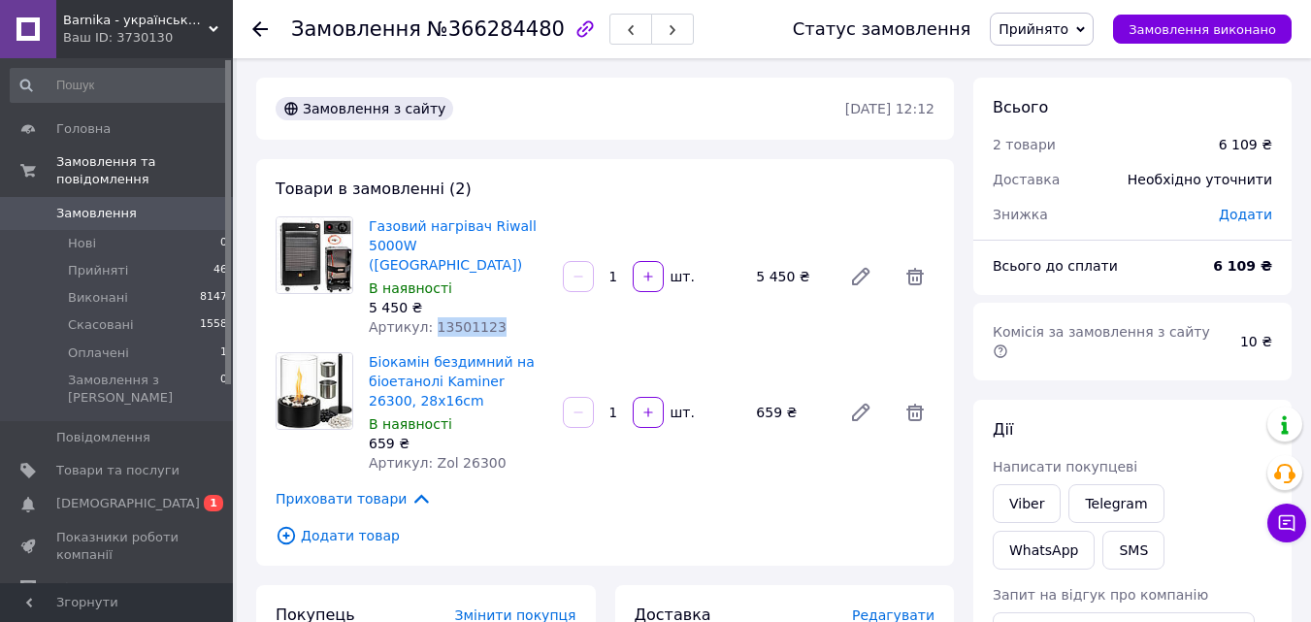
drag, startPoint x: 488, startPoint y: 308, endPoint x: 427, endPoint y: 316, distance: 61.8
click at [427, 317] on div "Артикул: 13501123" at bounding box center [458, 326] width 179 height 19
copy span "13501123"
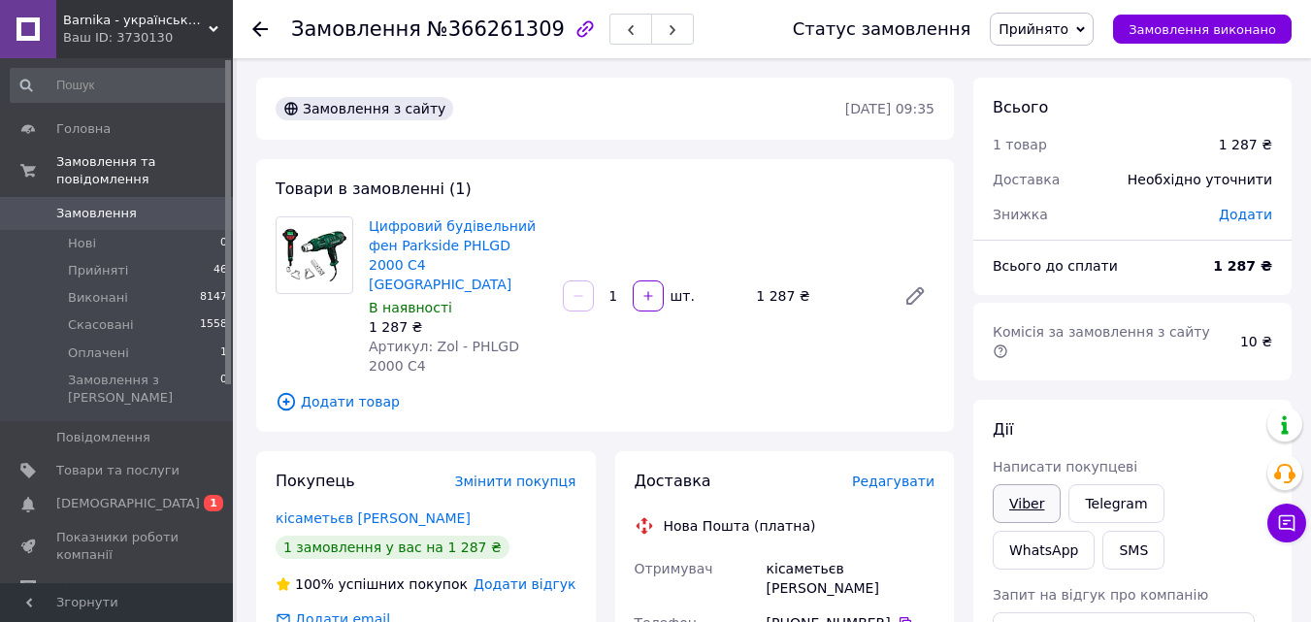
click at [1030, 485] on link "Viber" at bounding box center [1027, 503] width 68 height 39
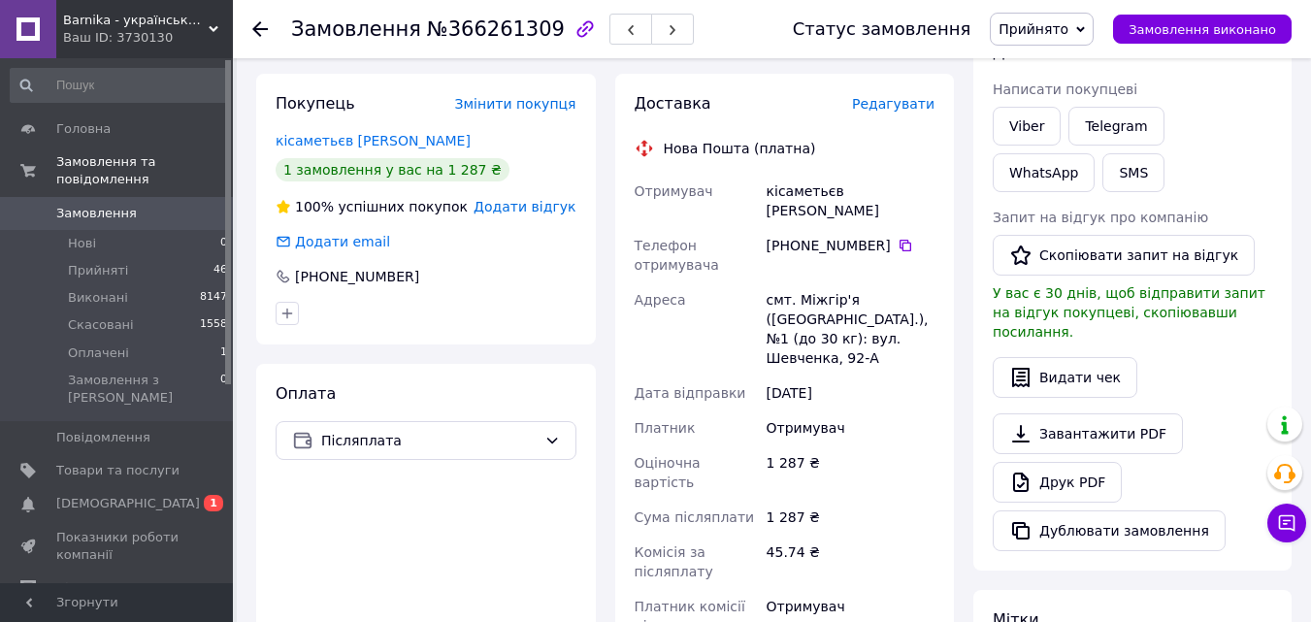
scroll to position [388, 0]
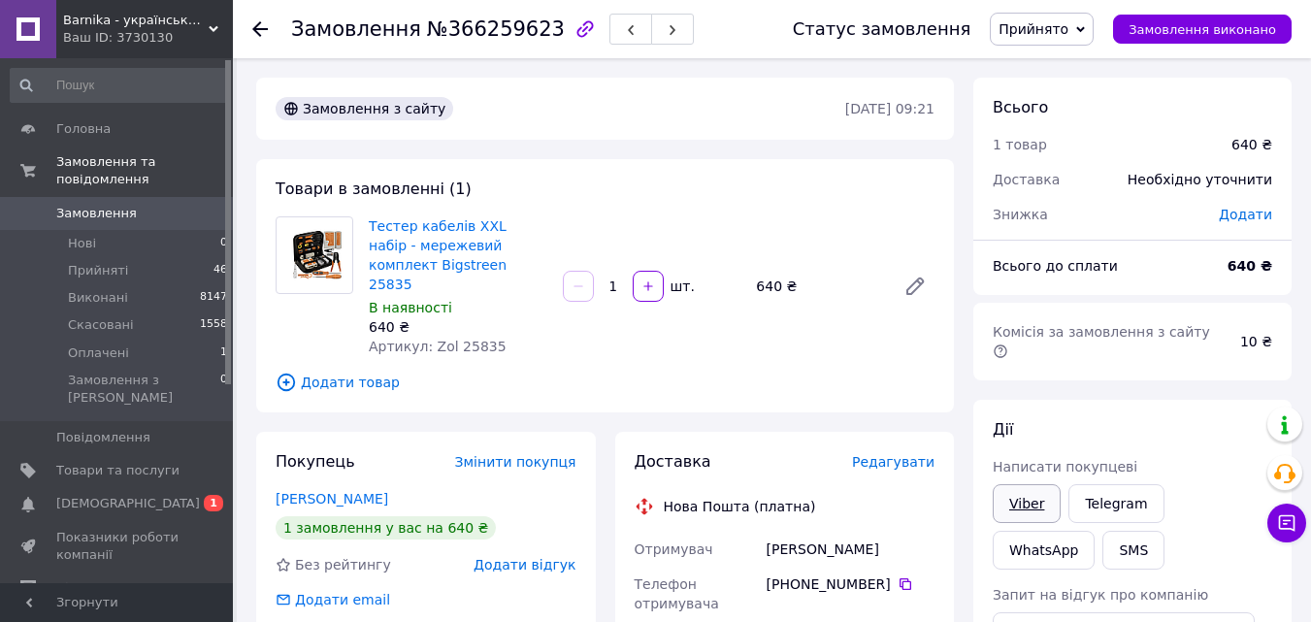
click at [1009, 494] on link "Viber" at bounding box center [1027, 503] width 68 height 39
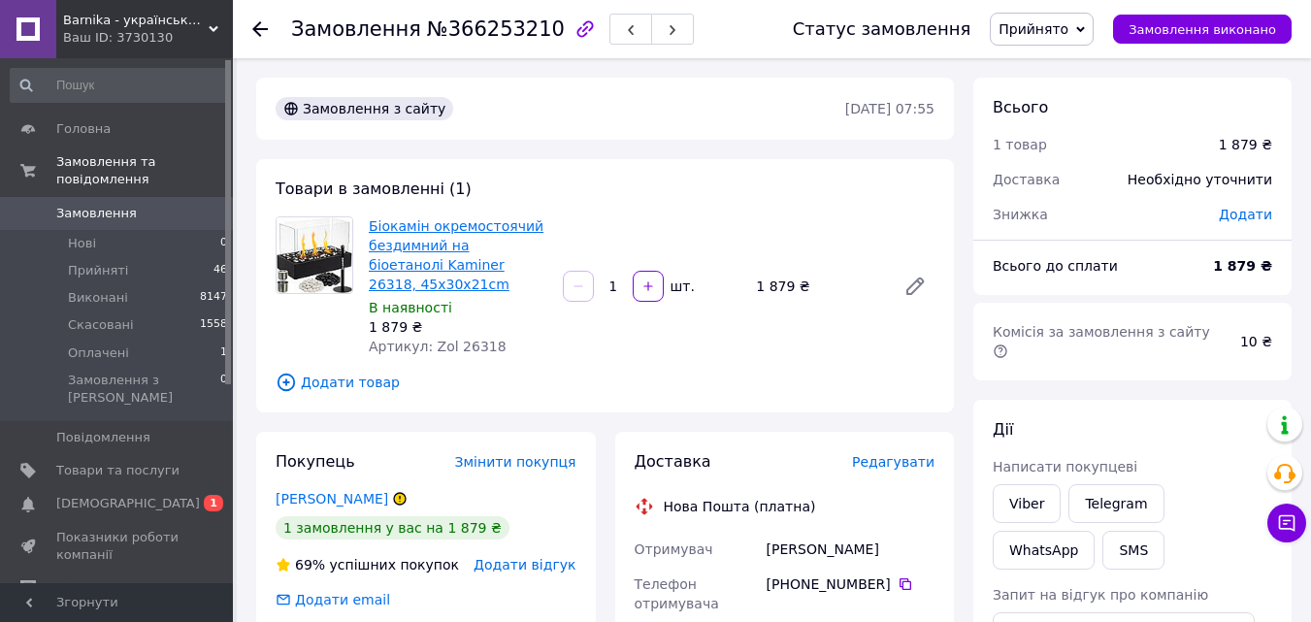
click at [480, 257] on link "Біокамін окремостоячий бездимний на біоетанолі Kaminer 26318, 45х30х21cm" at bounding box center [456, 255] width 175 height 74
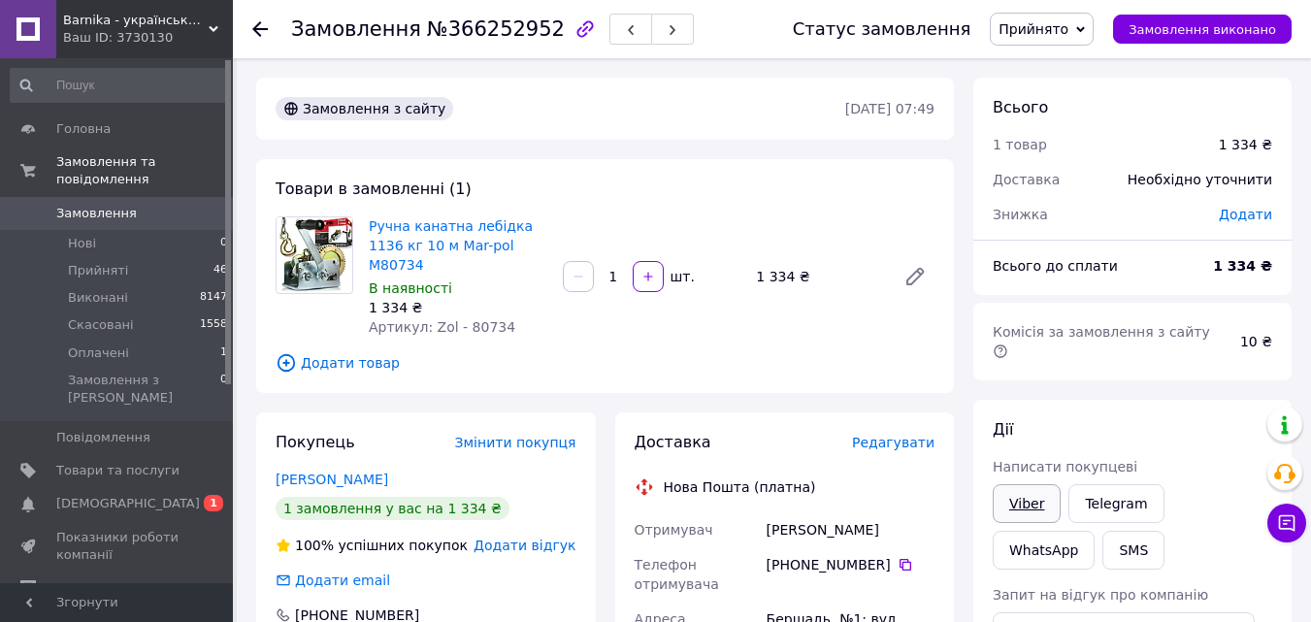
click at [1027, 490] on link "Viber" at bounding box center [1027, 503] width 68 height 39
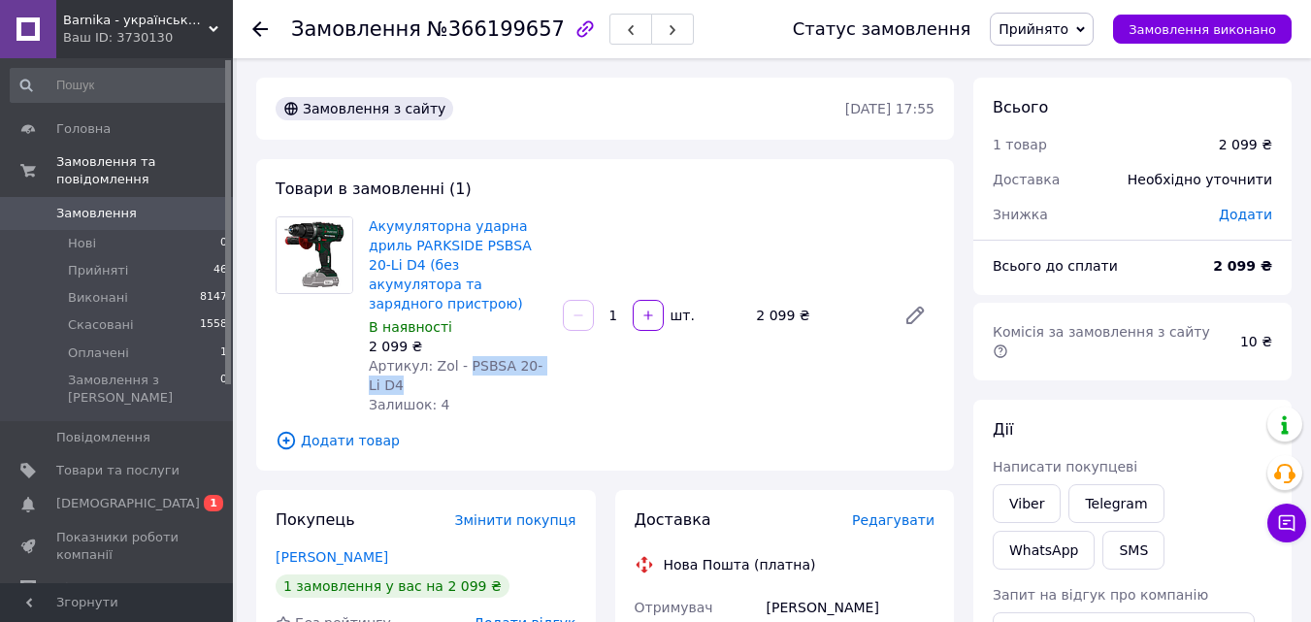
drag, startPoint x: 460, startPoint y: 342, endPoint x: 463, endPoint y: 360, distance: 18.7
click at [463, 360] on div "Артикул: Zol - PSBSA 20-Li D4" at bounding box center [458, 375] width 179 height 39
copy span "PSBSA 20-Li D4"
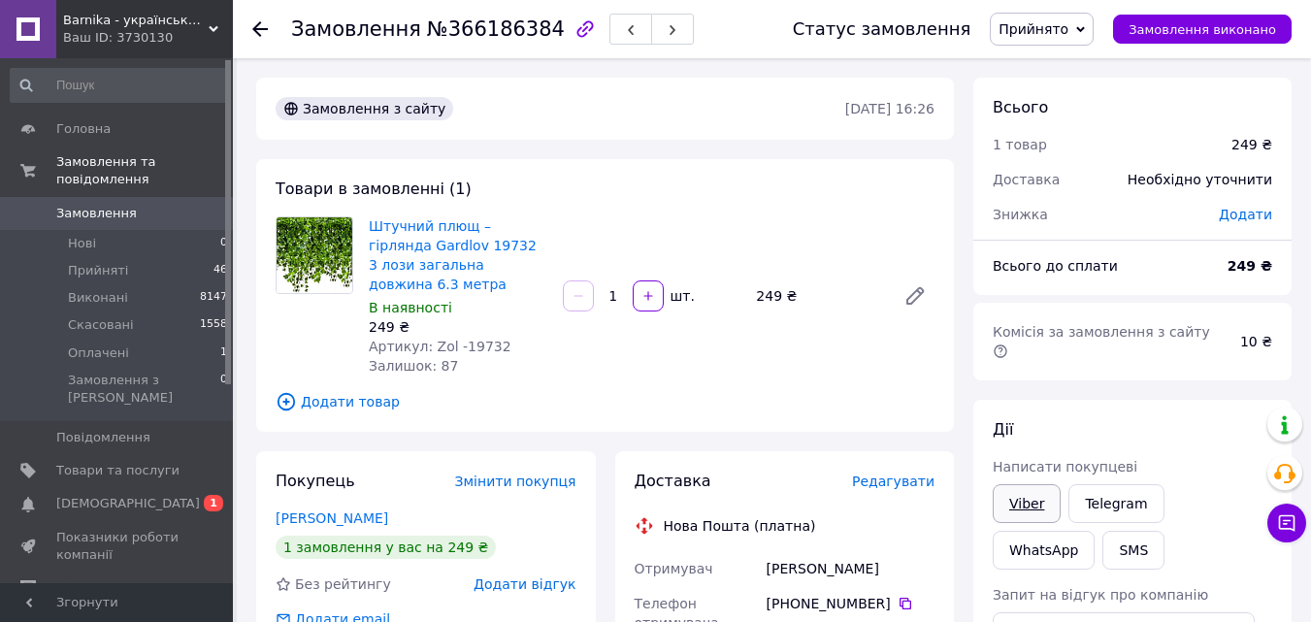
click at [1012, 484] on link "Viber" at bounding box center [1027, 503] width 68 height 39
